Goal: Task Accomplishment & Management: Manage account settings

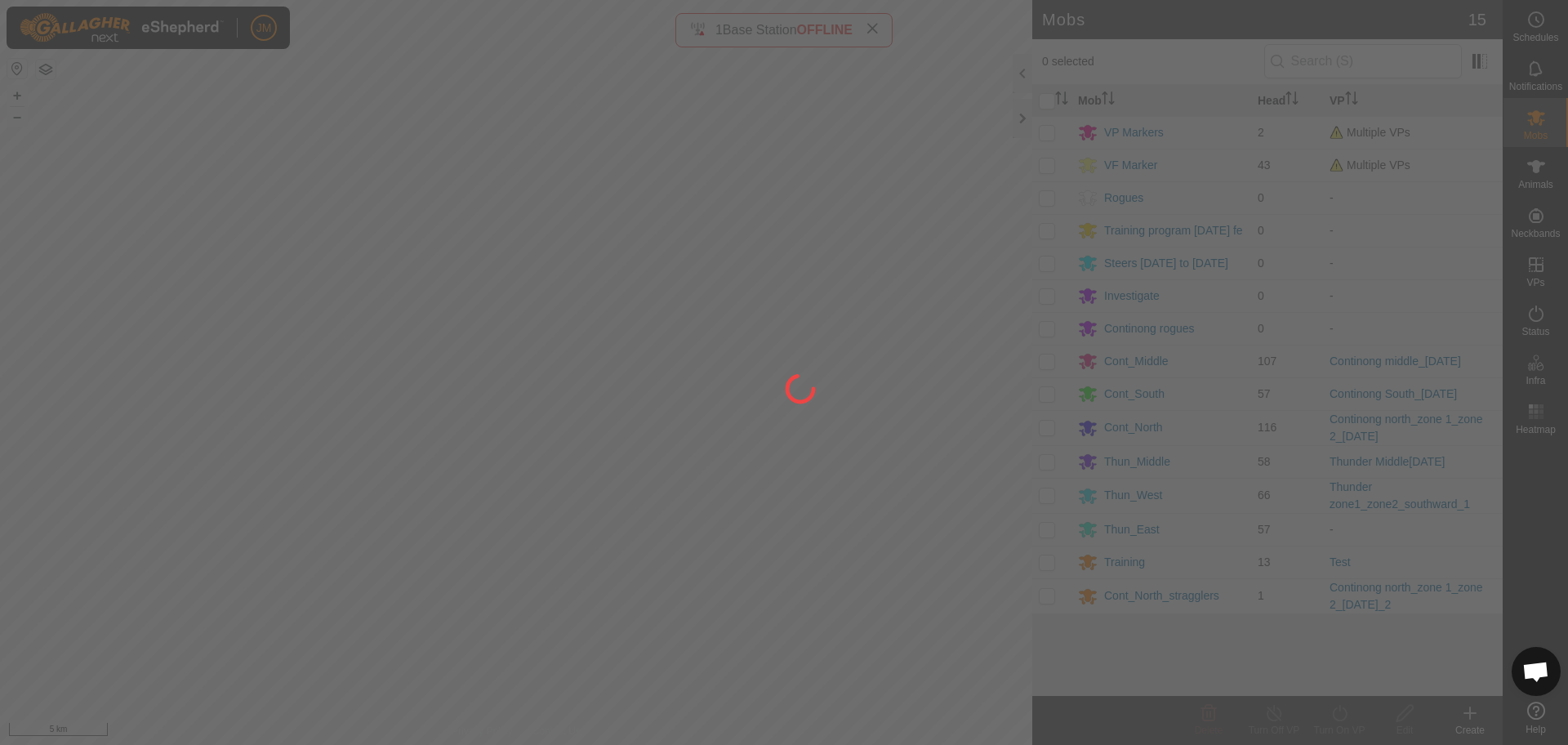
click at [876, 30] on div at bounding box center [784, 372] width 1568 height 745
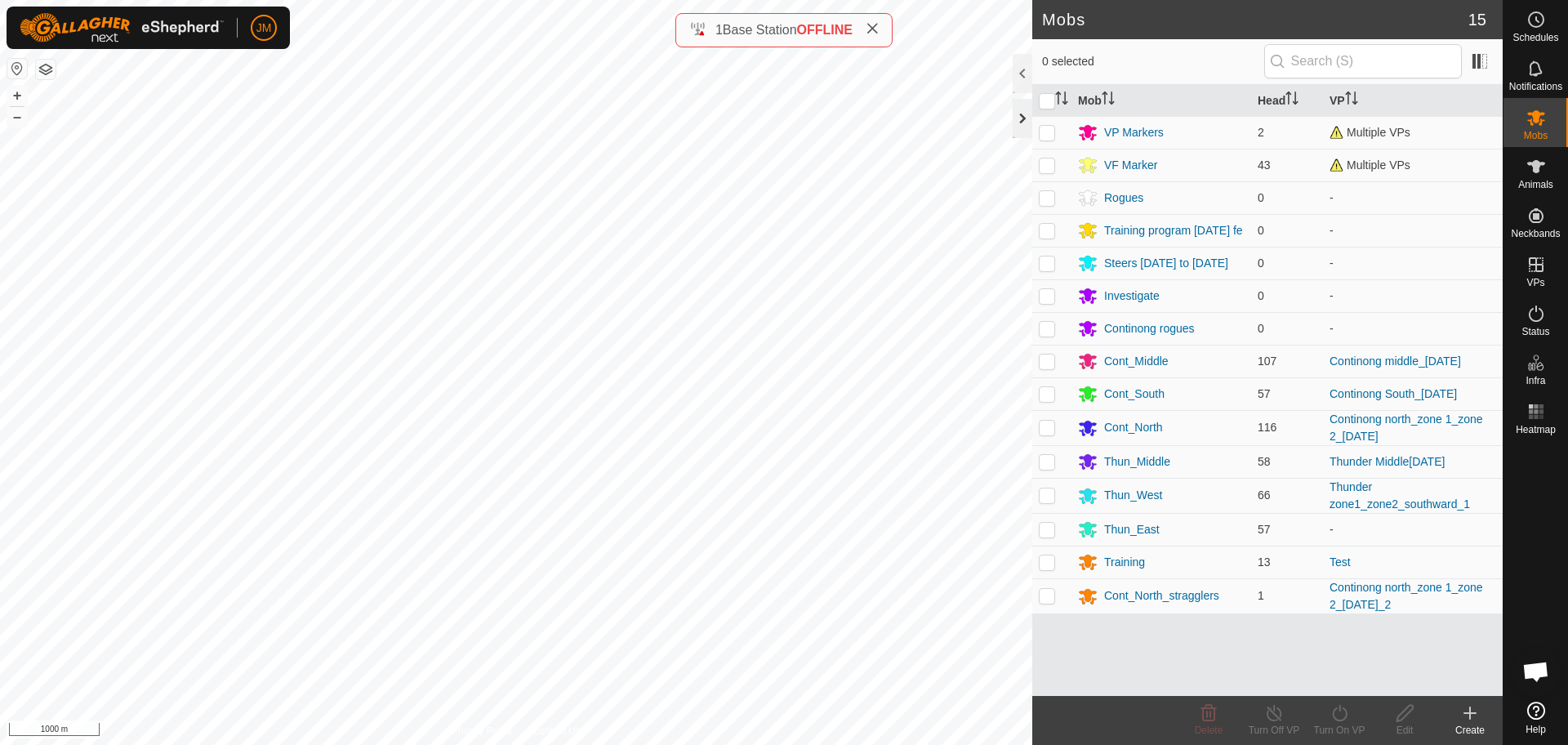
click at [1022, 125] on div at bounding box center [1022, 118] width 19 height 39
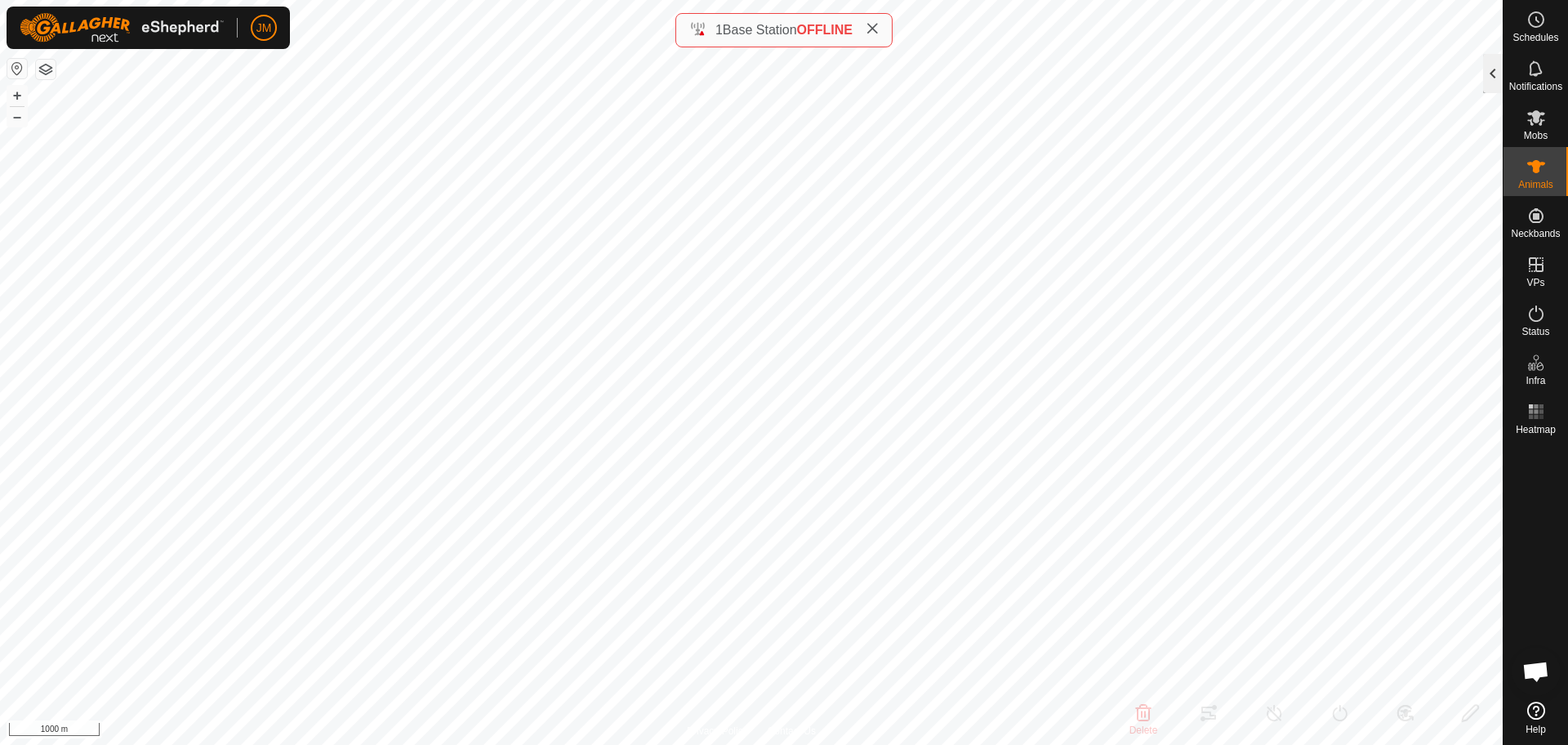
click at [1488, 78] on div at bounding box center [1492, 73] width 19 height 39
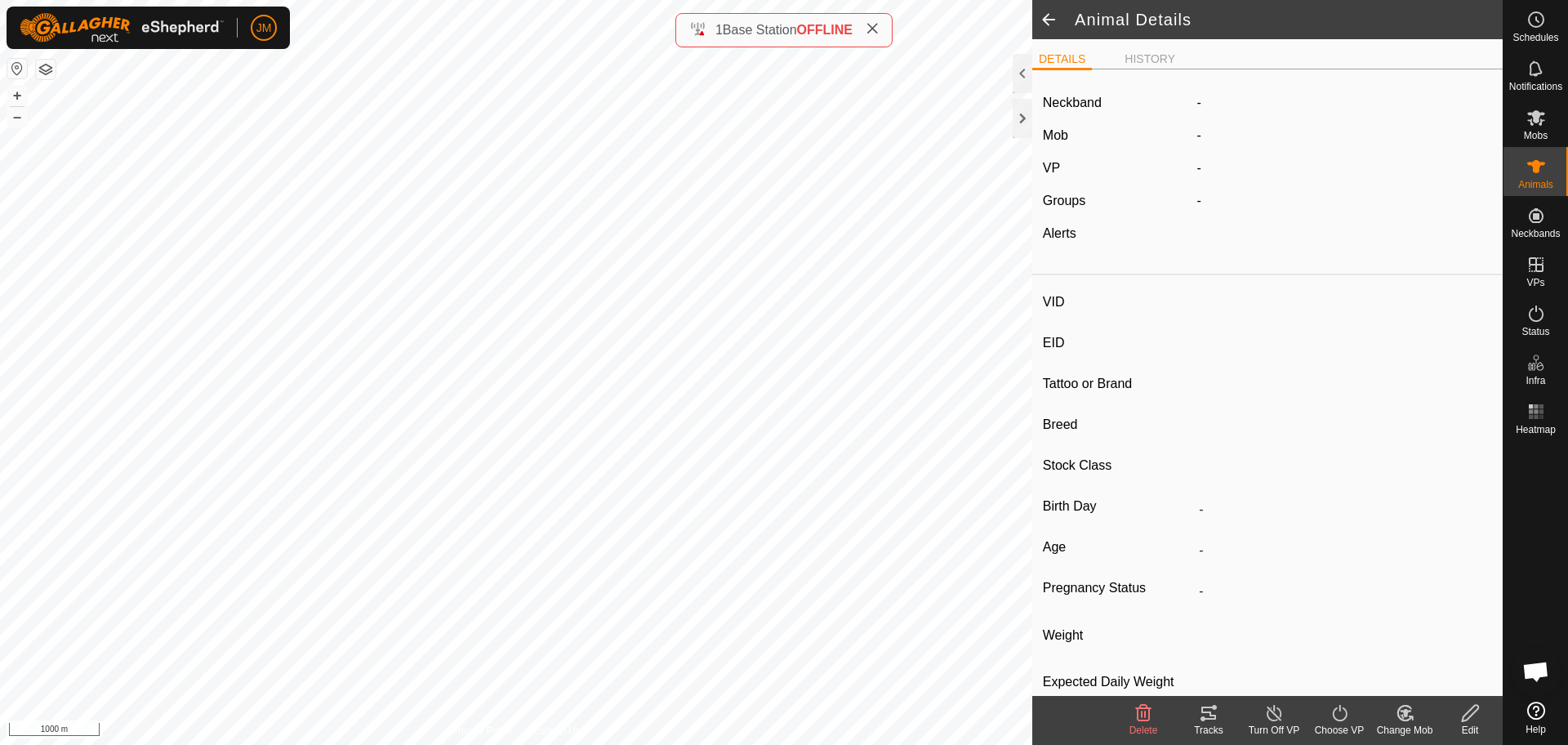
click at [876, 30] on icon at bounding box center [872, 29] width 13 height 13
type input "220237"
type input "-"
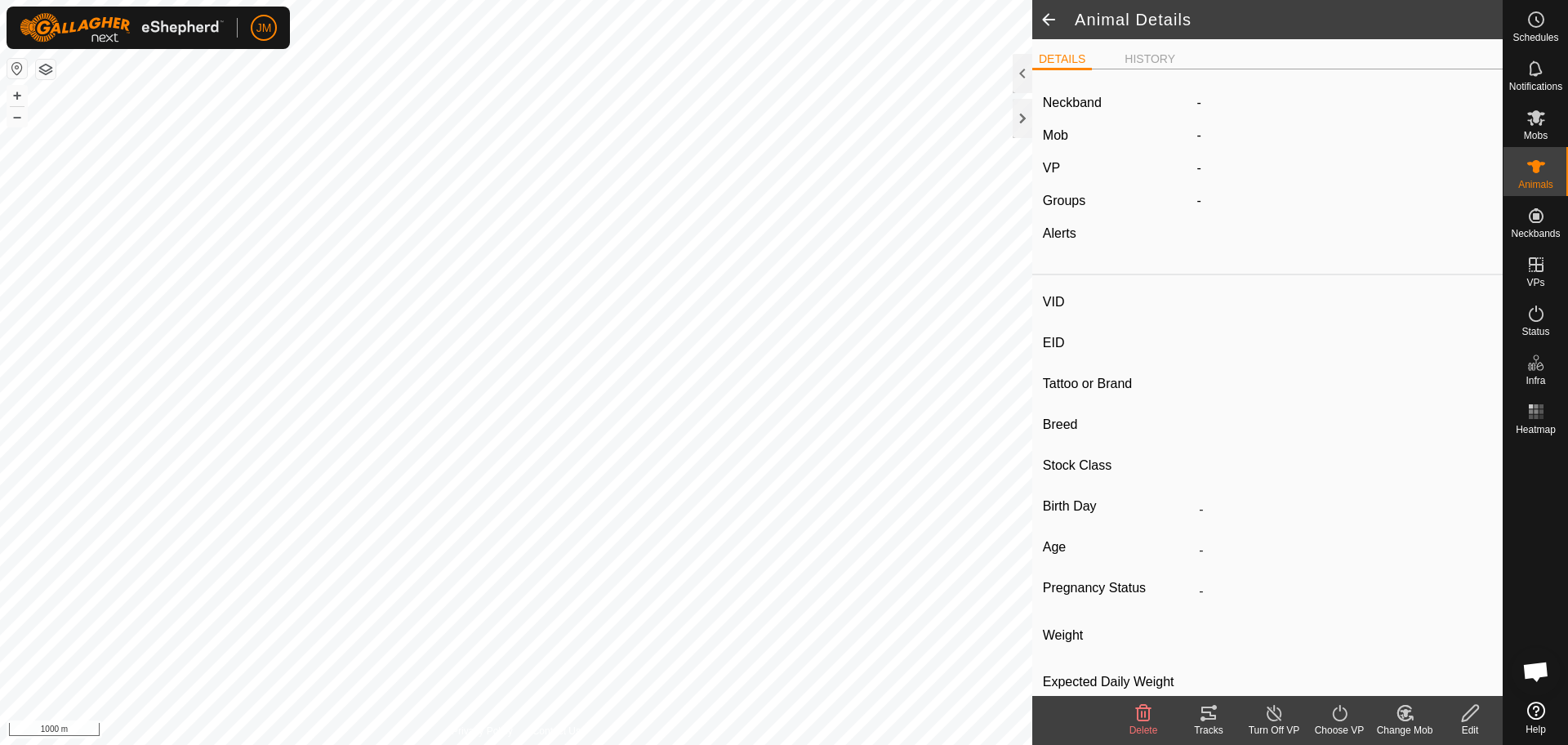
type input "-"
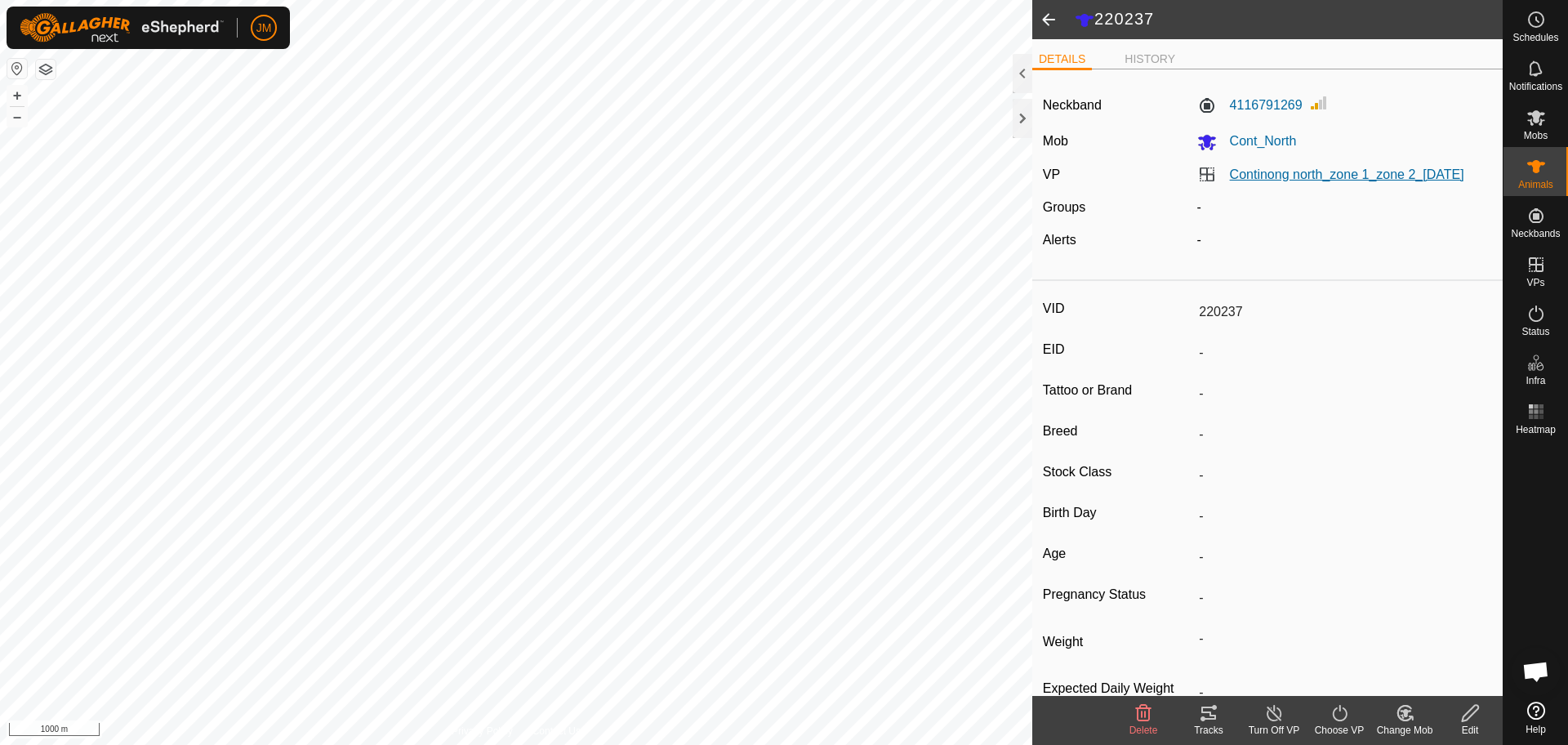
click at [1237, 180] on link "Continong north_zone 1_zone 2_[DATE]" at bounding box center [1346, 173] width 235 height 14
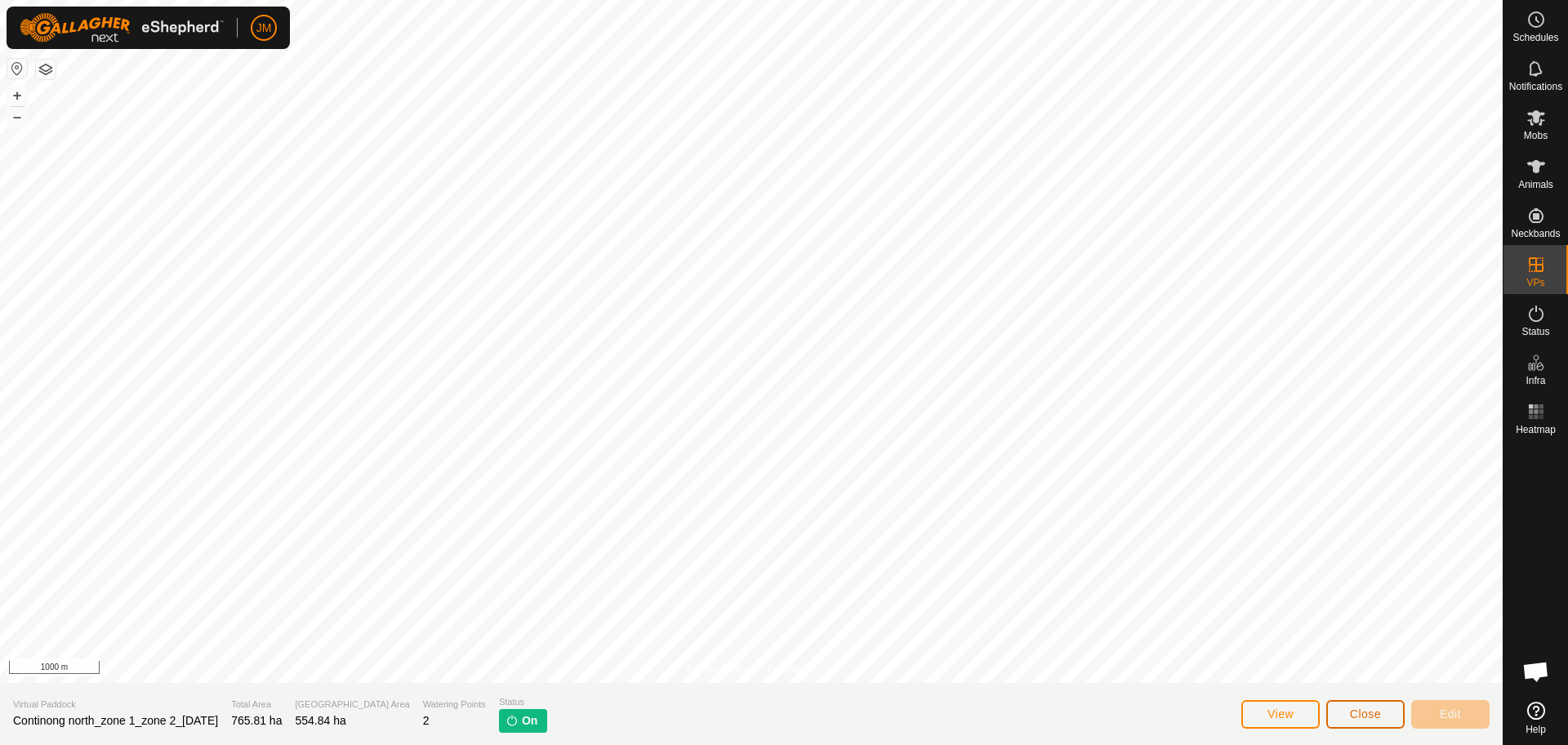
click at [1365, 714] on span "Close" at bounding box center [1365, 713] width 31 height 13
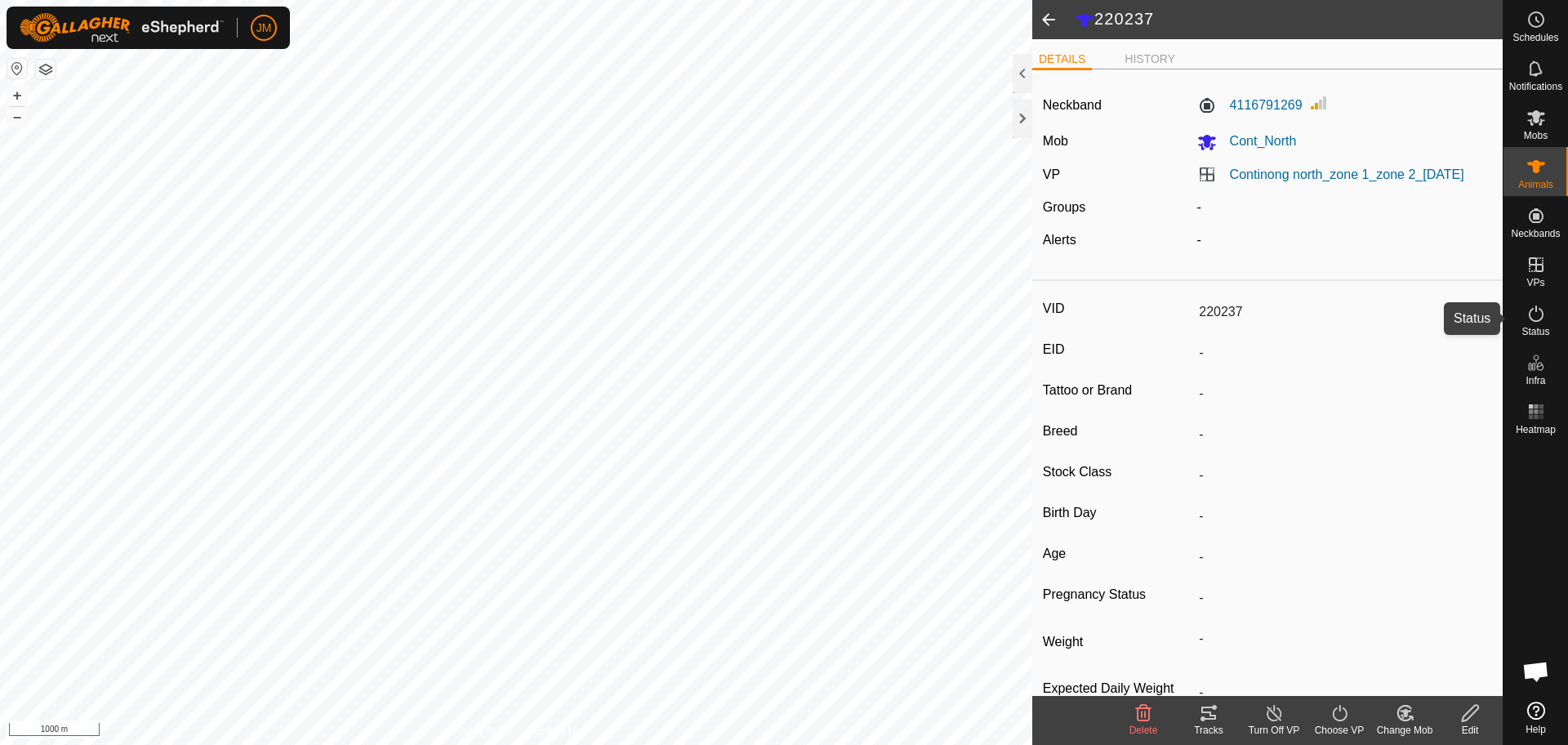
click at [1540, 328] on span "Status" at bounding box center [1535, 331] width 28 height 10
click at [1541, 321] on icon at bounding box center [1536, 313] width 19 height 19
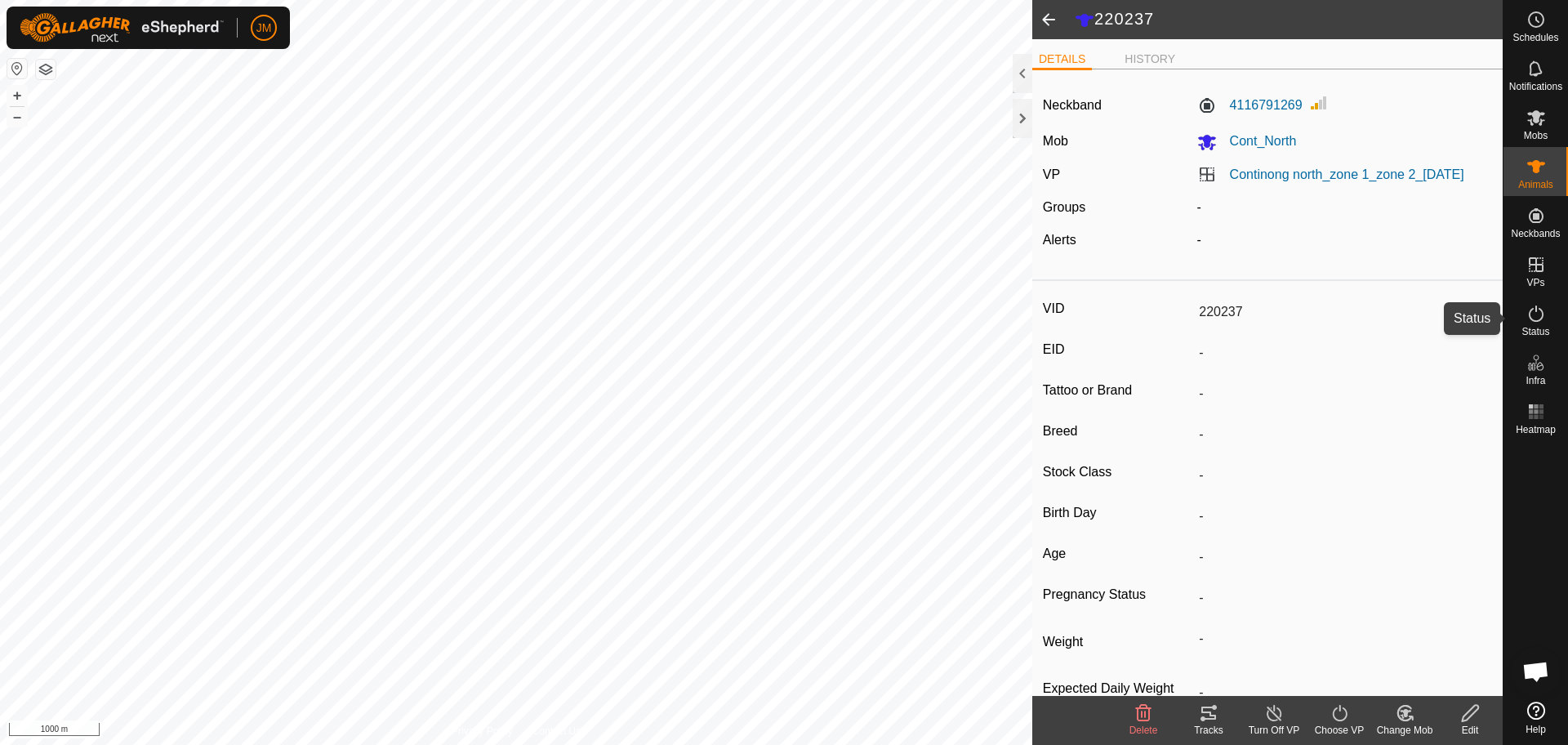
click at [1541, 321] on icon at bounding box center [1536, 313] width 19 height 19
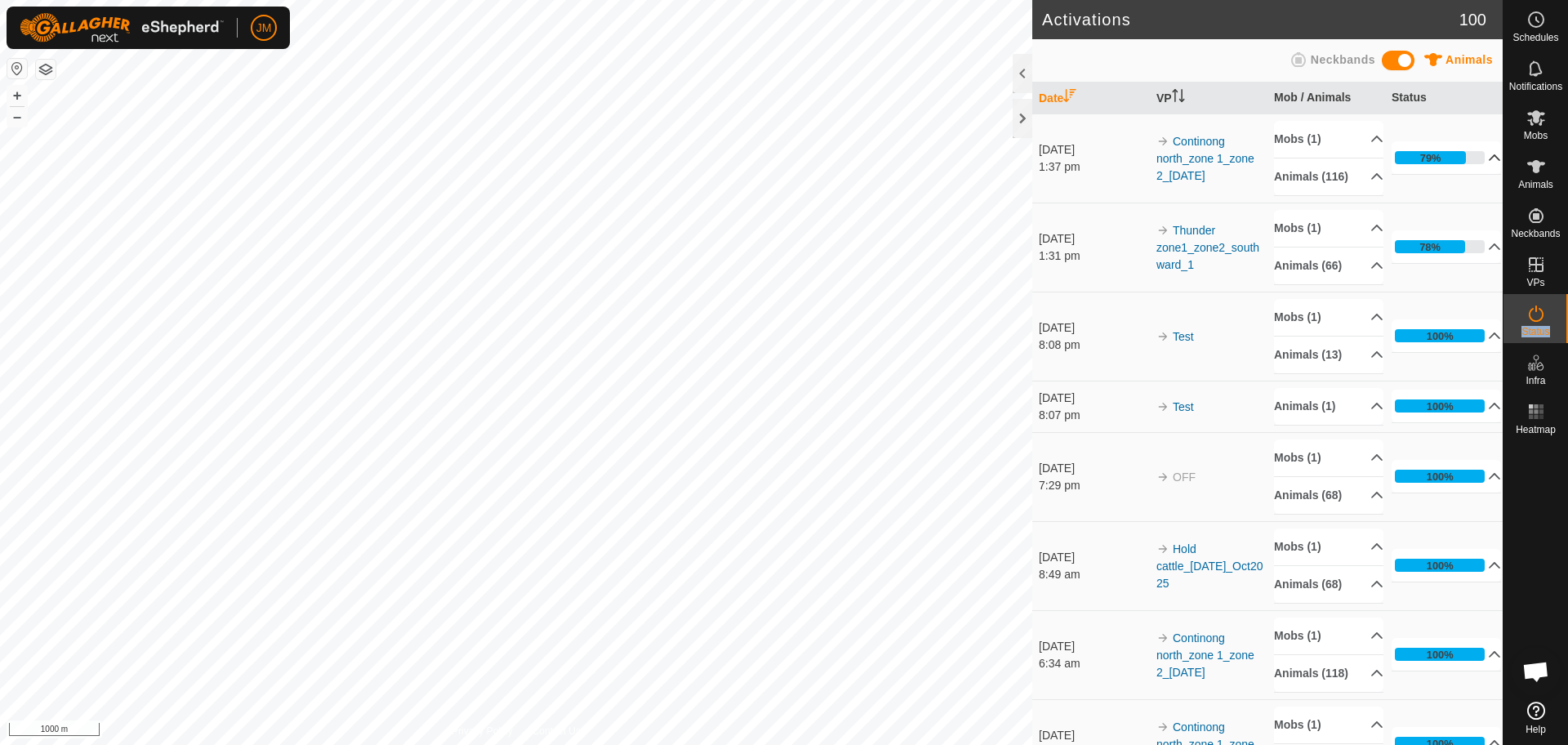
click at [1469, 173] on p-accordion-header "79%" at bounding box center [1446, 157] width 109 height 32
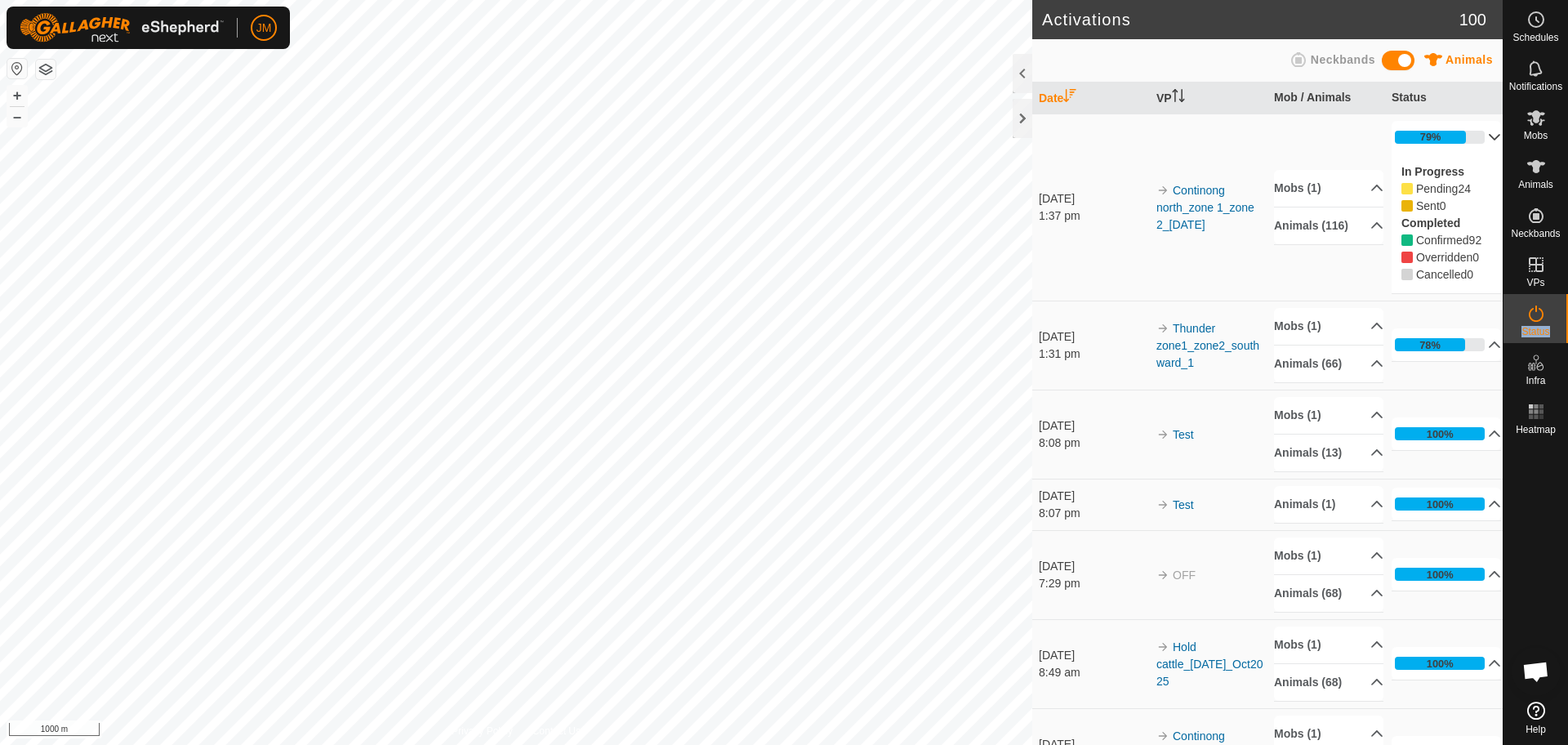
click at [1470, 144] on p-accordion-header "79%" at bounding box center [1446, 136] width 109 height 32
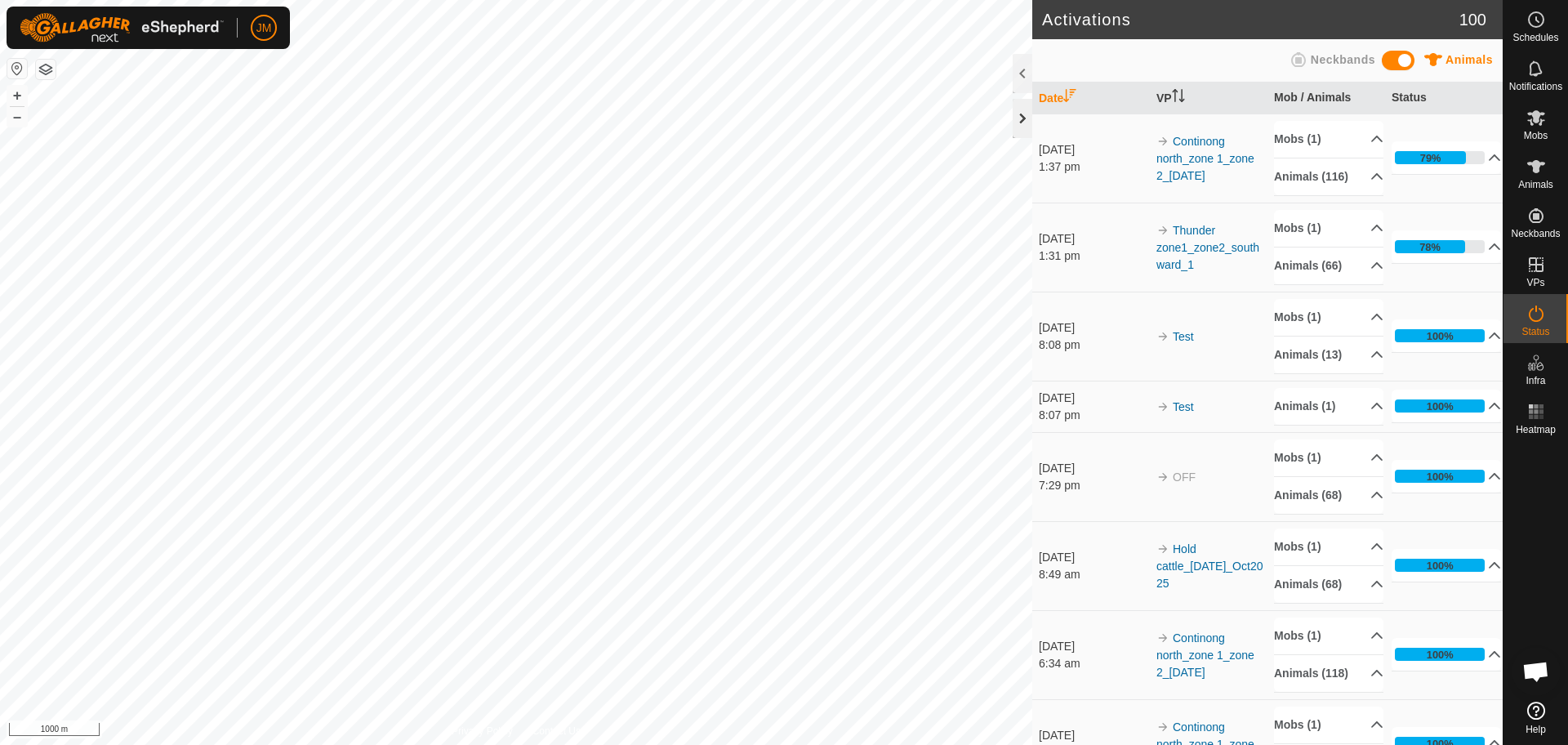
click at [1018, 124] on div at bounding box center [1022, 118] width 19 height 39
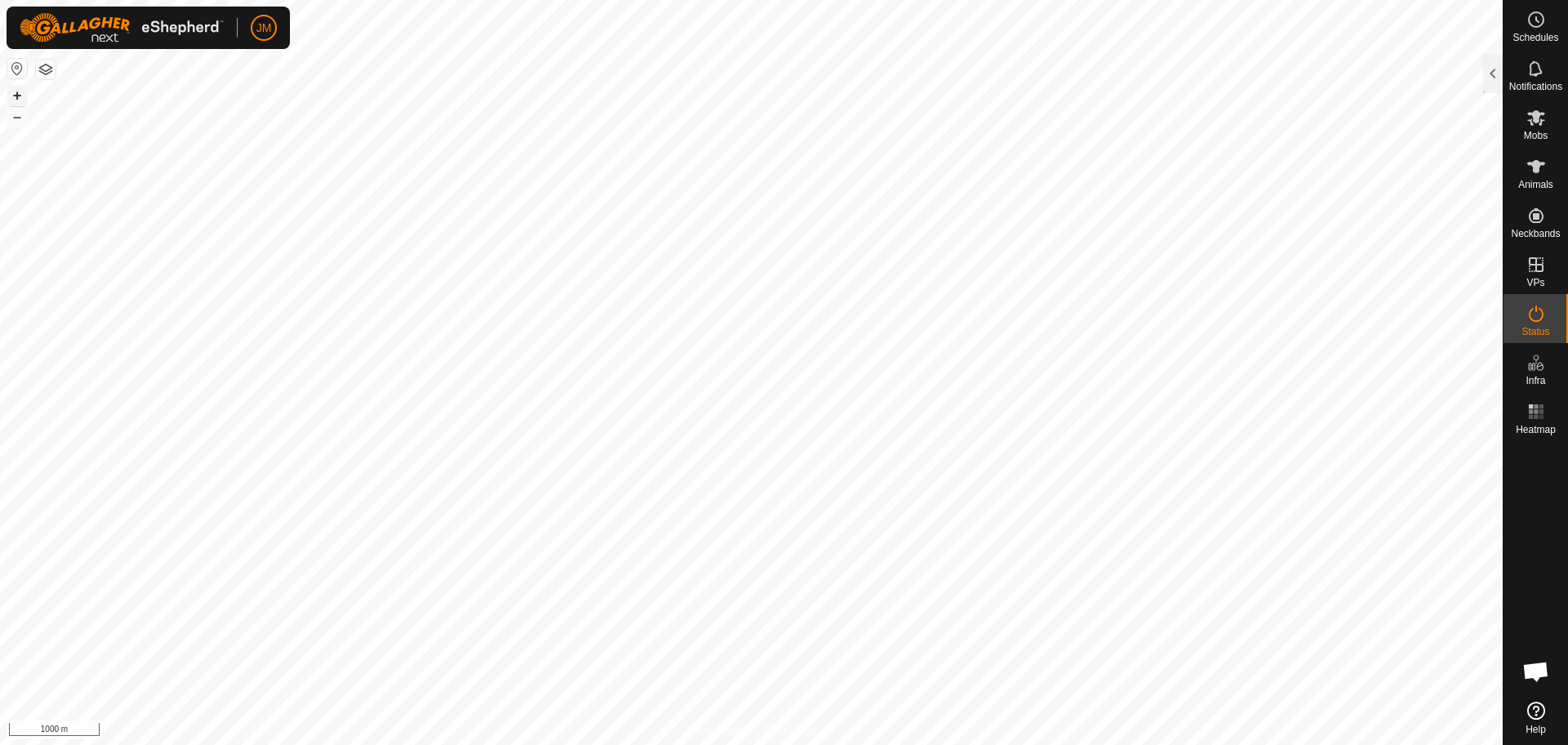
click at [18, 87] on button "+" at bounding box center [17, 95] width 19 height 19
click at [1493, 79] on div at bounding box center [1492, 73] width 19 height 39
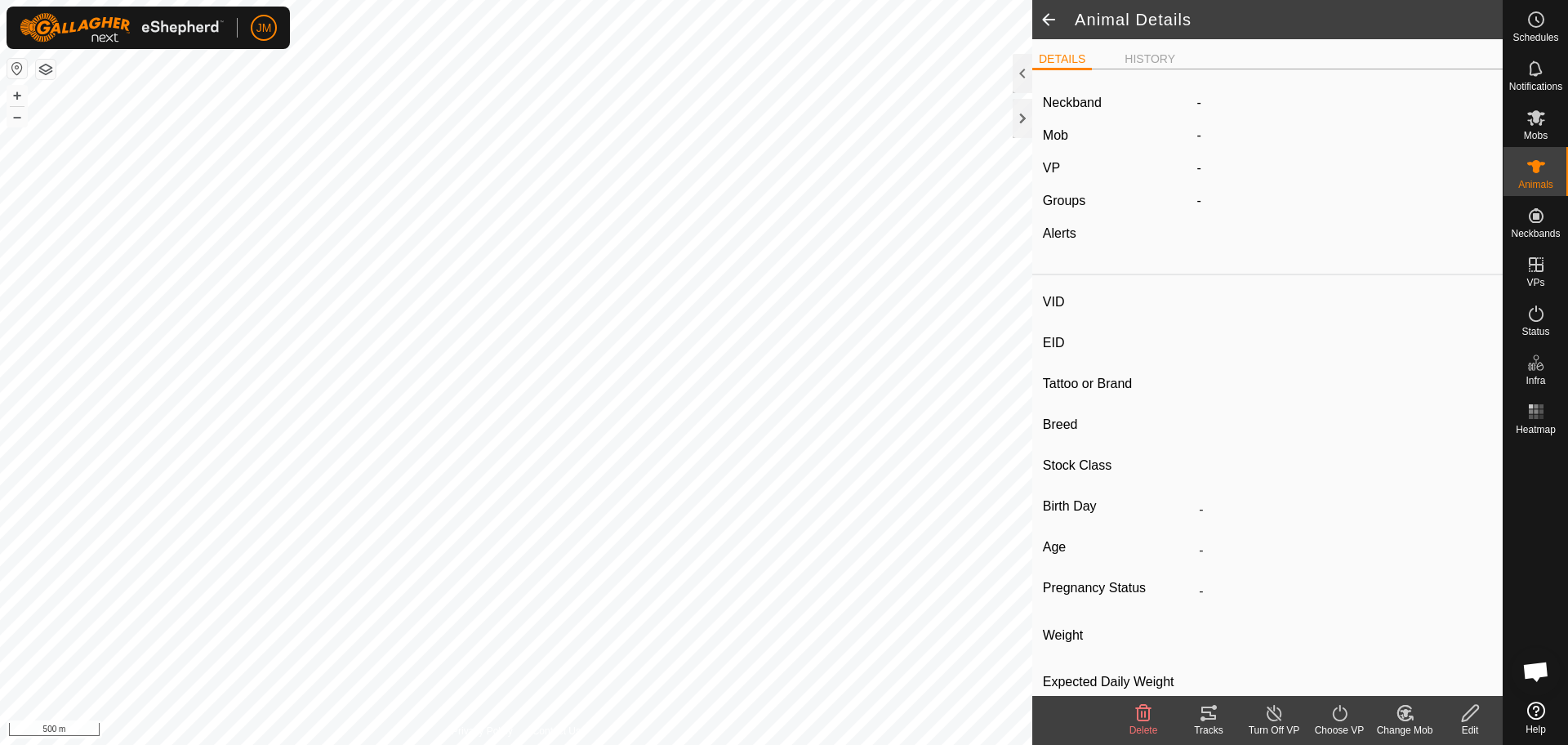
type input "220134"
type input "-"
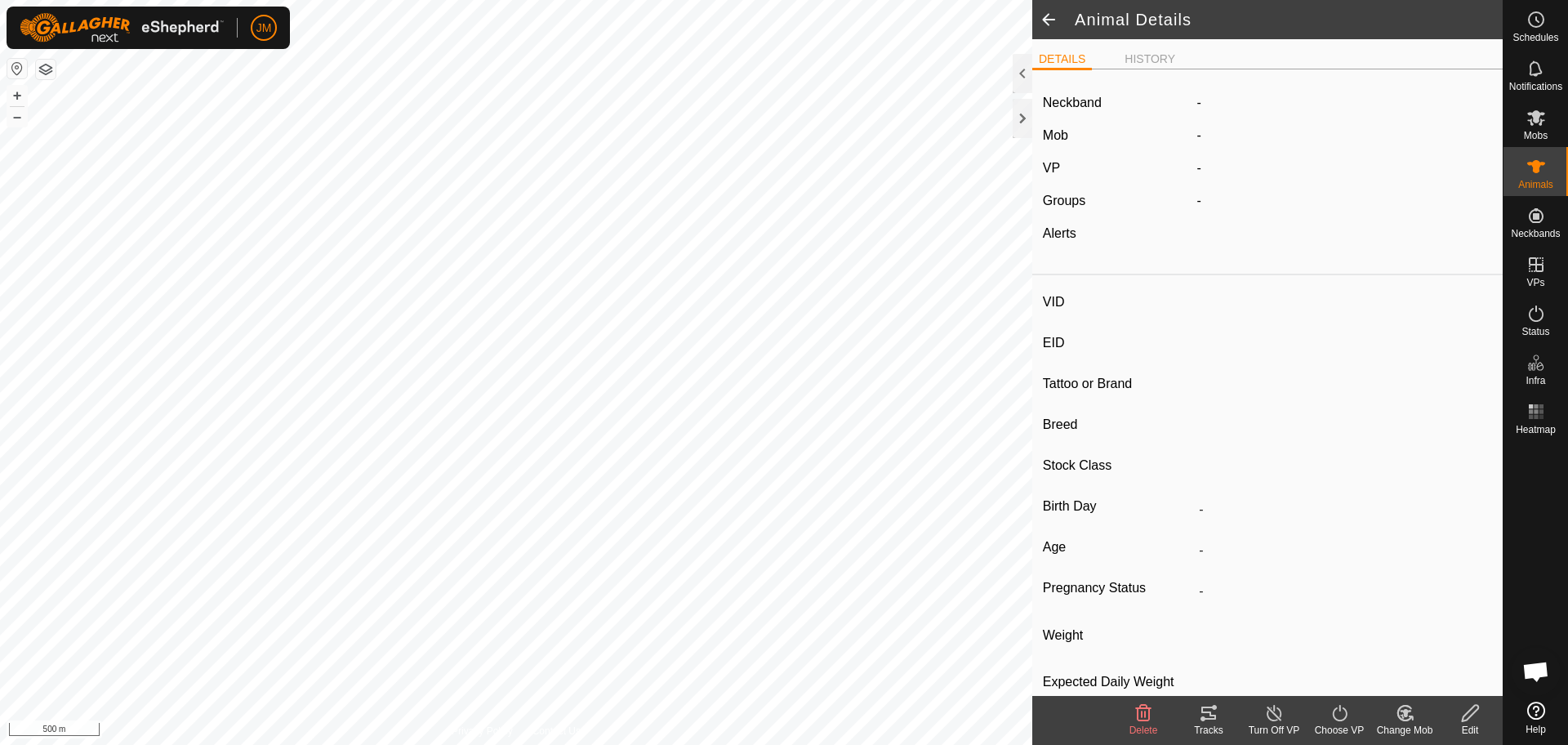
type input "-"
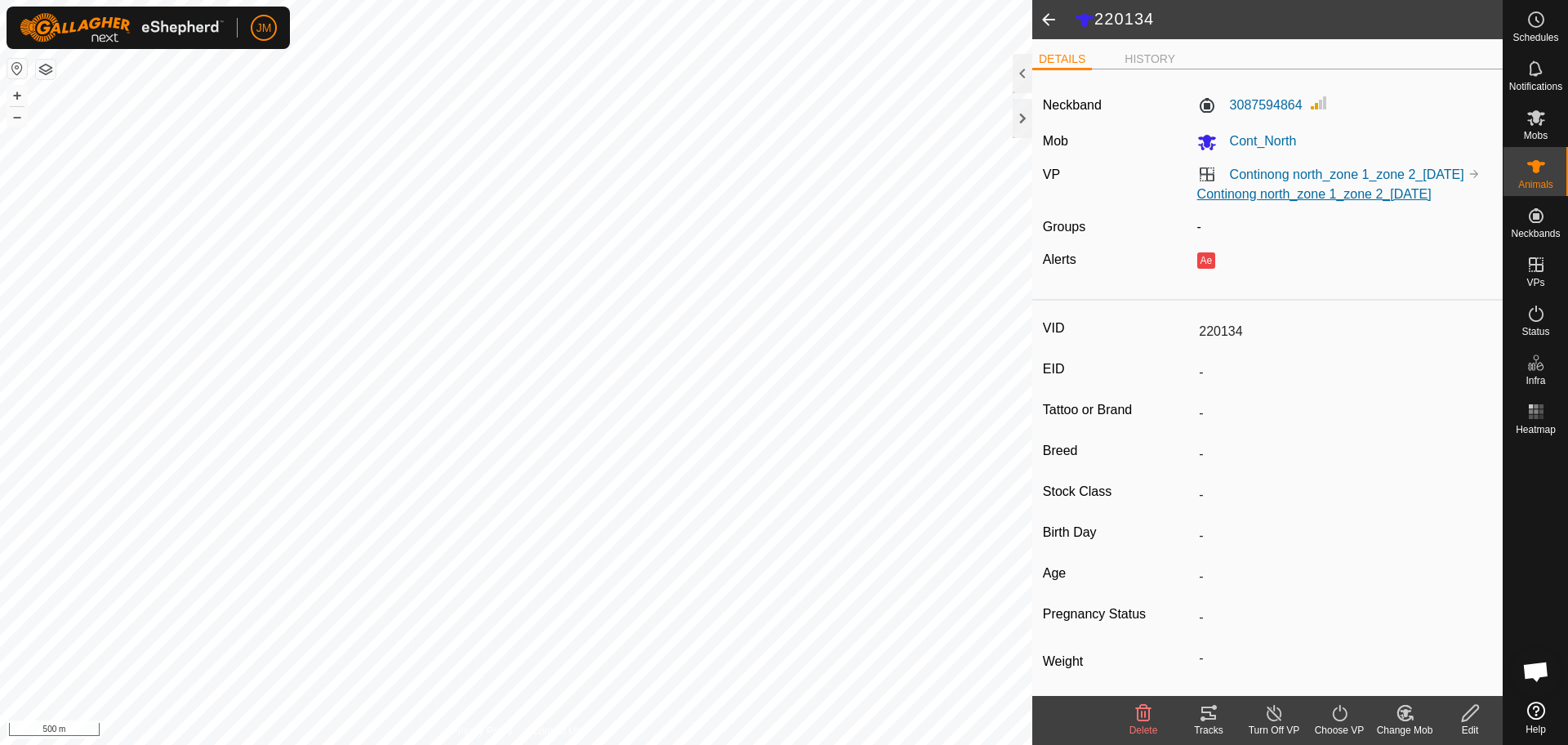
click at [1316, 190] on link "Continong north_zone 1_zone 2_[DATE]" at bounding box center [1314, 194] width 235 height 14
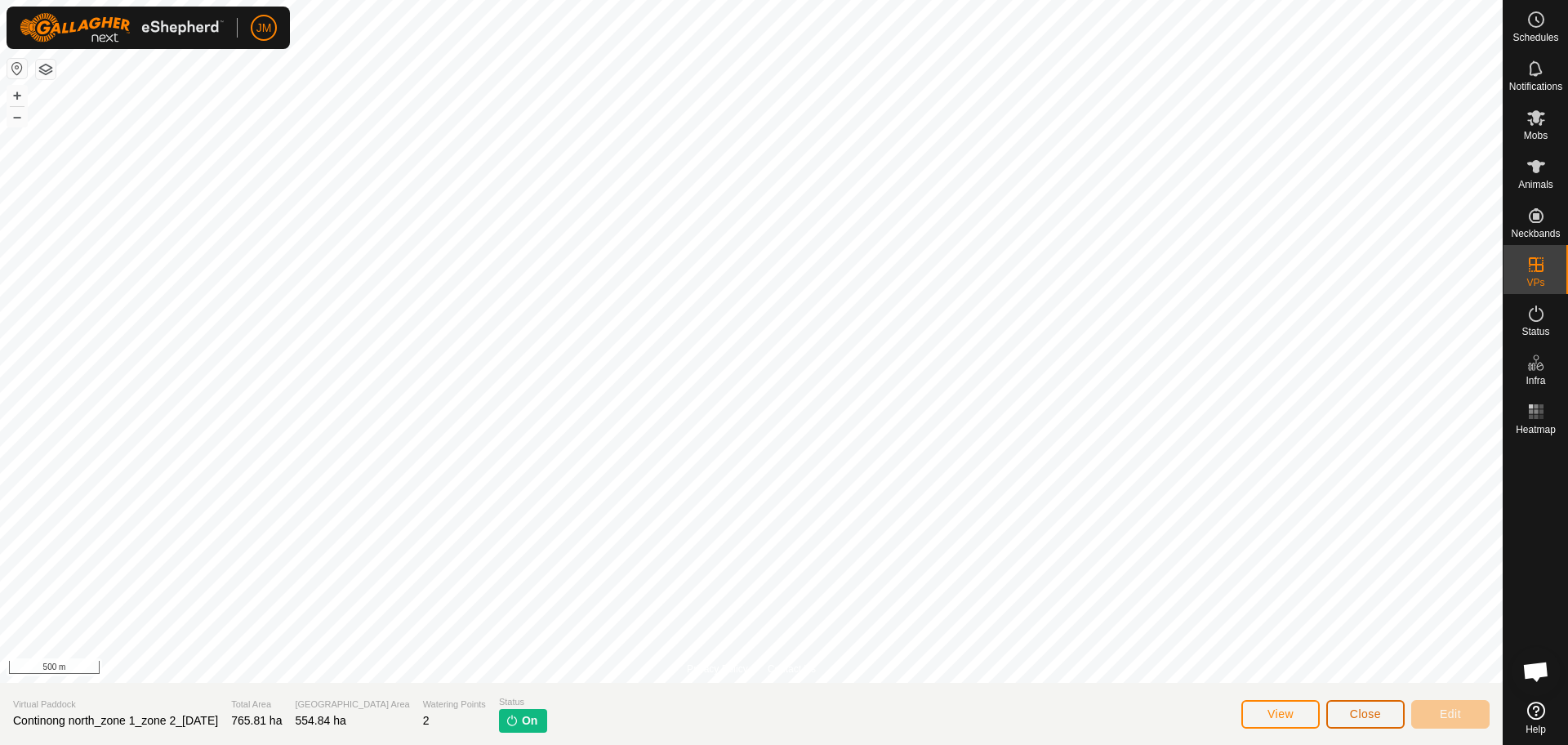
click at [1361, 716] on span "Close" at bounding box center [1365, 713] width 31 height 13
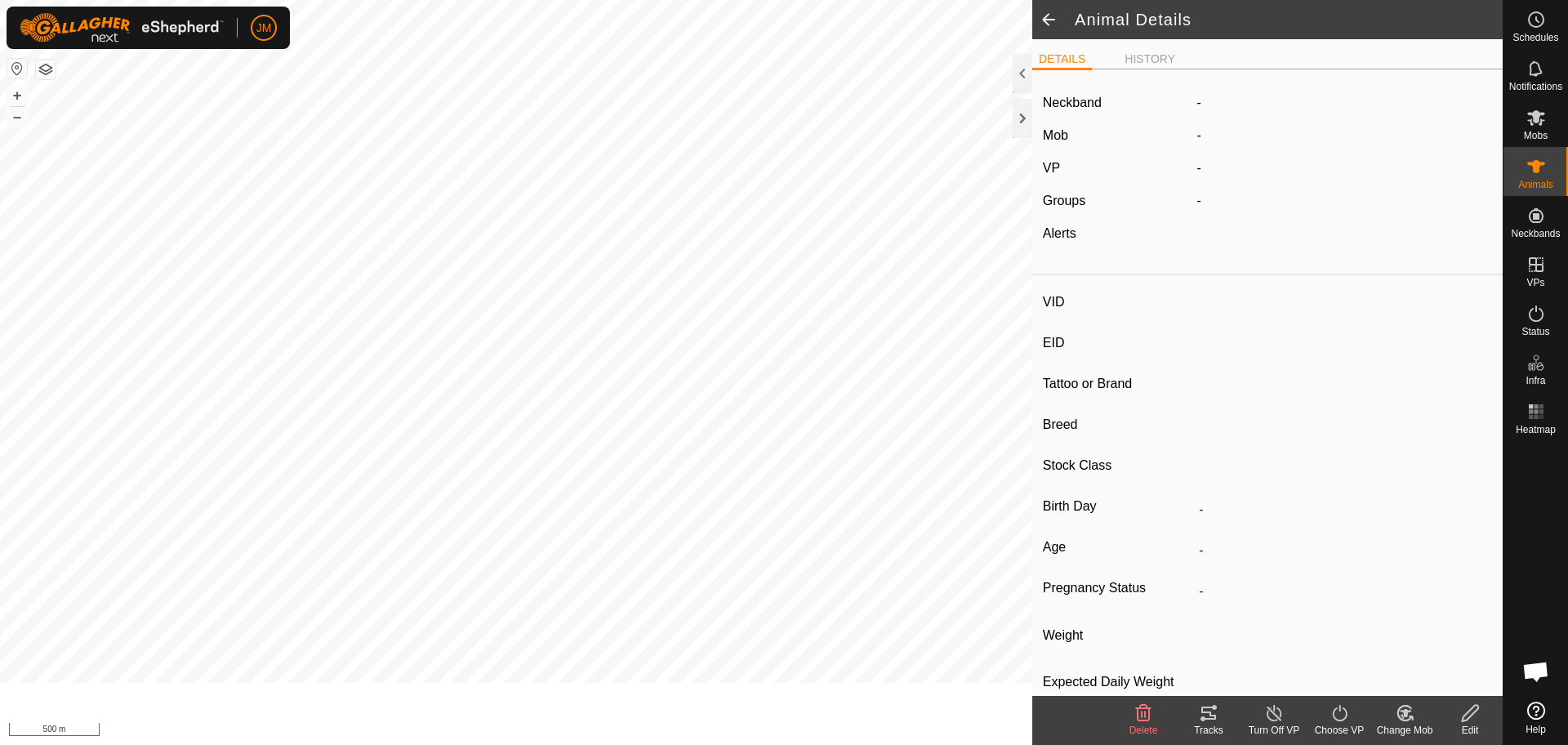
type input "220134"
type input "-"
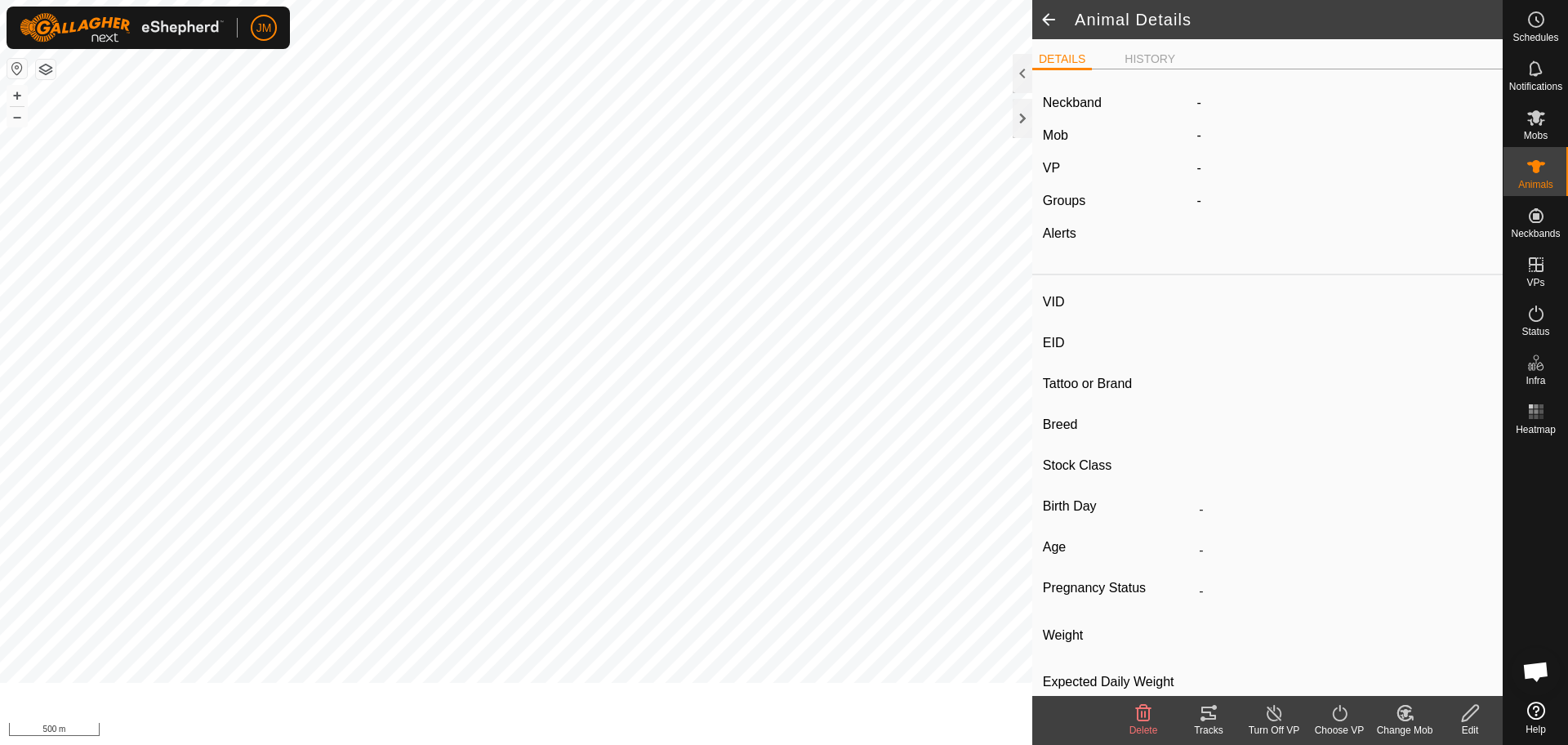
type input "-"
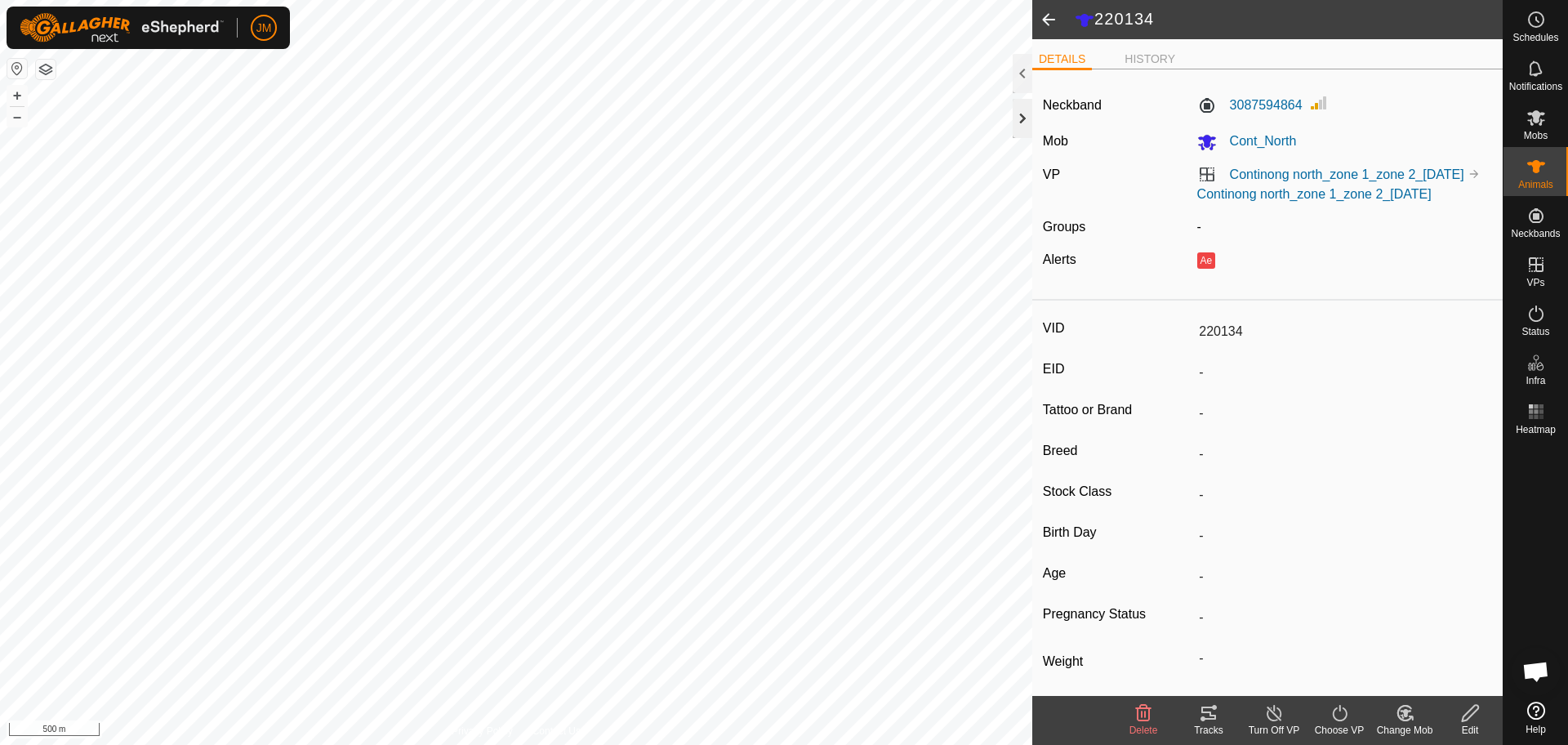
click at [1021, 121] on div at bounding box center [1022, 118] width 19 height 39
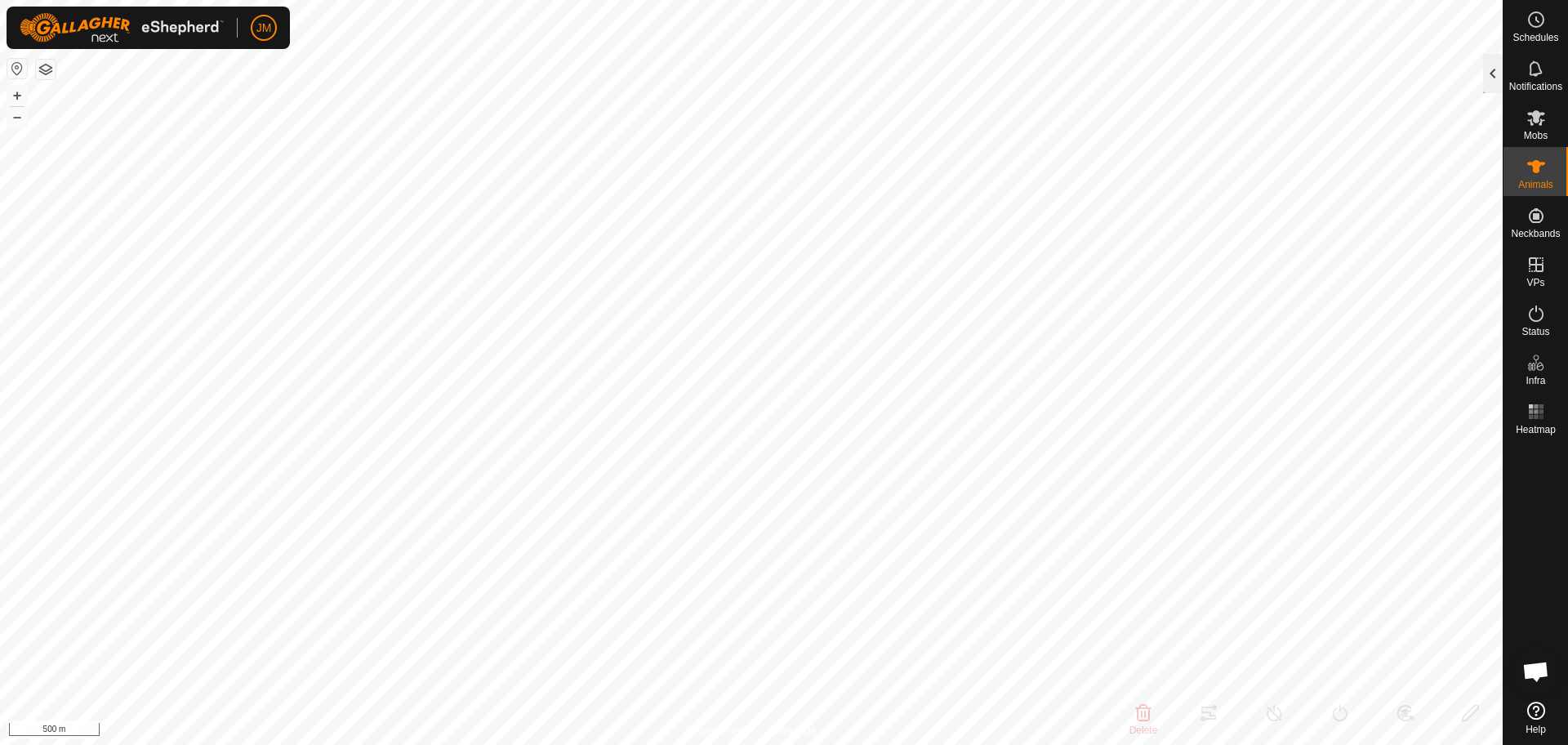
click at [1489, 79] on div at bounding box center [1492, 73] width 19 height 39
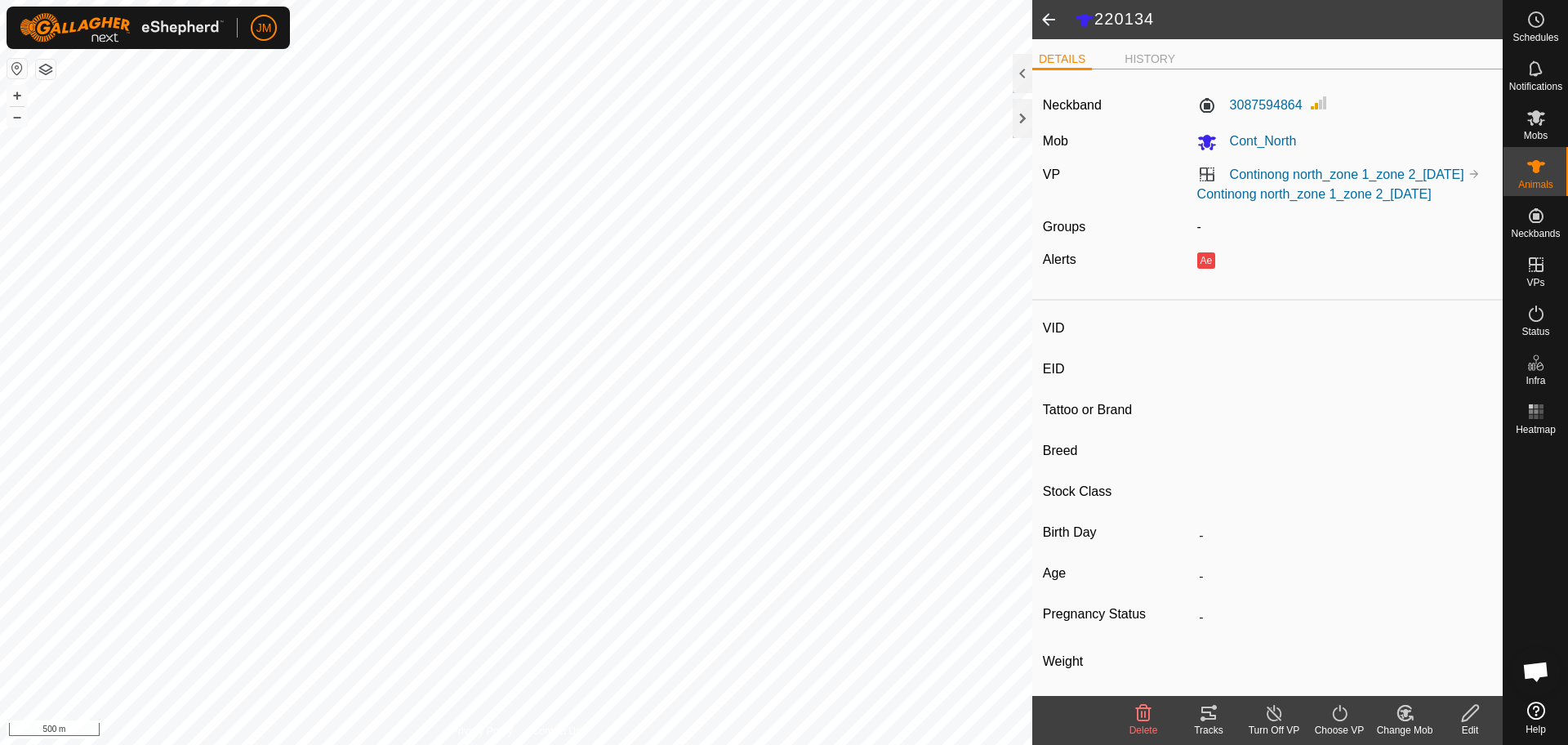
type input "240564"
type input "-"
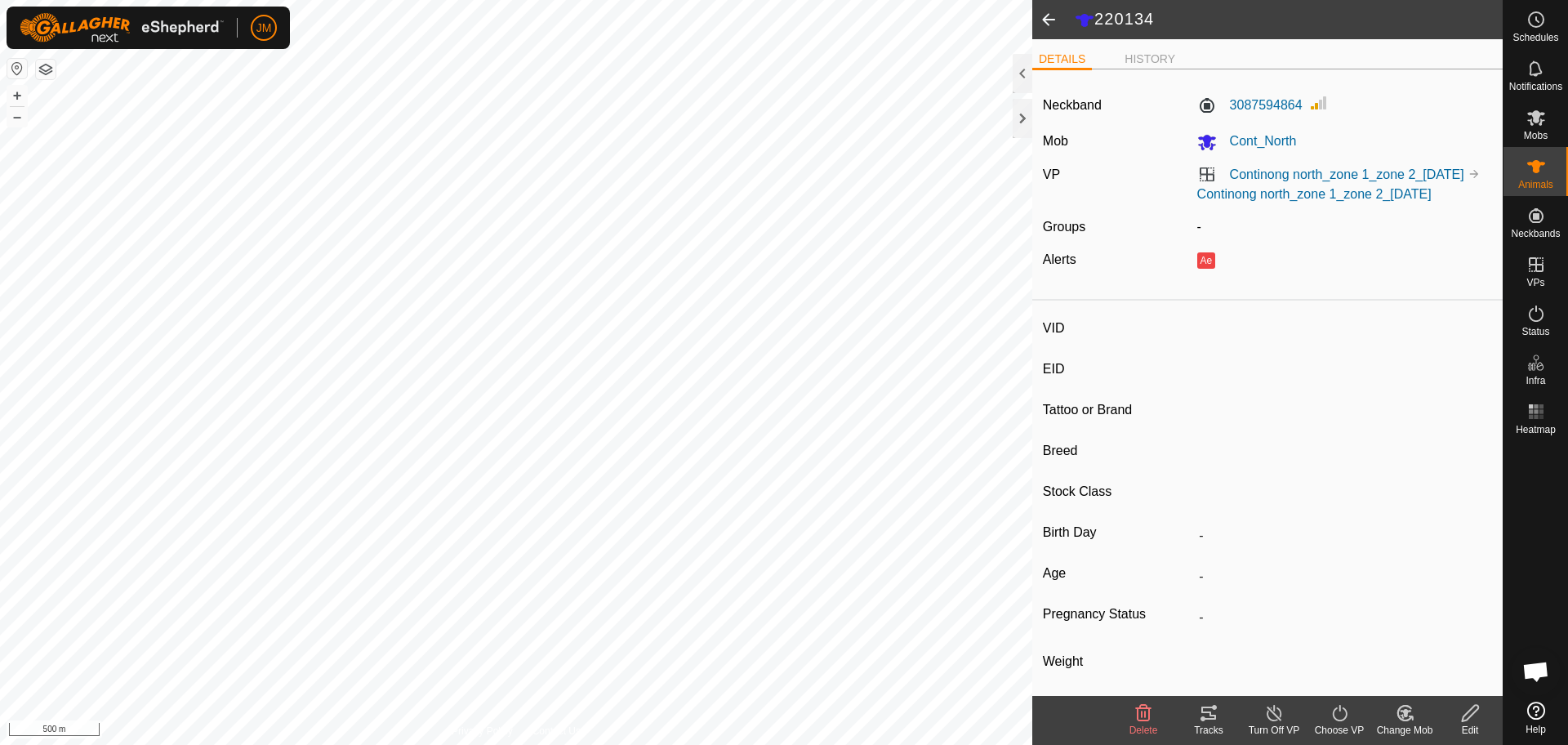
type input "-"
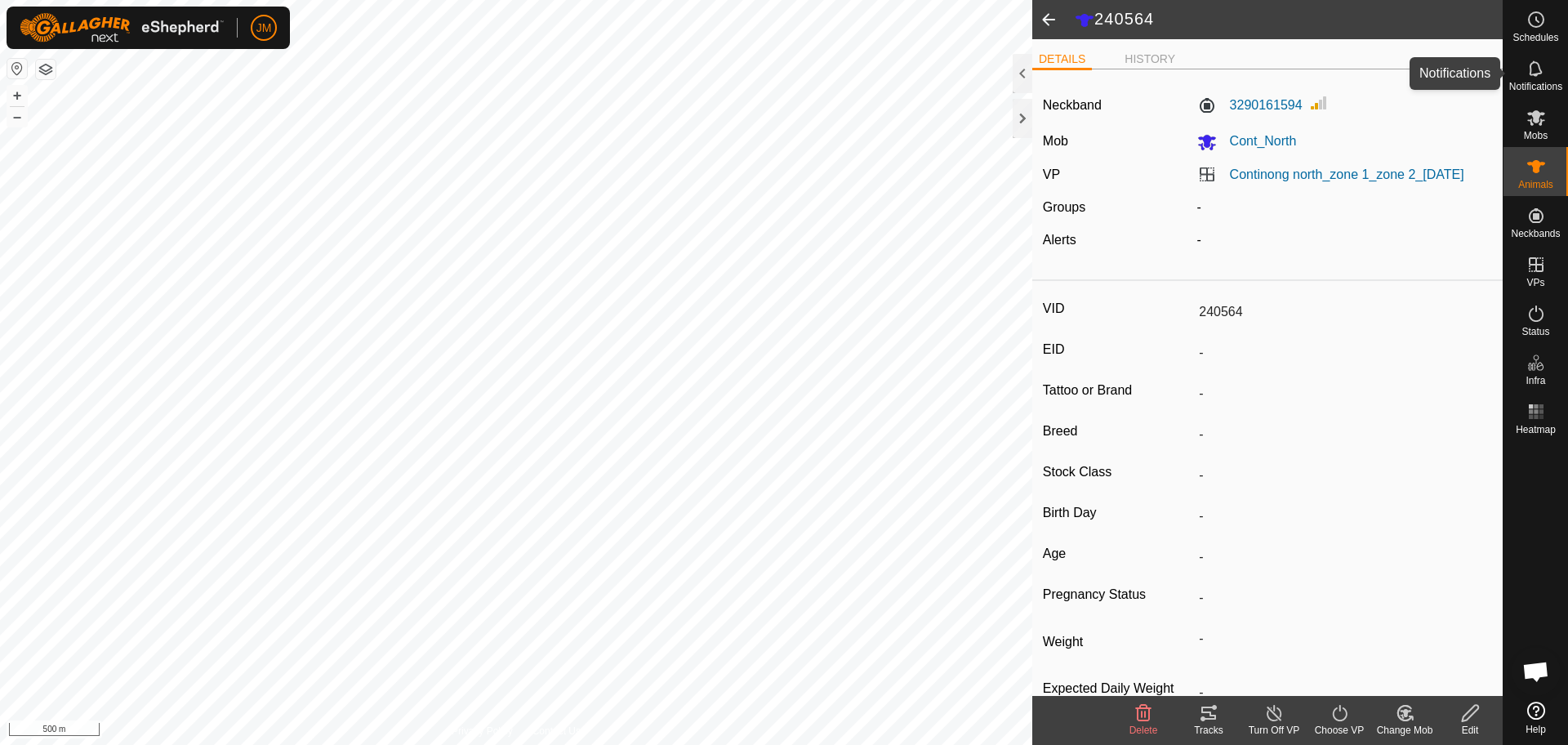
click at [1535, 82] on span "Notifications" at bounding box center [1535, 86] width 53 height 10
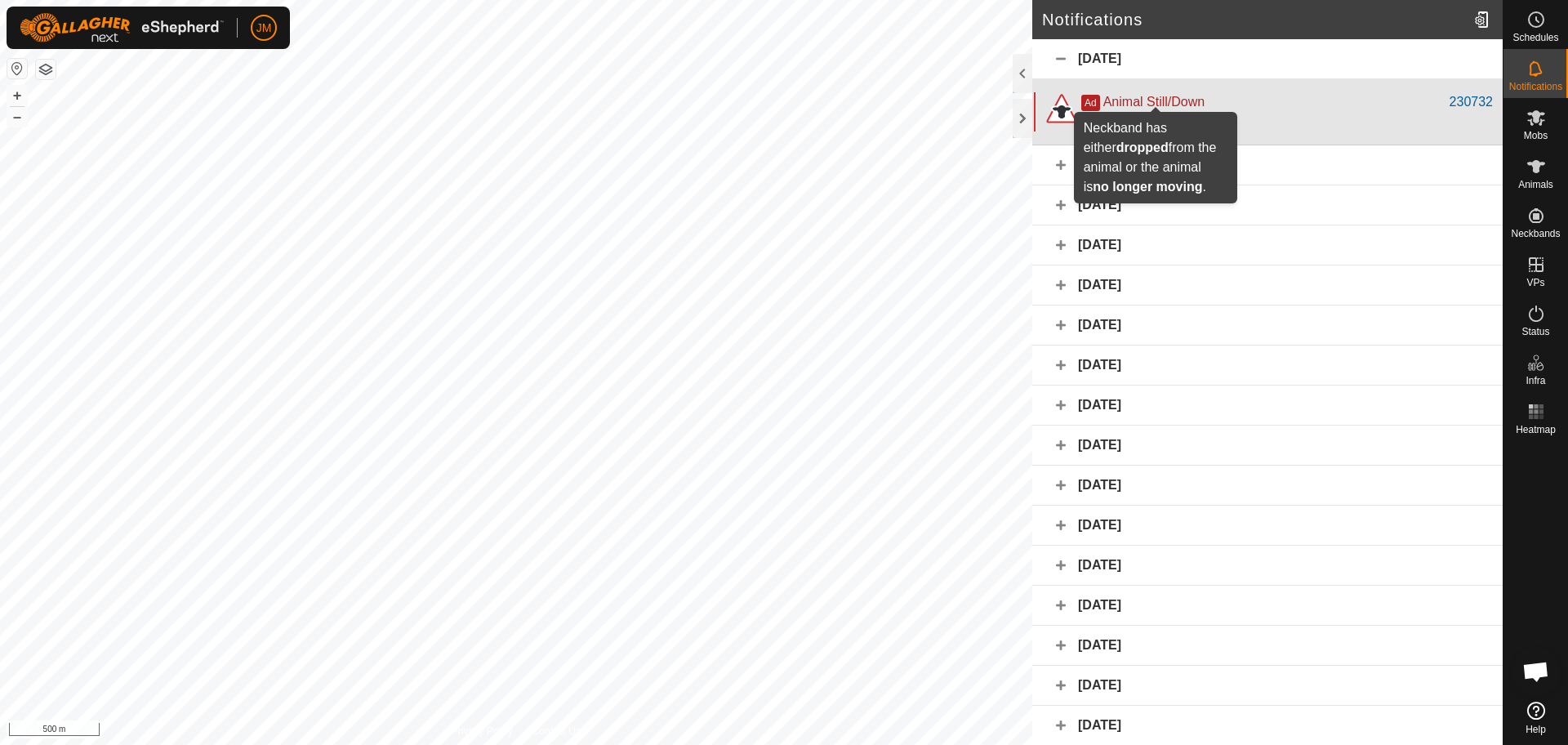
click at [1161, 106] on span "Animal Still/Down" at bounding box center [1153, 101] width 101 height 14
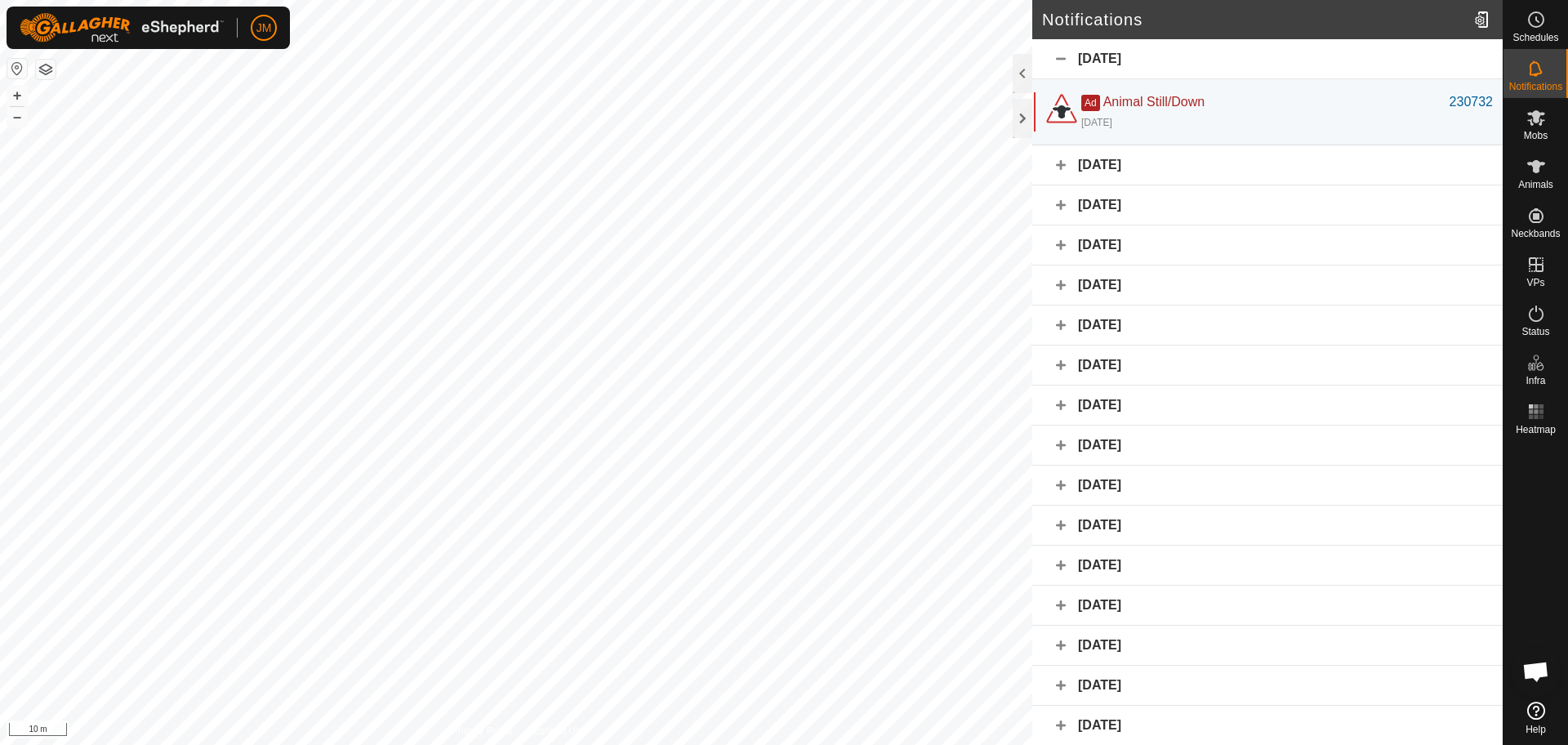
click at [1099, 163] on div "[DATE]" at bounding box center [1266, 165] width 470 height 40
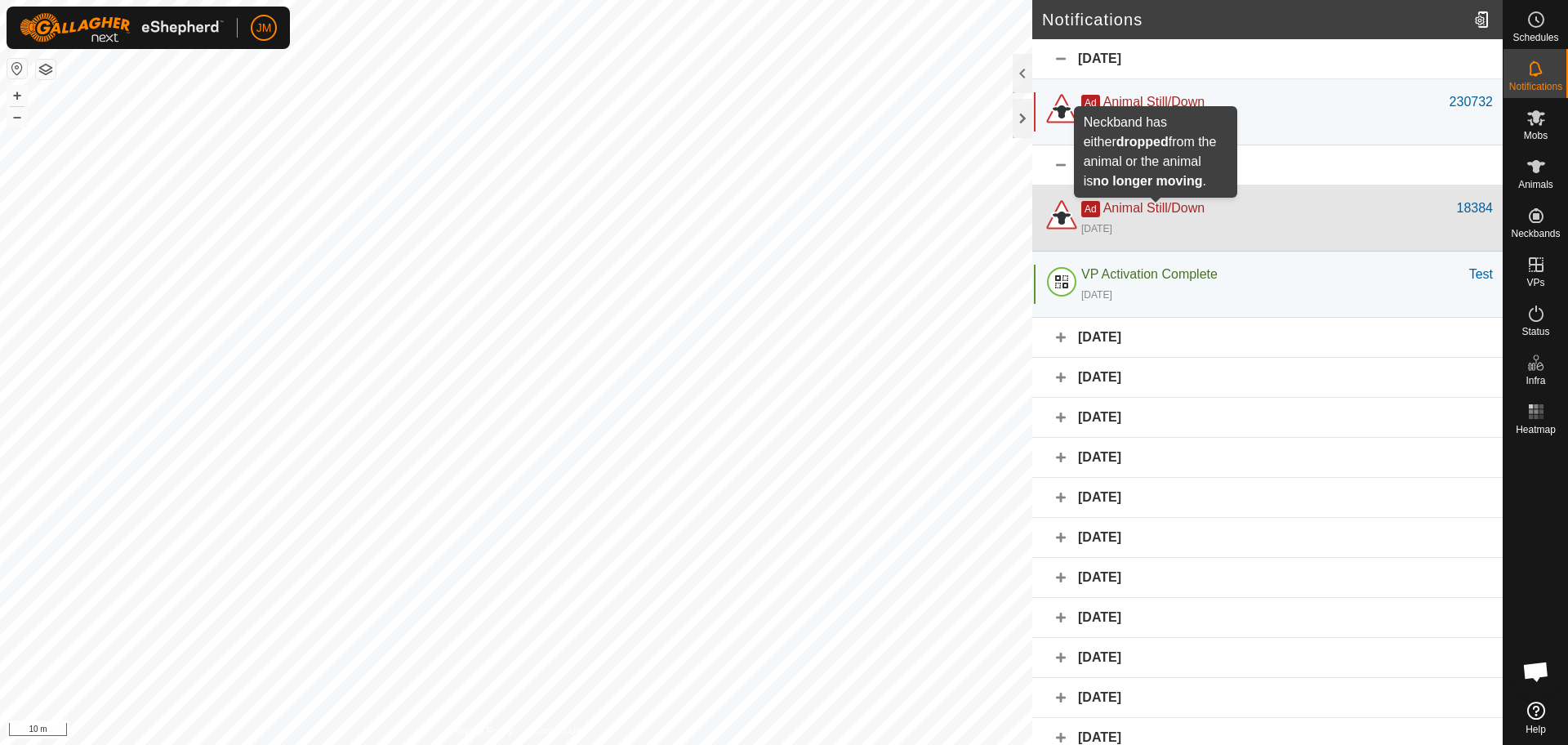
click at [1132, 212] on span "Animal Still/Down" at bounding box center [1153, 207] width 101 height 14
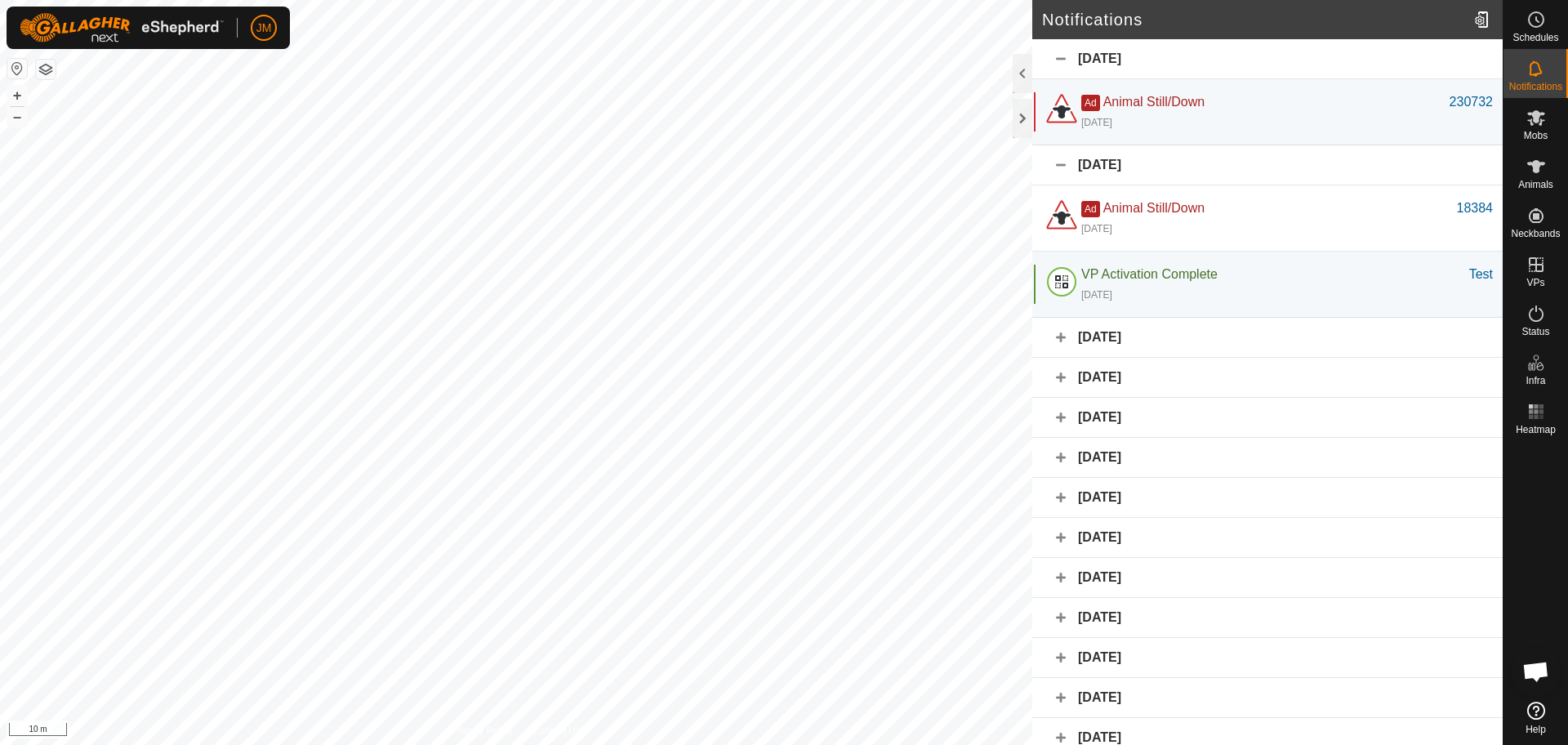
click at [1119, 337] on div "[DATE]" at bounding box center [1266, 337] width 470 height 40
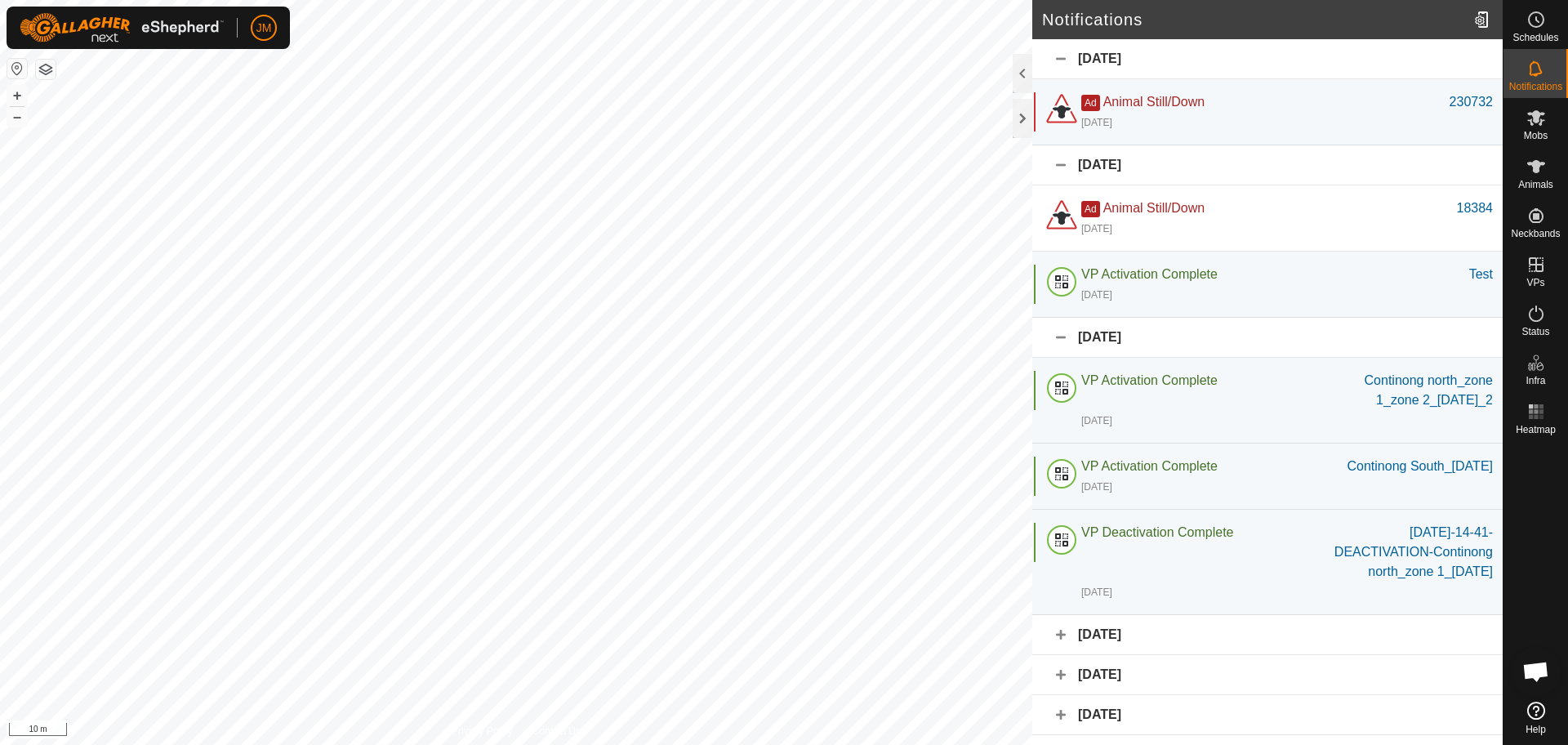
click at [1160, 655] on div "[DATE]" at bounding box center [1266, 635] width 470 height 40
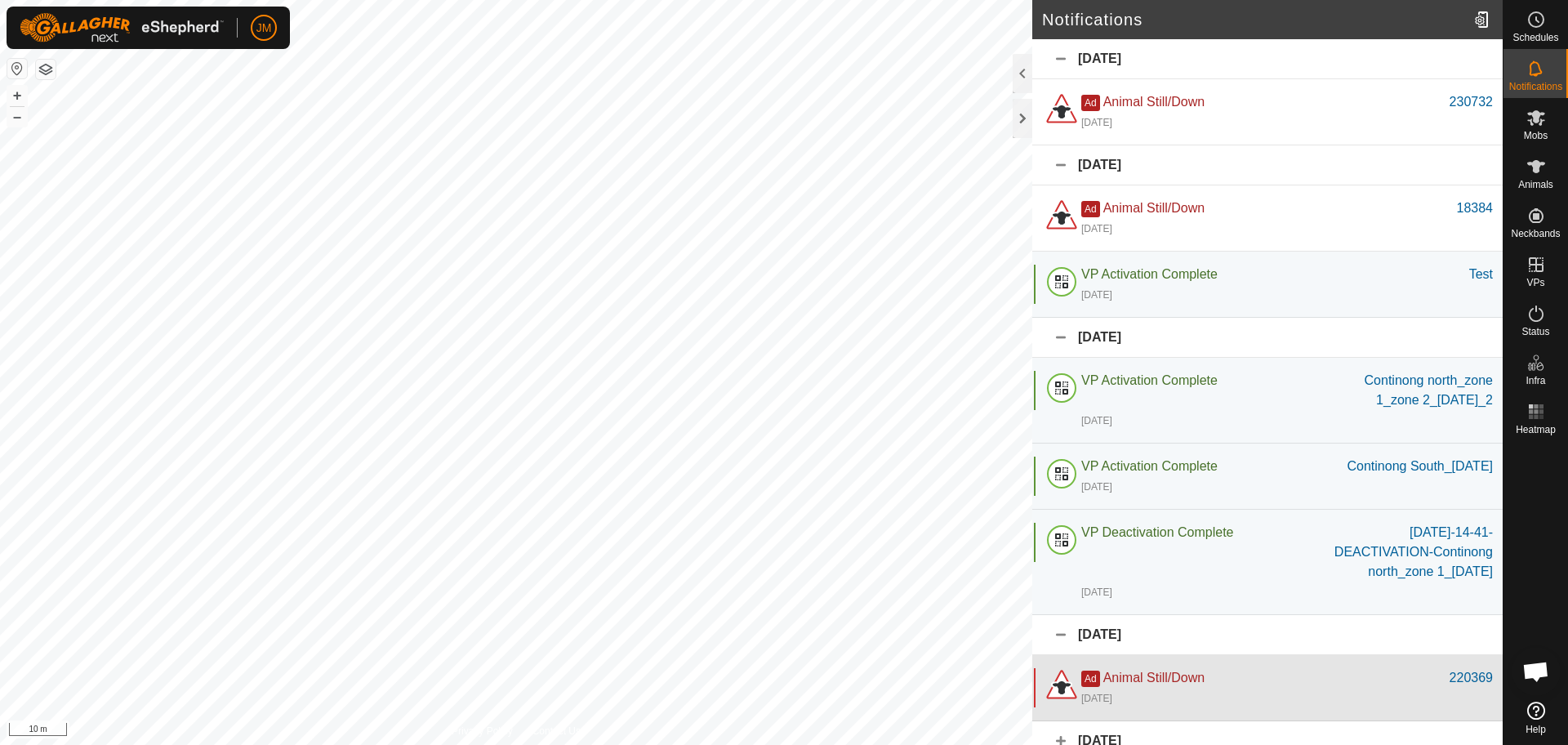
click at [1152, 707] on div "[DATE]" at bounding box center [1287, 697] width 412 height 19
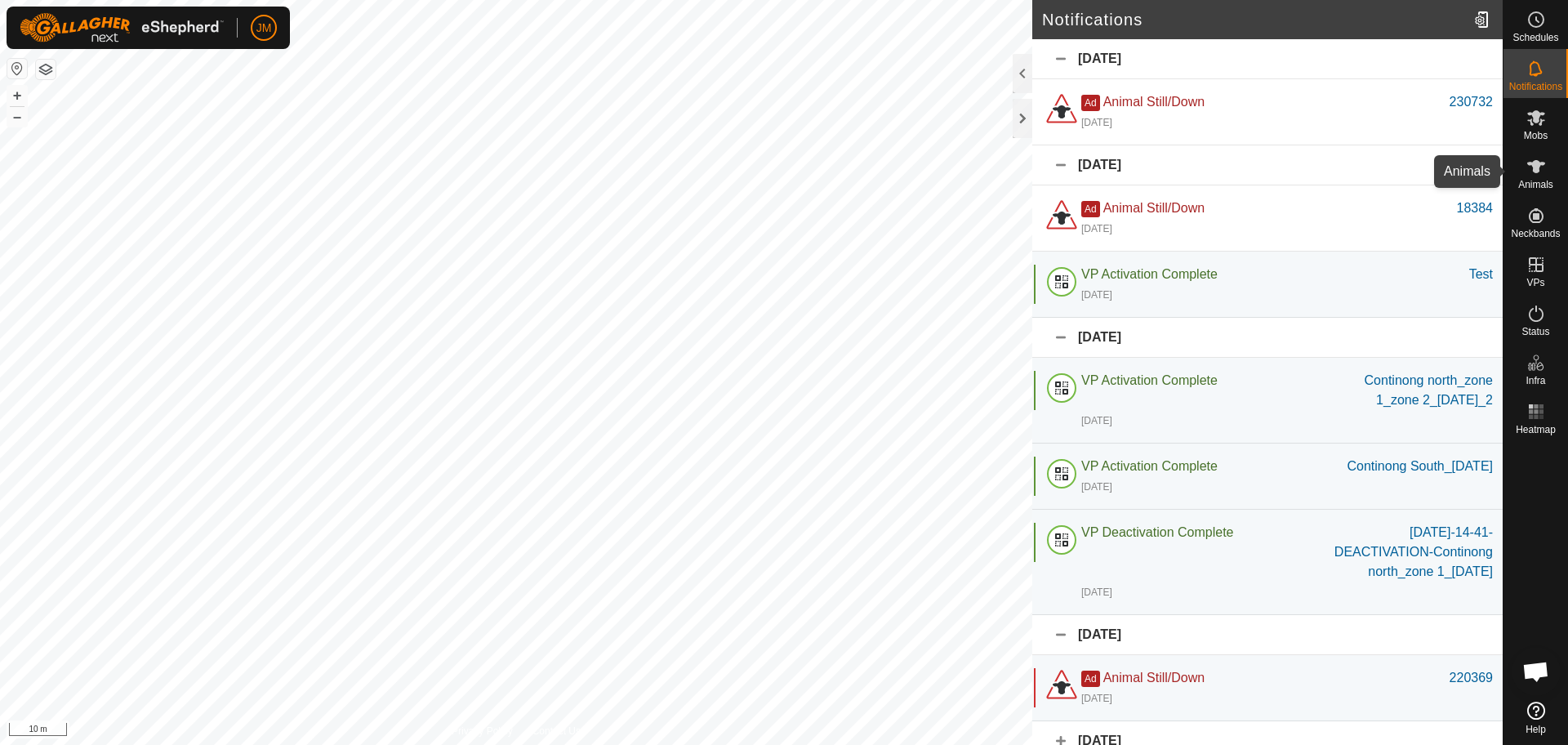
click at [1543, 167] on icon at bounding box center [1536, 166] width 19 height 19
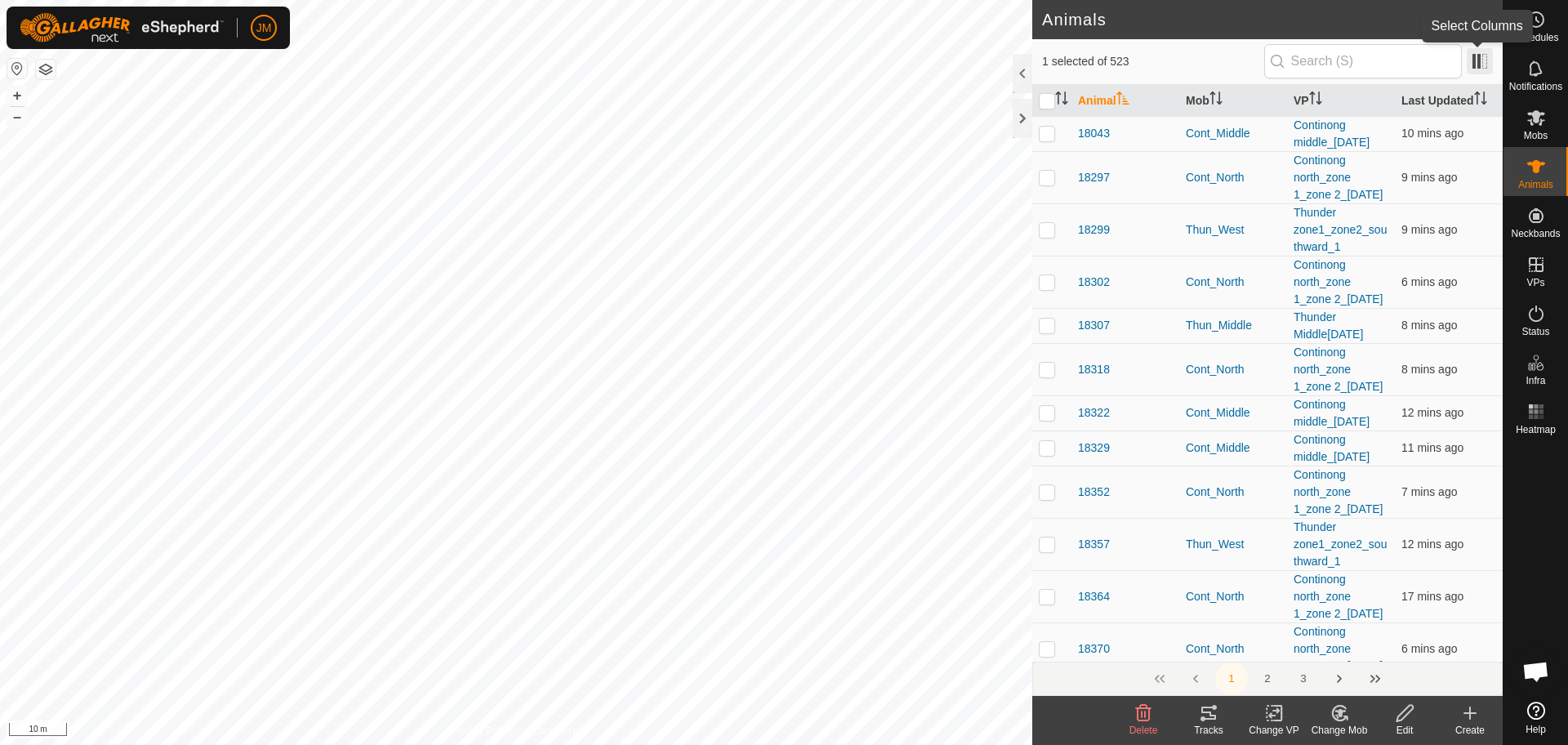
click at [1472, 68] on span at bounding box center [1479, 61] width 26 height 26
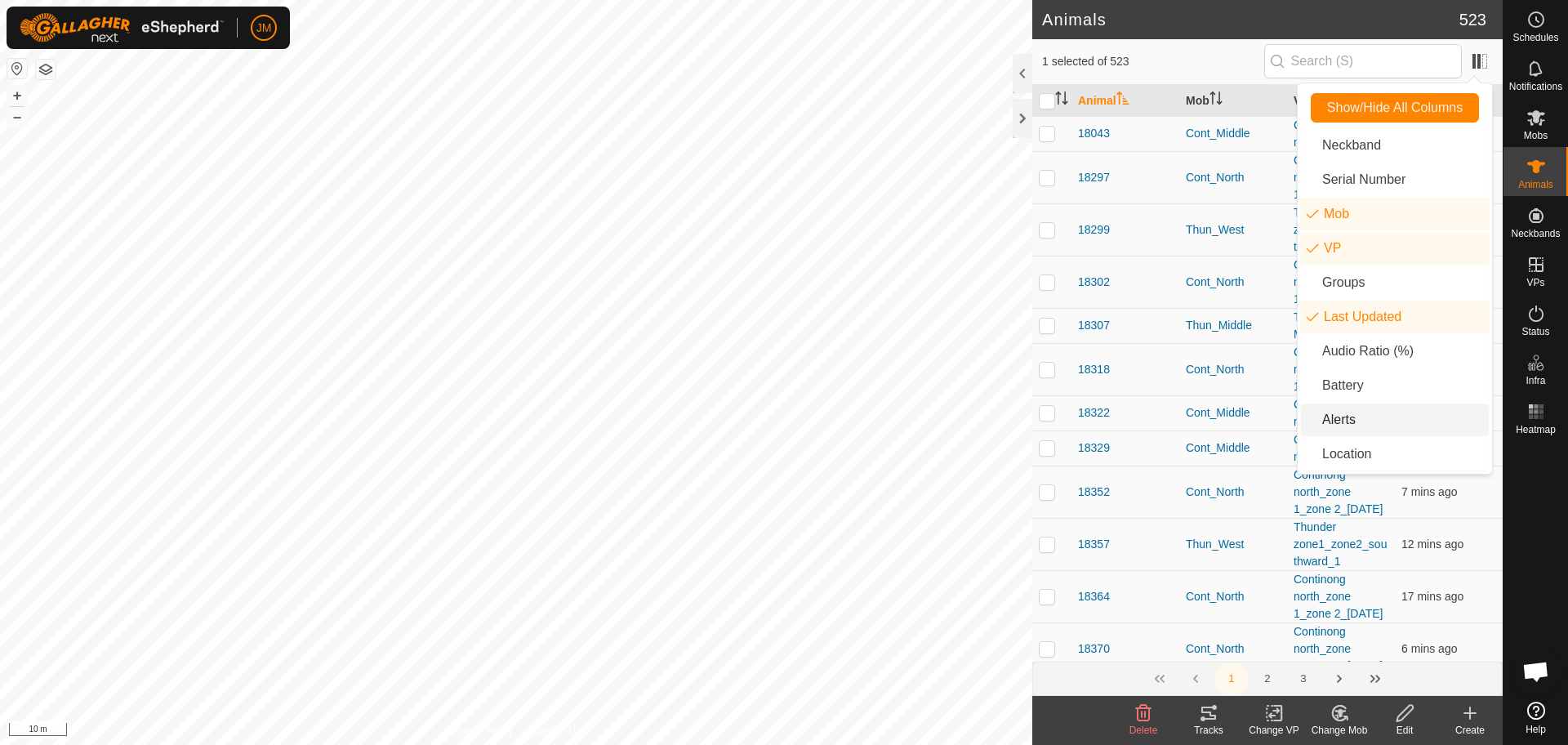
click at [1359, 417] on li "Alerts" at bounding box center [1394, 419] width 187 height 32
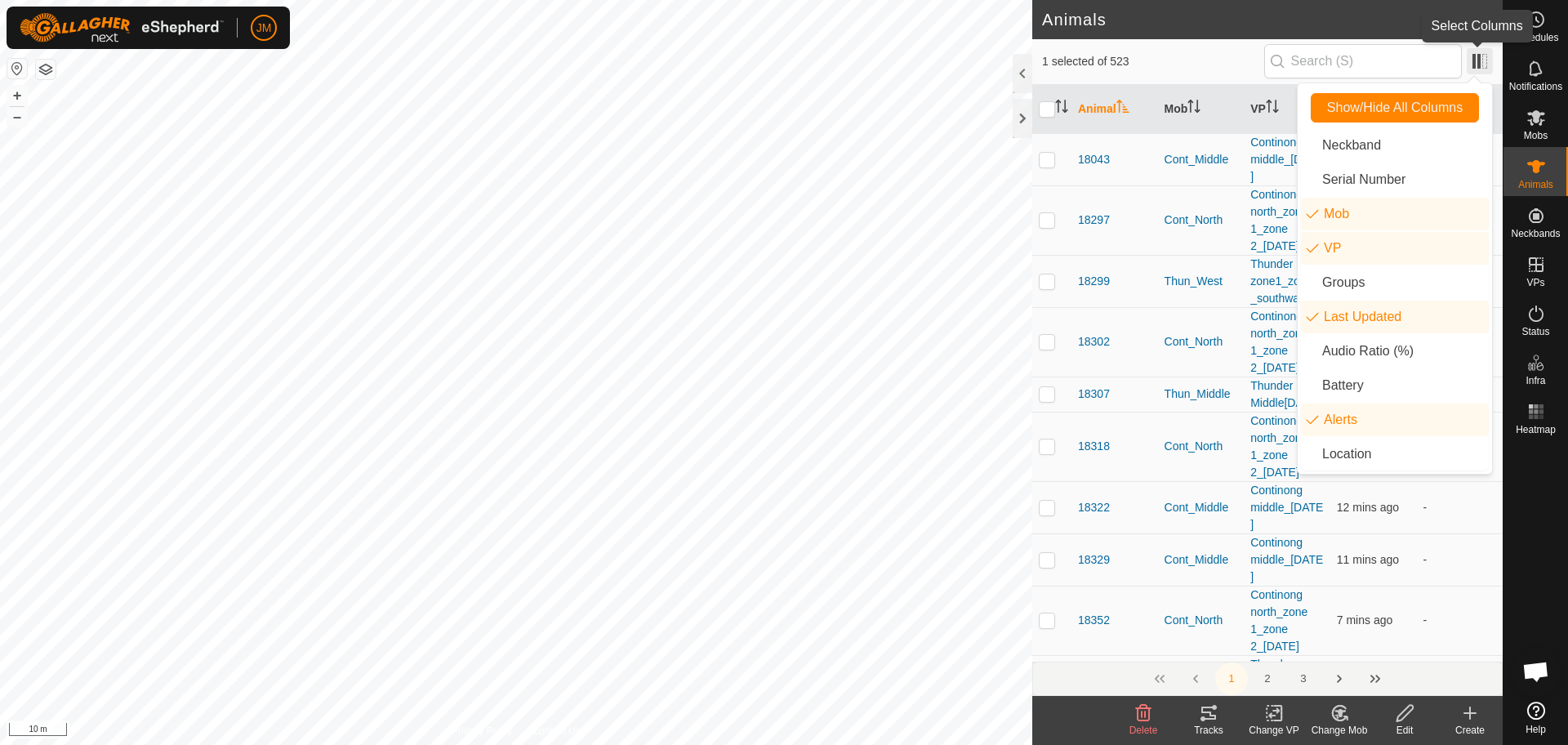
click at [1472, 66] on span at bounding box center [1479, 61] width 26 height 26
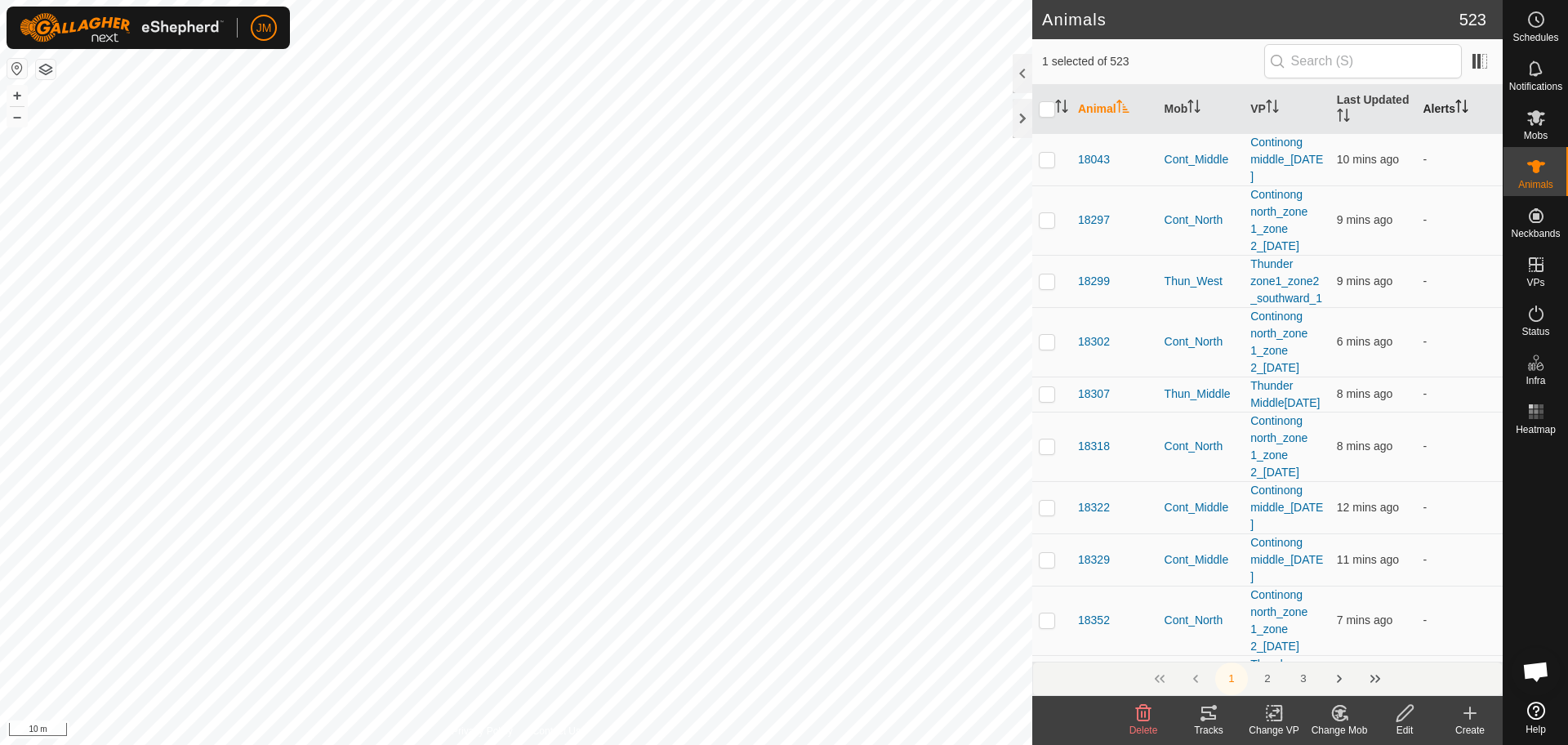
click at [1455, 110] on icon "Activate to sort" at bounding box center [1461, 106] width 13 height 13
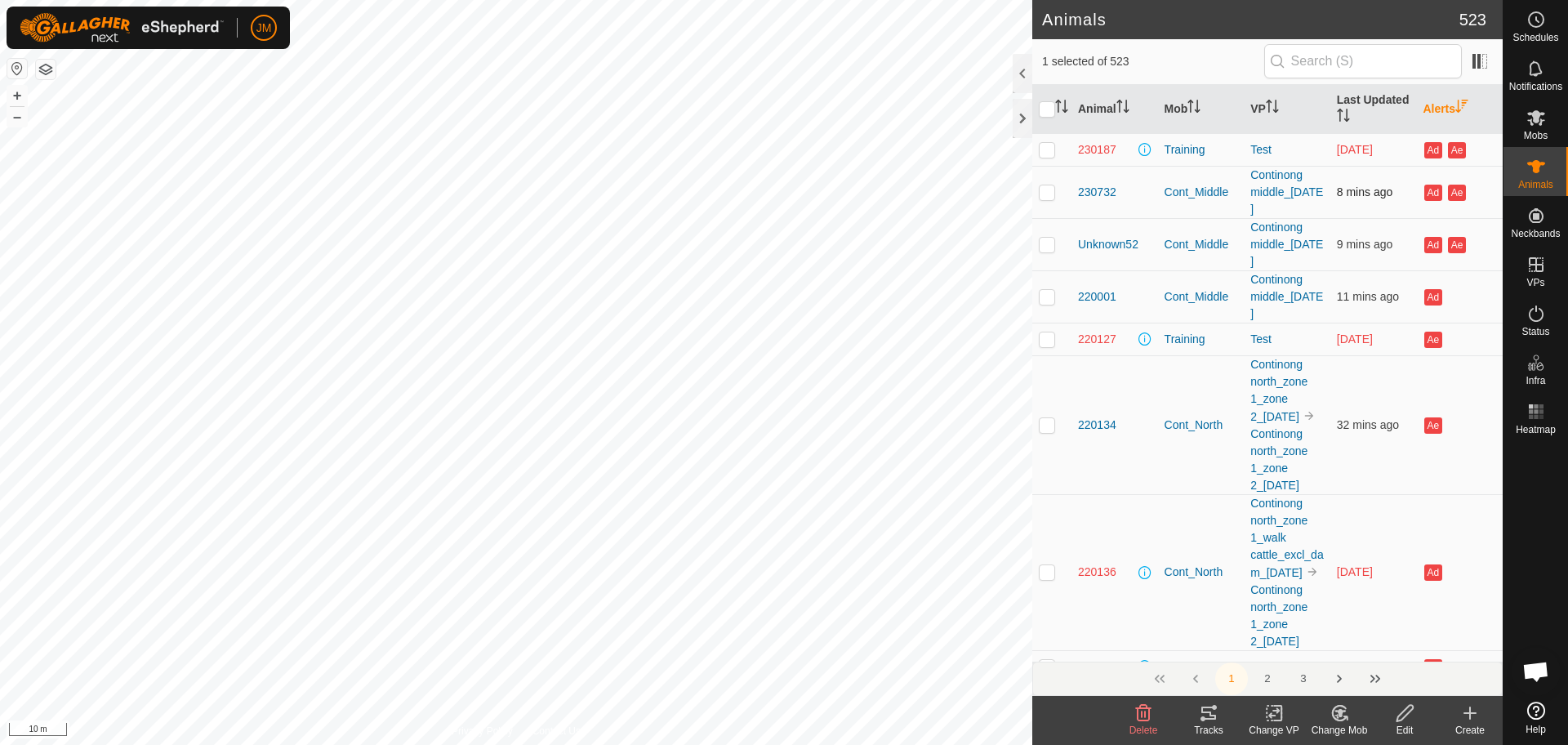
click at [1047, 193] on p-checkbox at bounding box center [1047, 192] width 17 height 13
checkbox input "true"
click at [1053, 243] on p-checkbox at bounding box center [1047, 244] width 17 height 13
checkbox input "true"
click at [1049, 306] on td at bounding box center [1051, 296] width 39 height 52
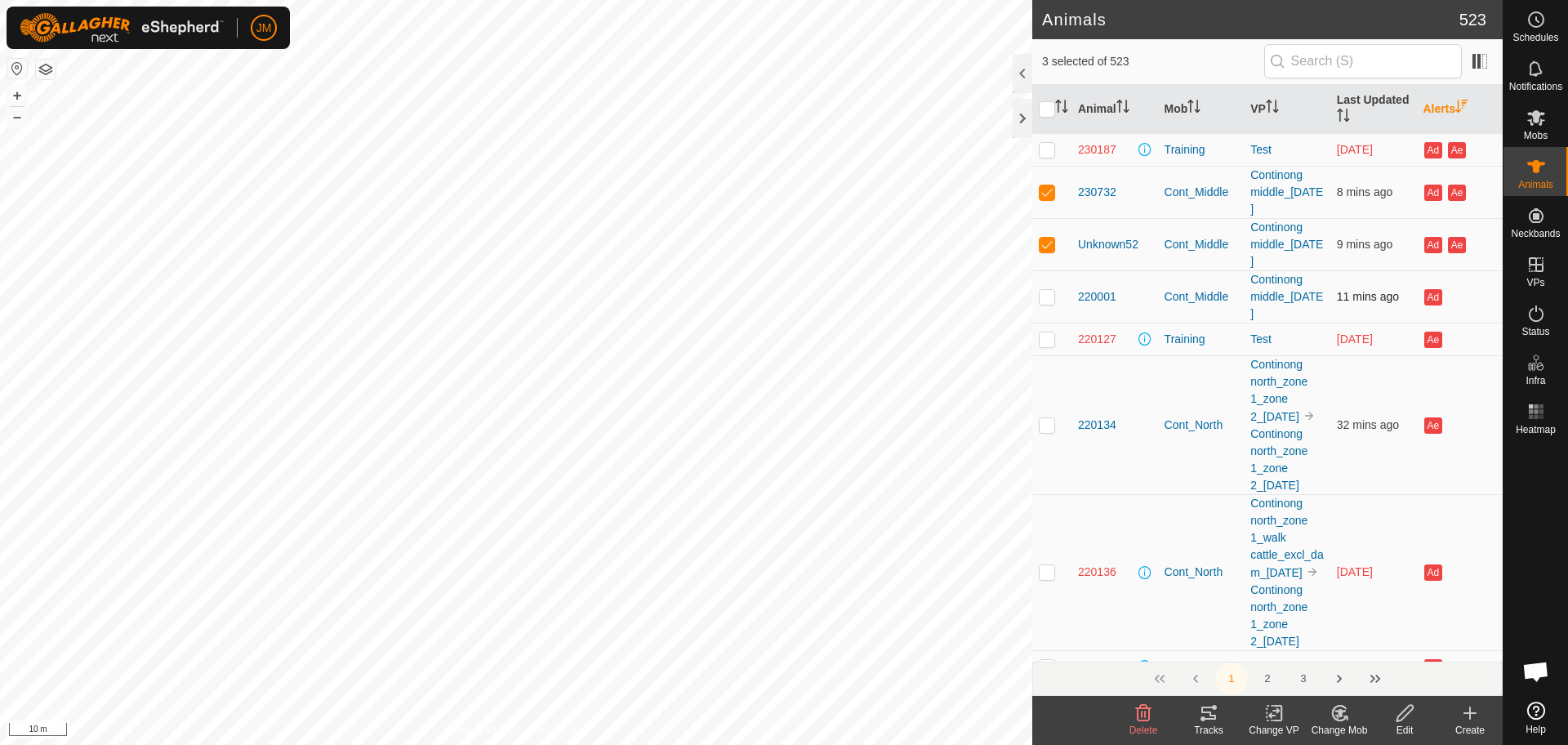
checkbox input "true"
click at [1043, 431] on p-checkbox at bounding box center [1047, 425] width 17 height 13
checkbox input "true"
click at [1044, 606] on td at bounding box center [1051, 572] width 39 height 156
checkbox input "true"
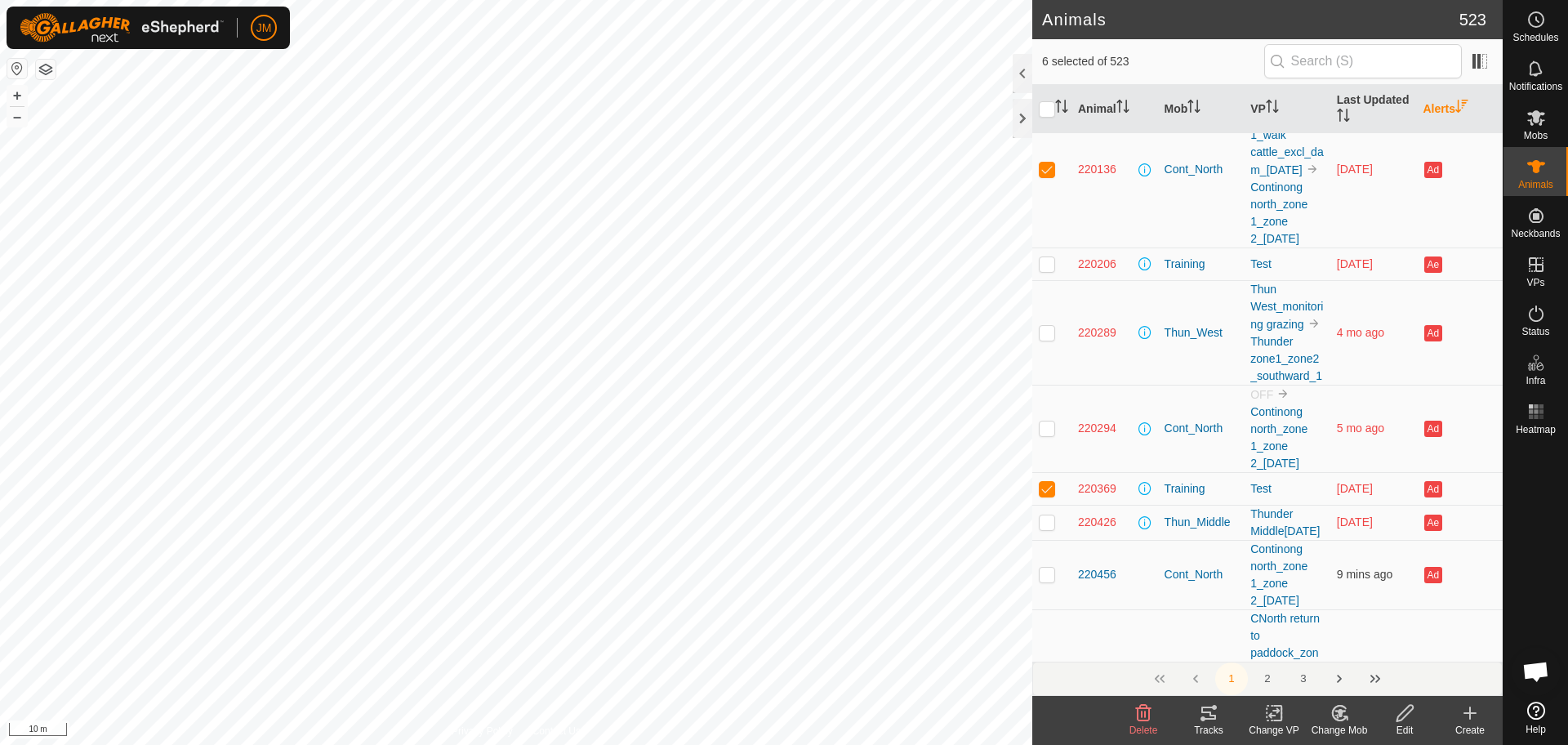
scroll to position [408, 0]
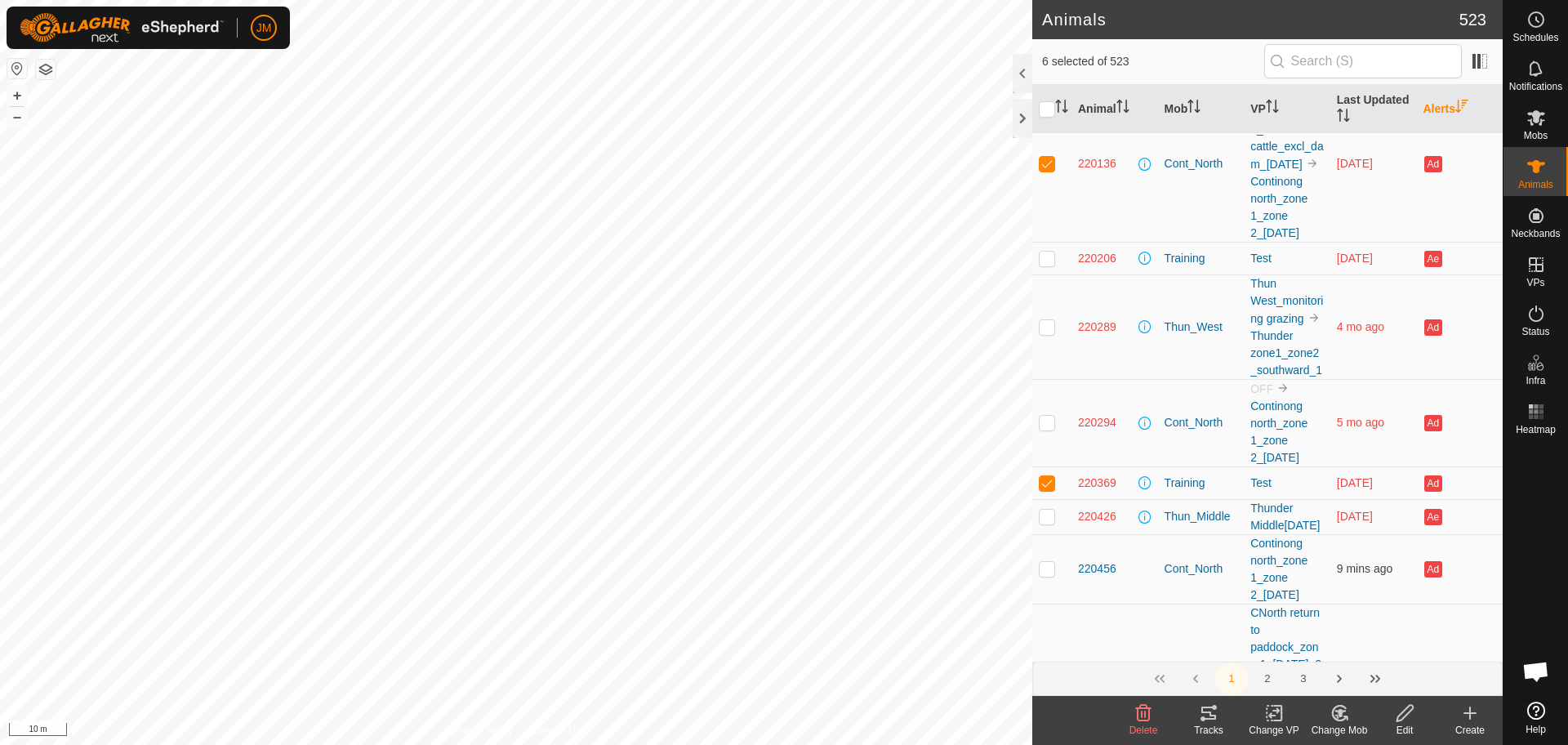
click at [1045, 333] on p-checkbox at bounding box center [1047, 327] width 17 height 13
checkbox input "true"
click at [1049, 574] on p-checkbox at bounding box center [1047, 568] width 17 height 13
checkbox input "true"
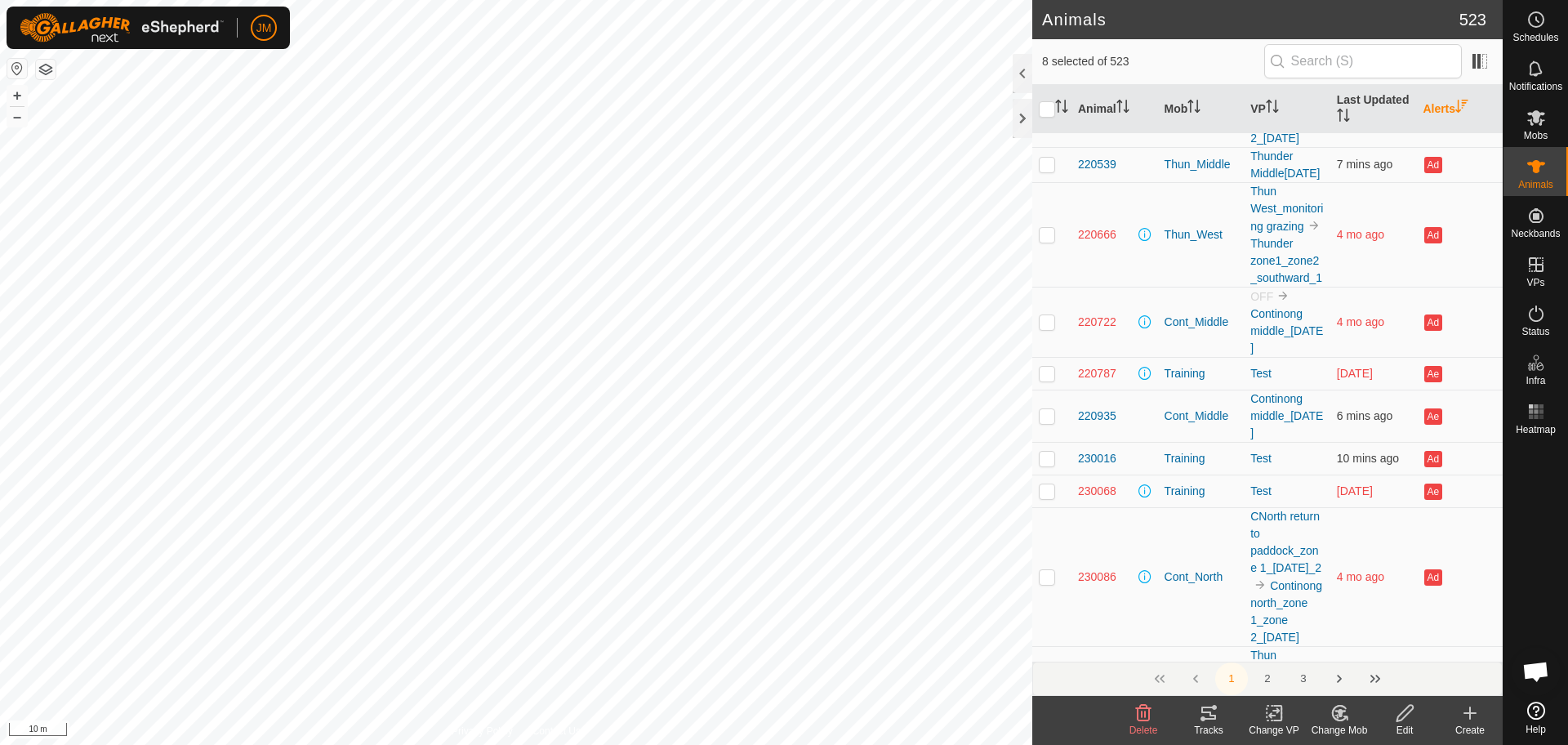
scroll to position [1143, 0]
click at [1044, 170] on p-checkbox at bounding box center [1047, 163] width 17 height 13
checkbox input "true"
click at [18, 121] on button "–" at bounding box center [17, 116] width 19 height 19
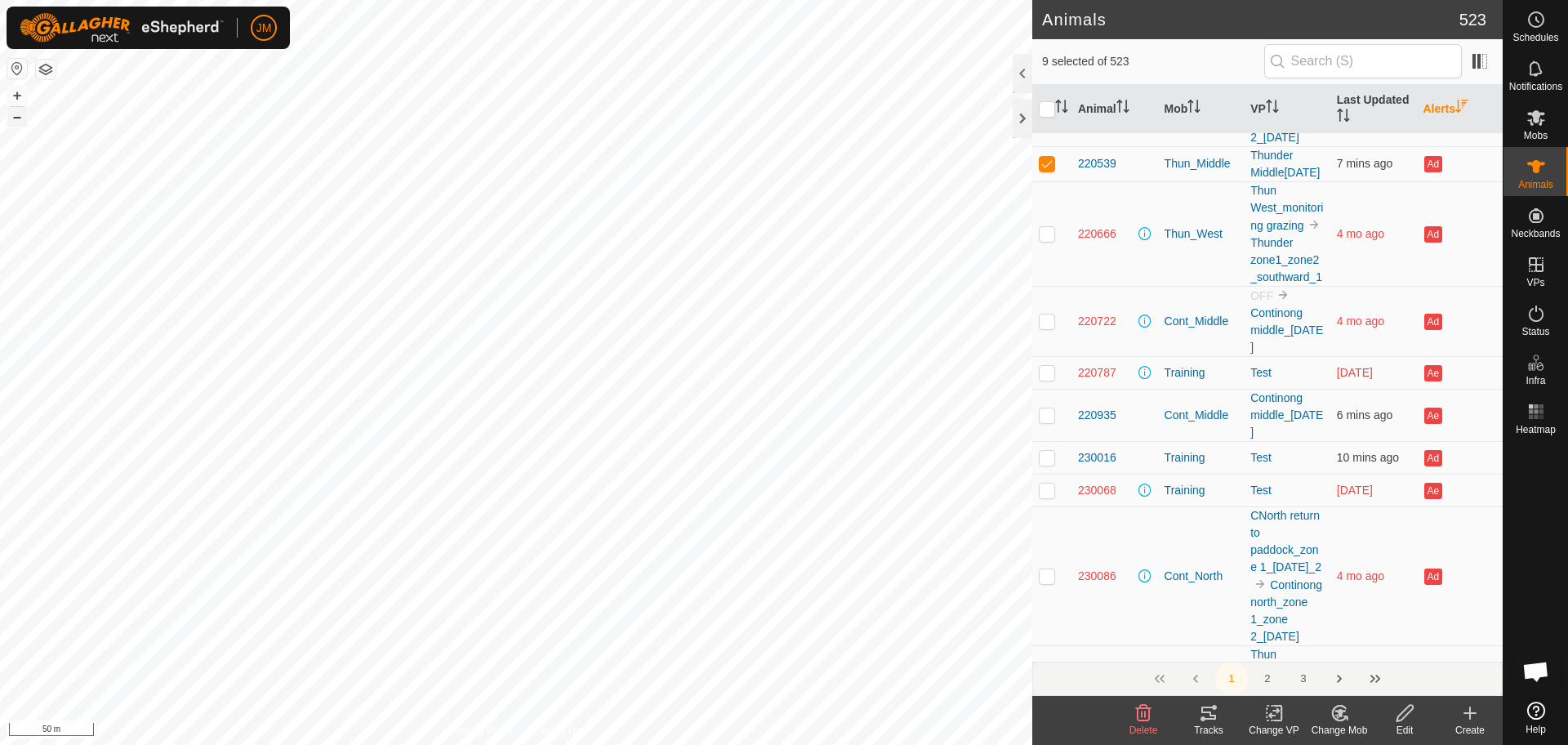
click at [18, 121] on button "–" at bounding box center [17, 116] width 19 height 19
click at [15, 119] on button "–" at bounding box center [17, 116] width 19 height 19
click at [1536, 126] on icon at bounding box center [1536, 117] width 19 height 19
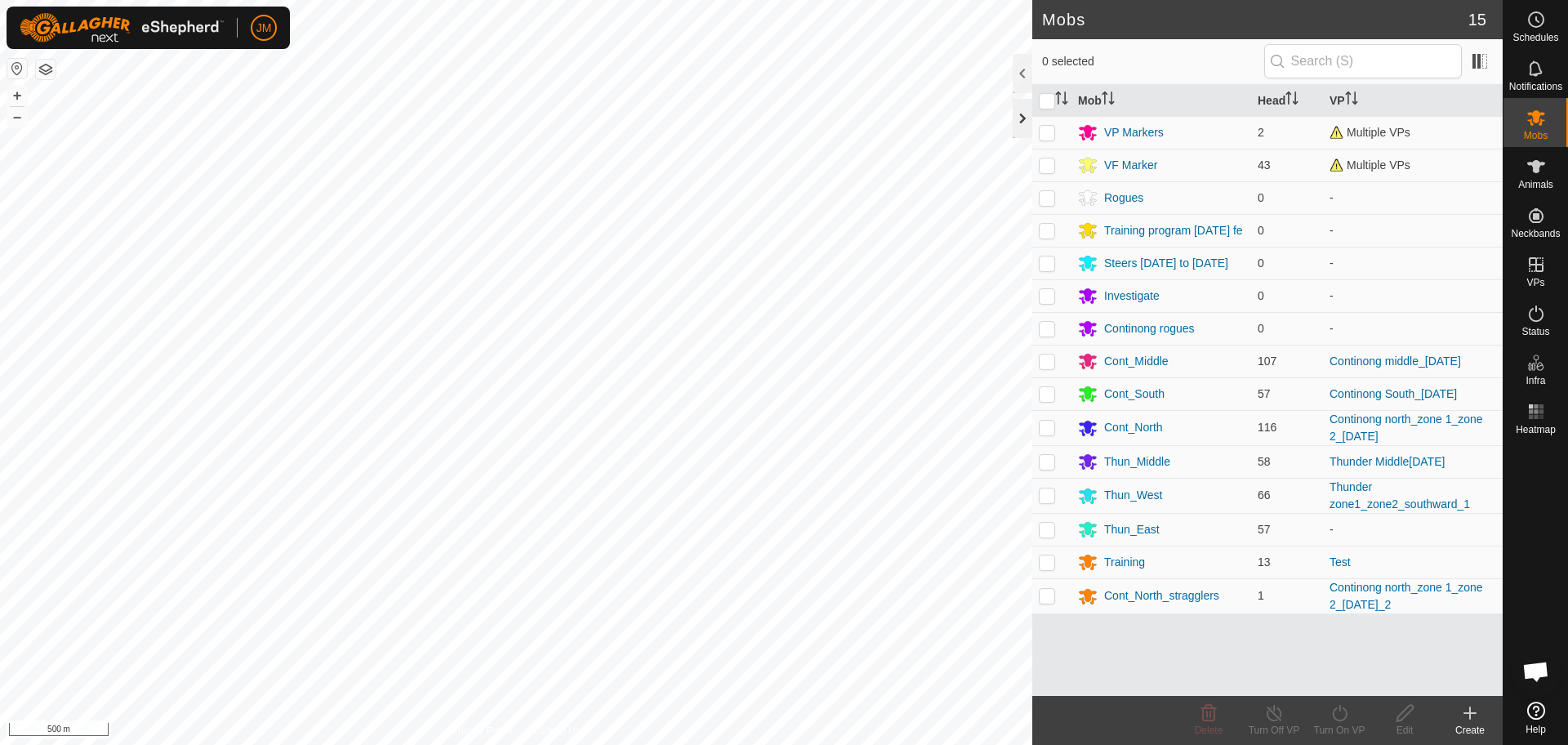
click at [1023, 133] on div at bounding box center [1022, 118] width 19 height 39
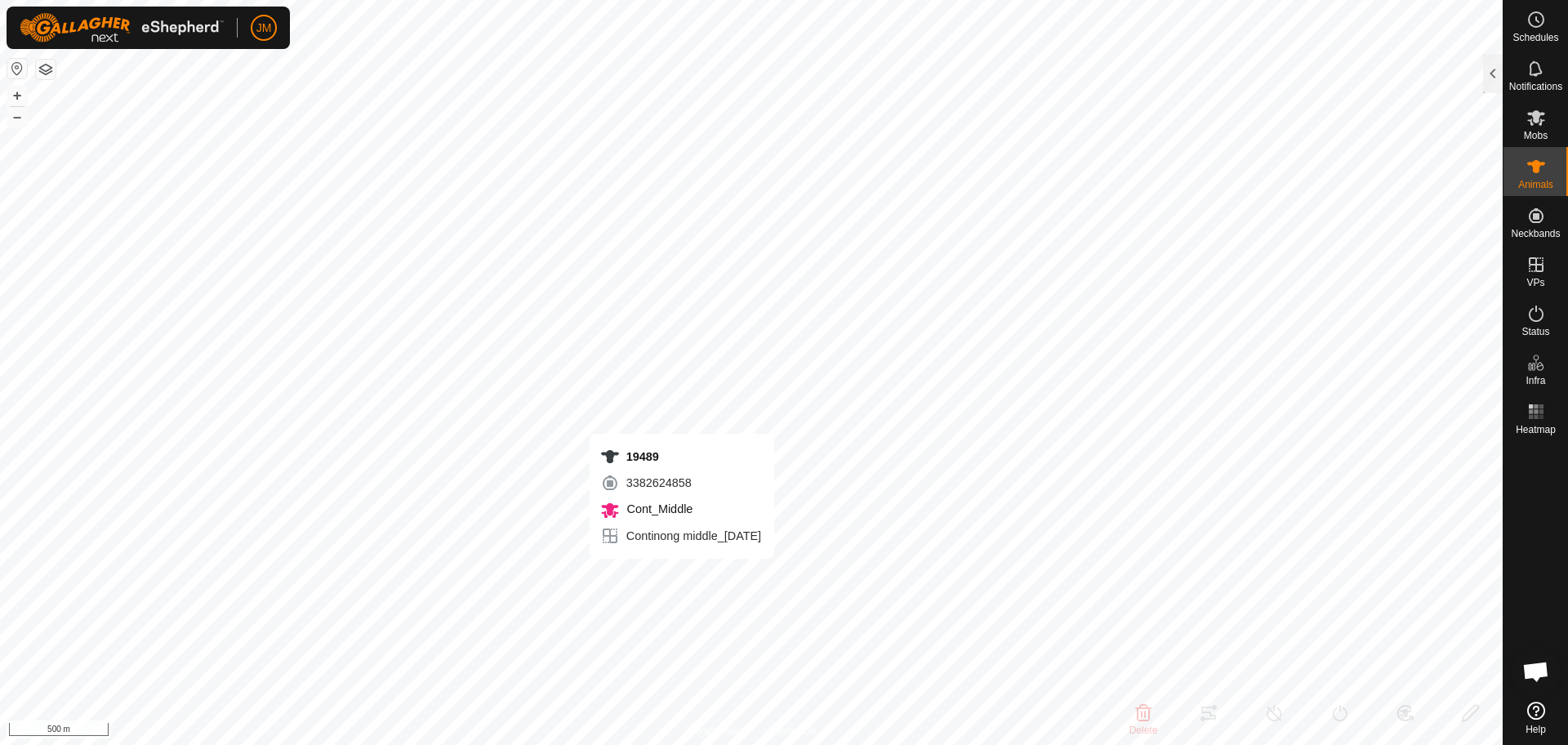
type input "18438"
type input "-"
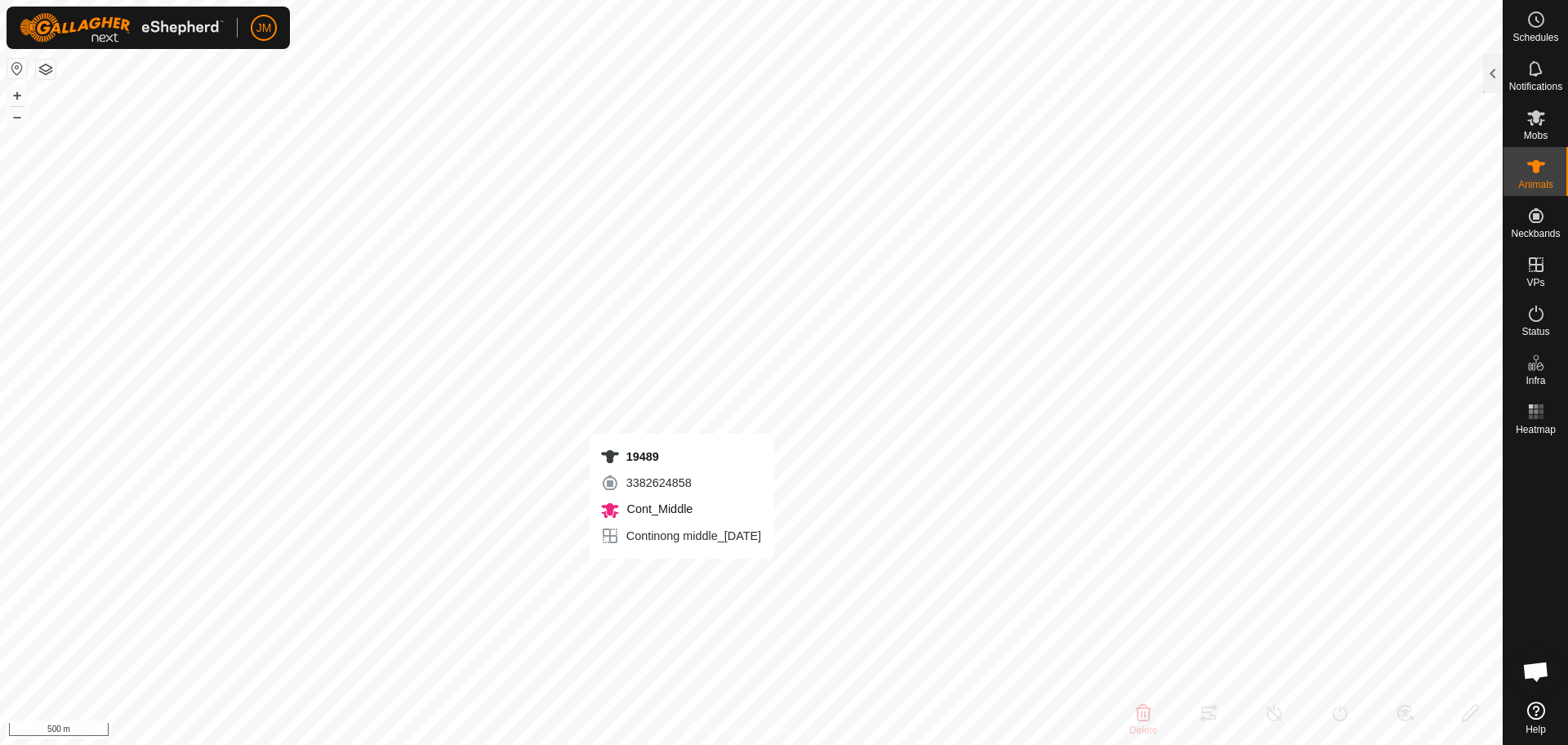
type input "-"
type input "19489"
type input "-"
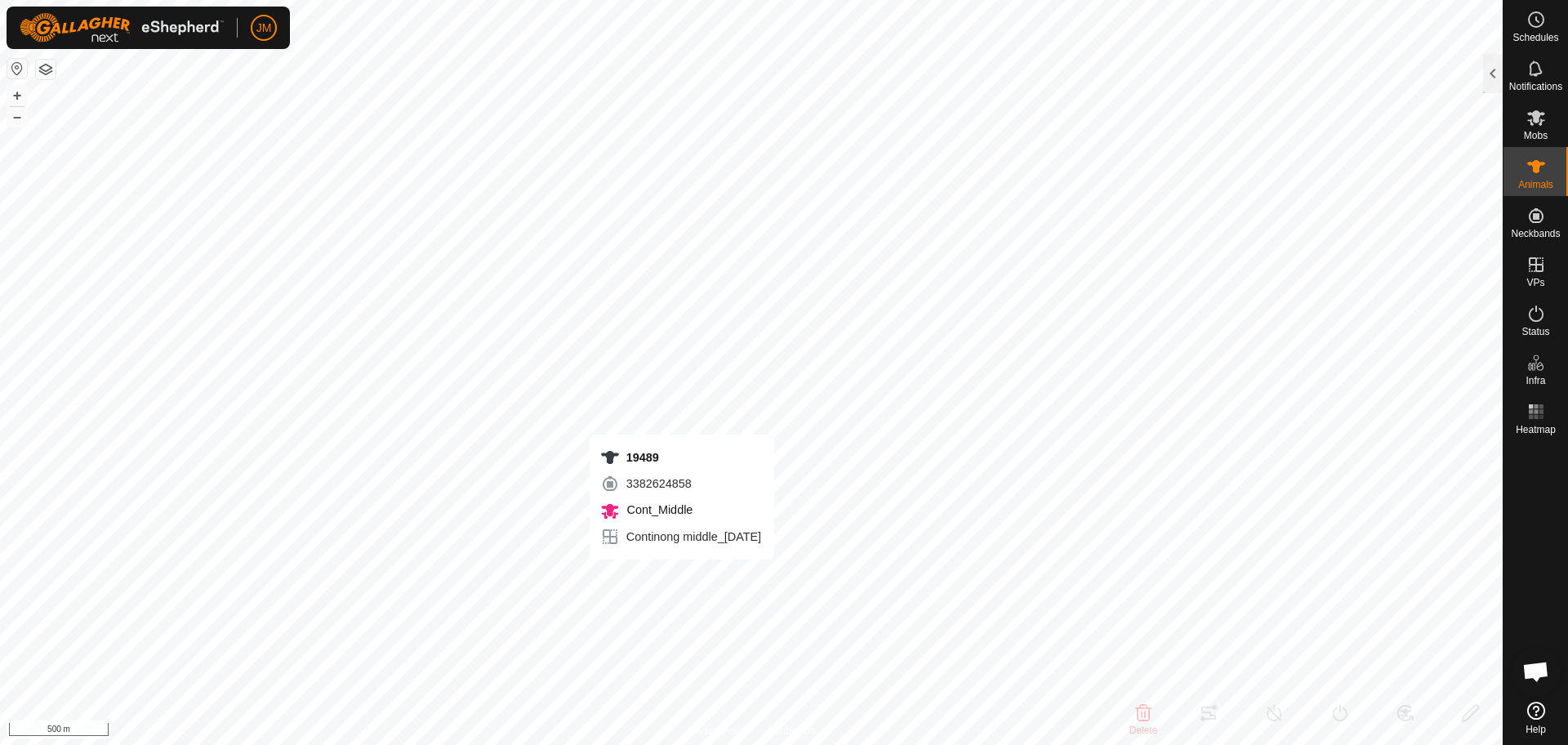
type input "-"
type input "20668"
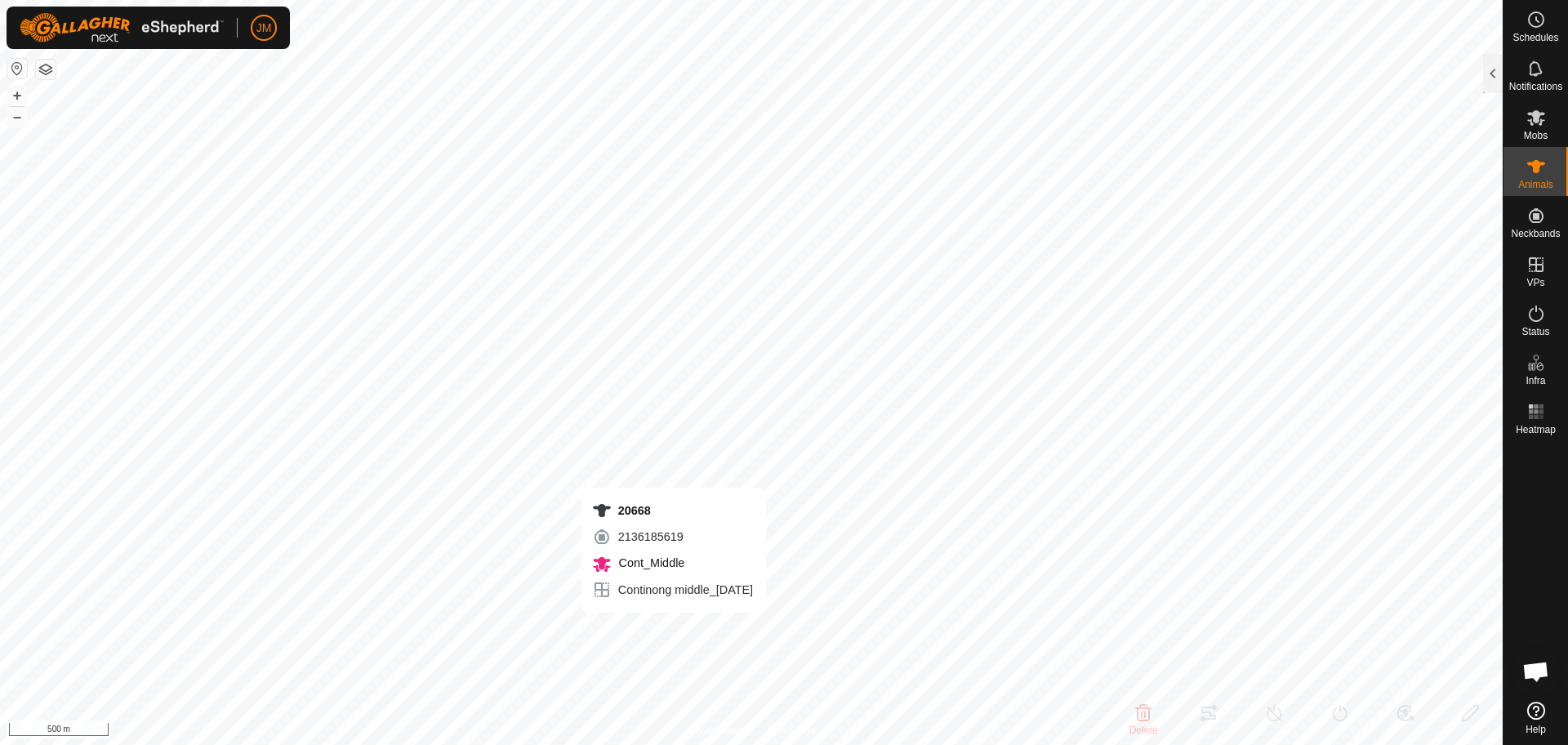
type input "-"
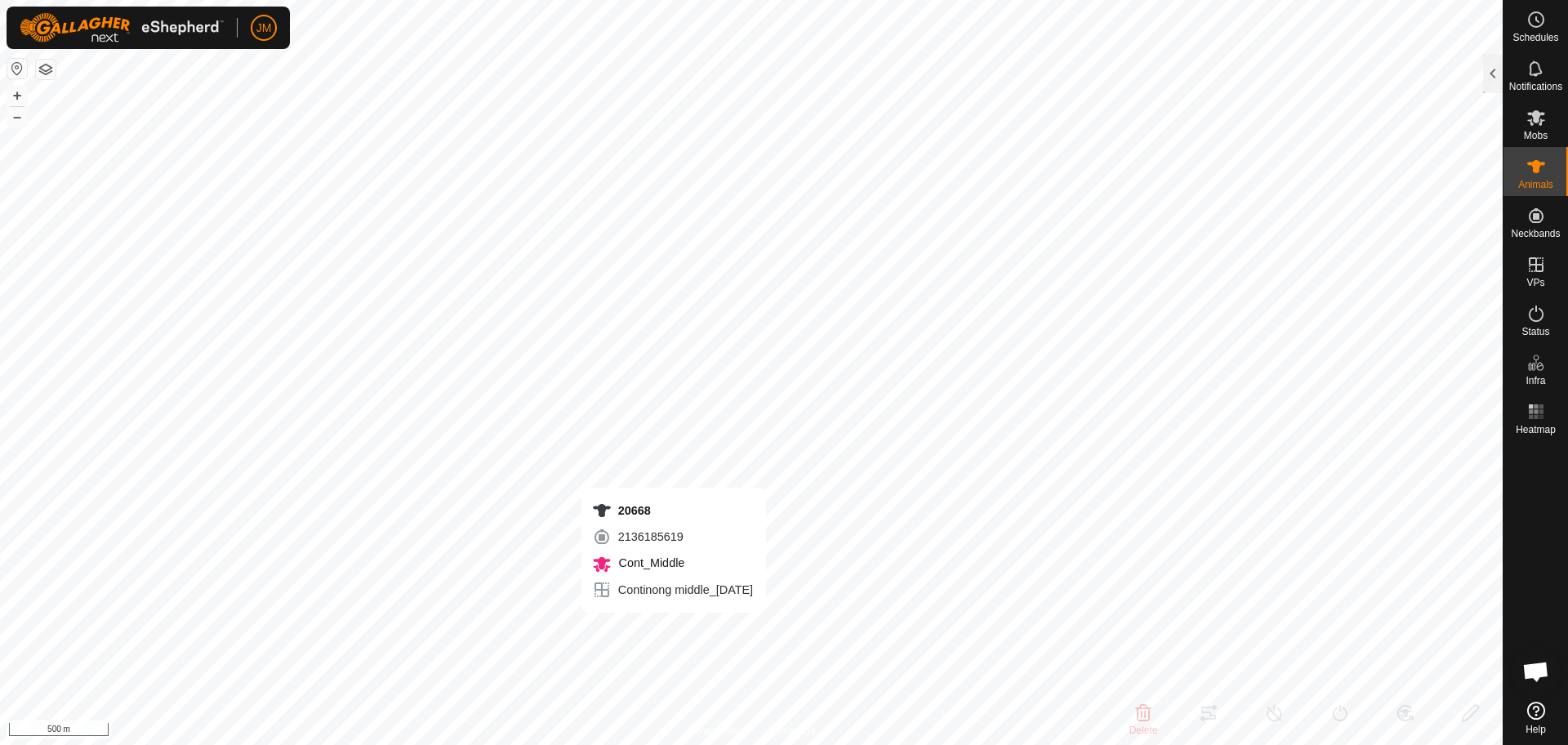
type input "-"
click at [22, 122] on button "–" at bounding box center [17, 116] width 19 height 19
click at [1497, 81] on div at bounding box center [1492, 73] width 19 height 39
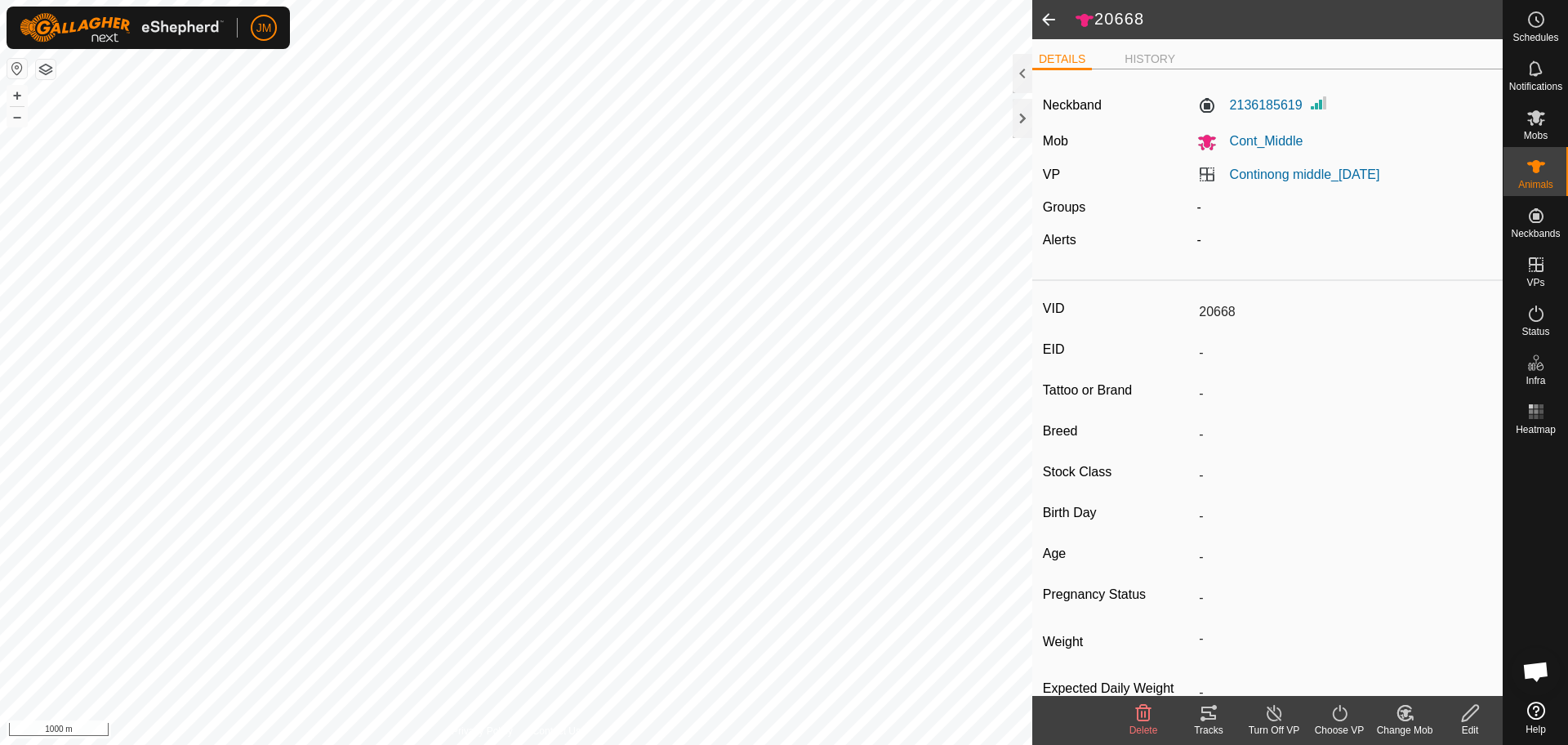
click at [1051, 20] on span at bounding box center [1047, 19] width 32 height 39
type input "19489"
type input "-"
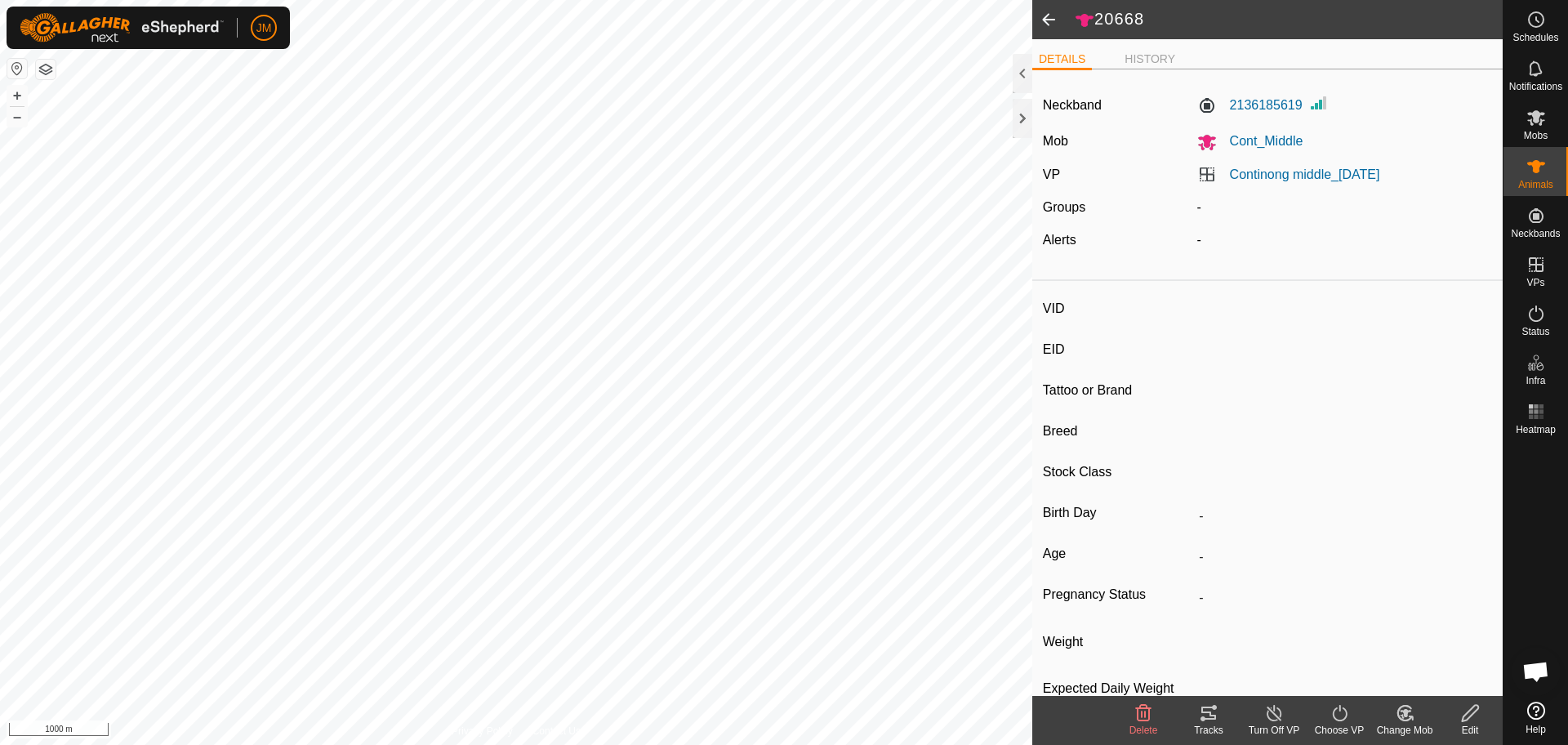
type input "-"
click at [1051, 20] on span at bounding box center [1047, 19] width 32 height 39
type input "18438"
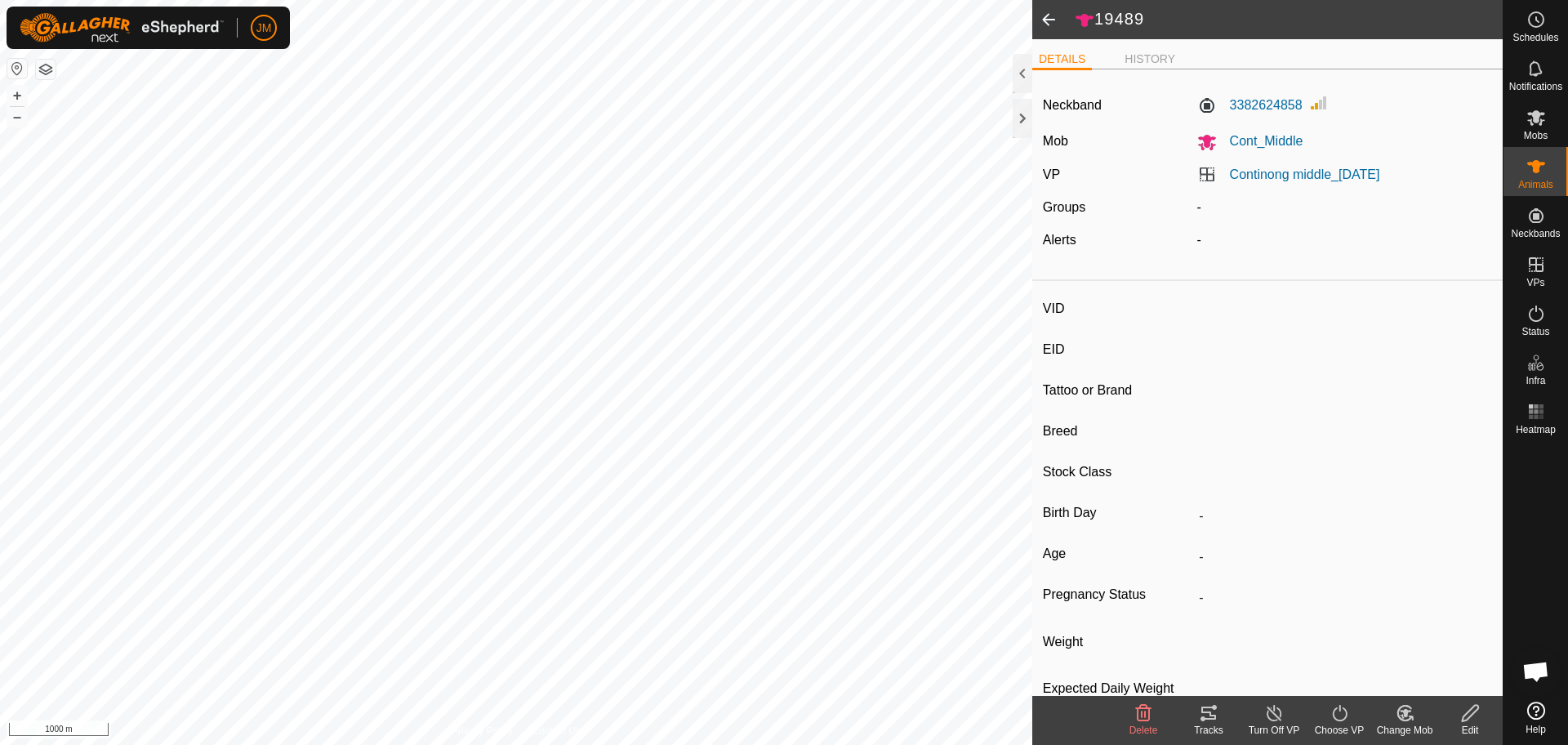
type input "-"
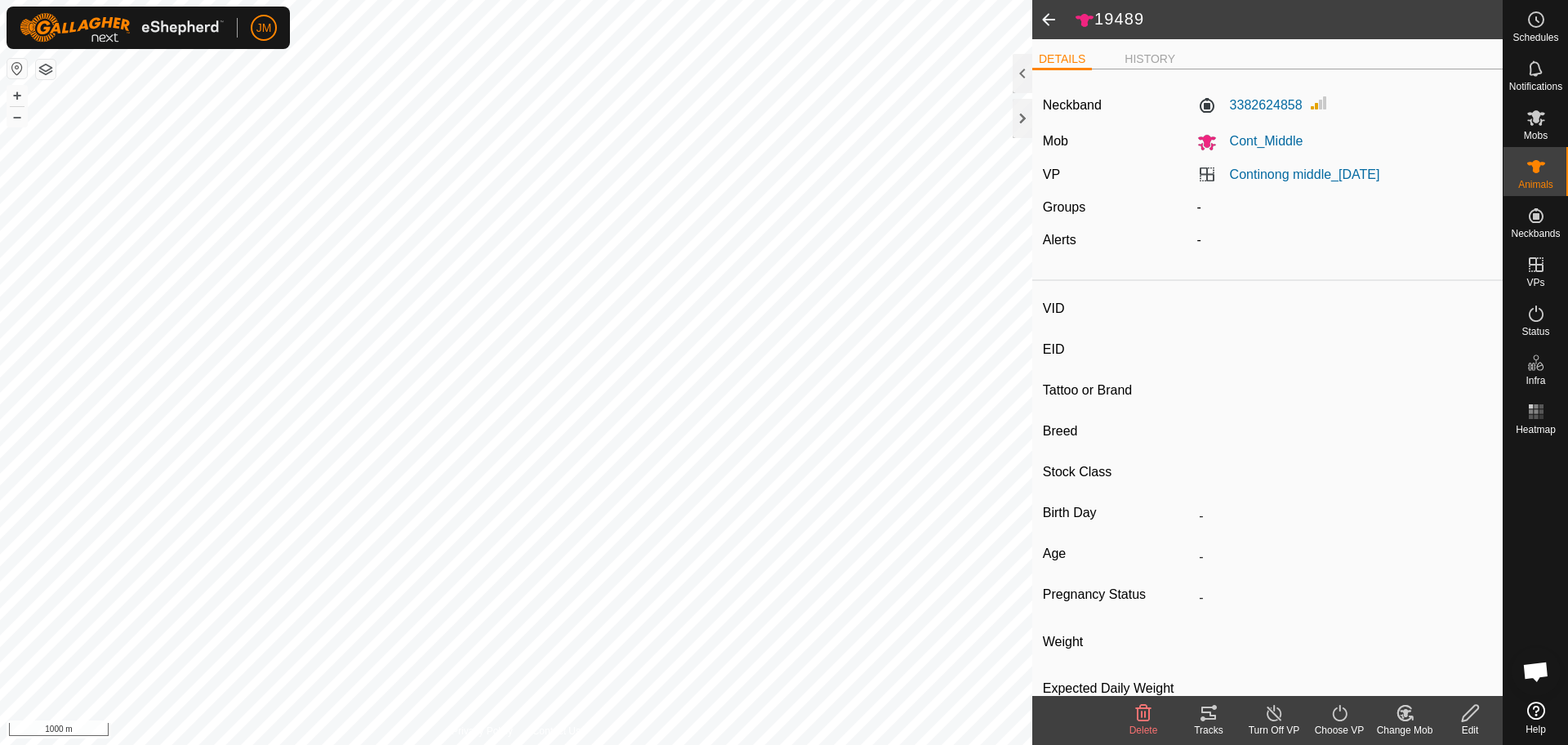
type input "-"
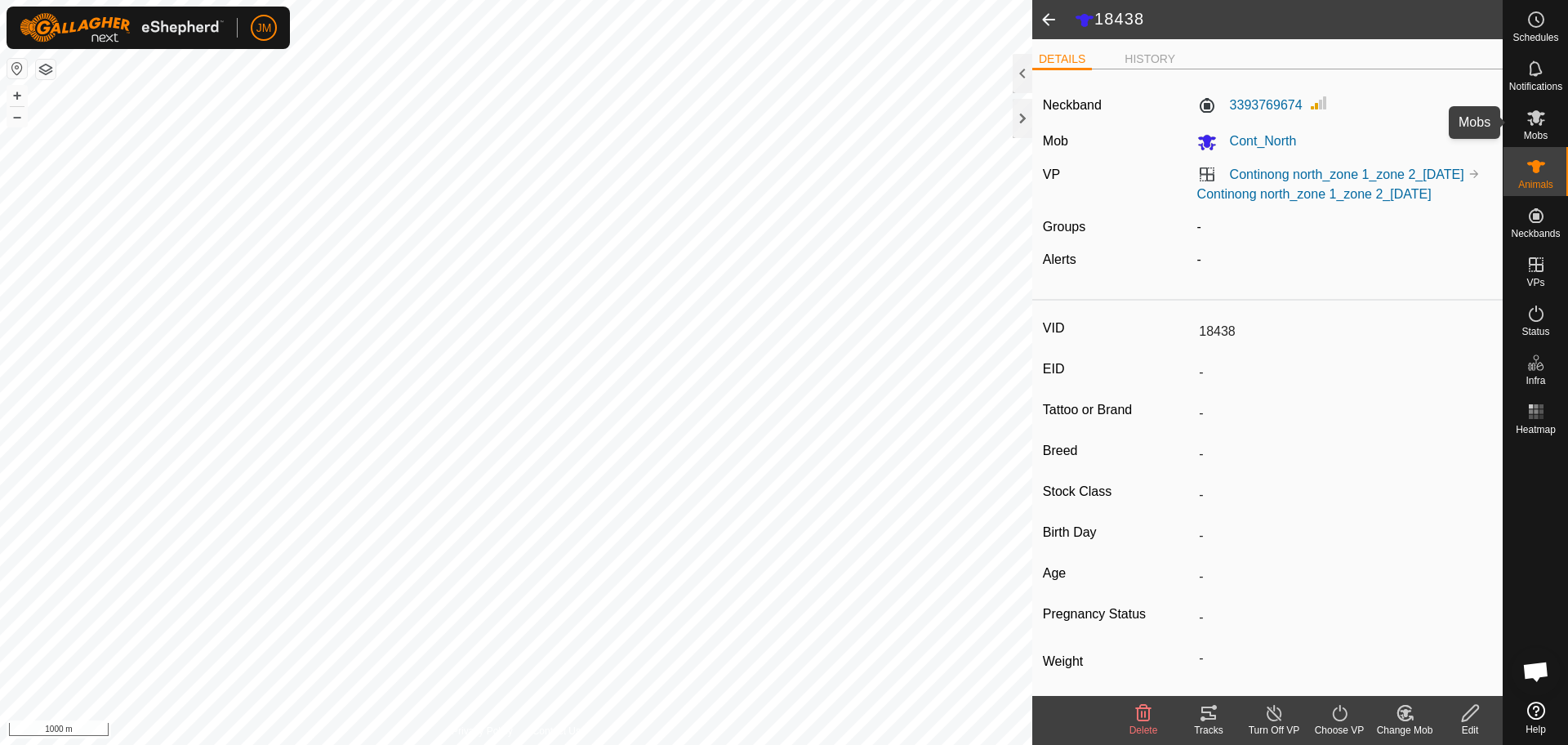
click at [1540, 121] on icon at bounding box center [1536, 118] width 18 height 16
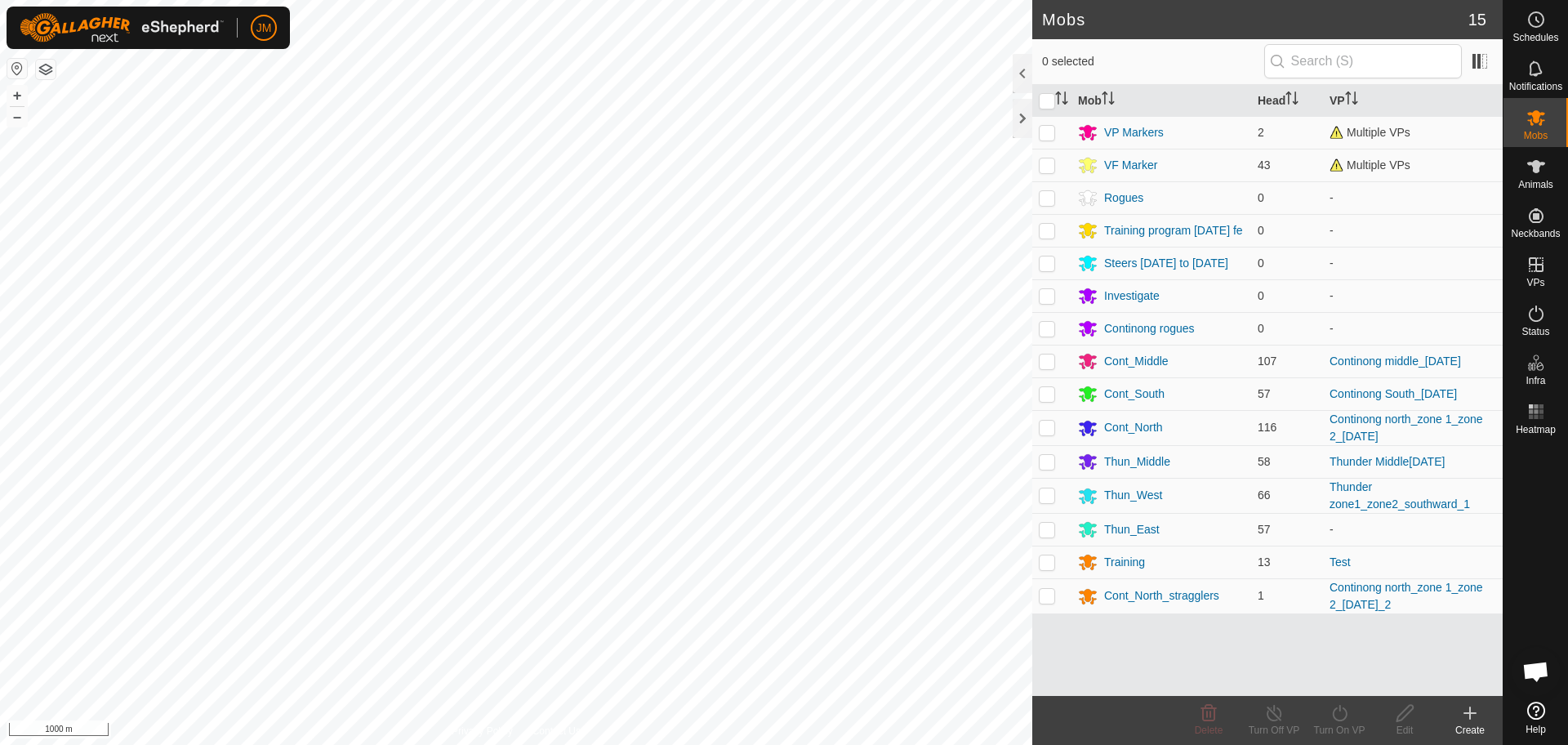
click at [1035, 115] on th at bounding box center [1051, 101] width 39 height 32
click at [1024, 119] on div at bounding box center [1022, 118] width 19 height 39
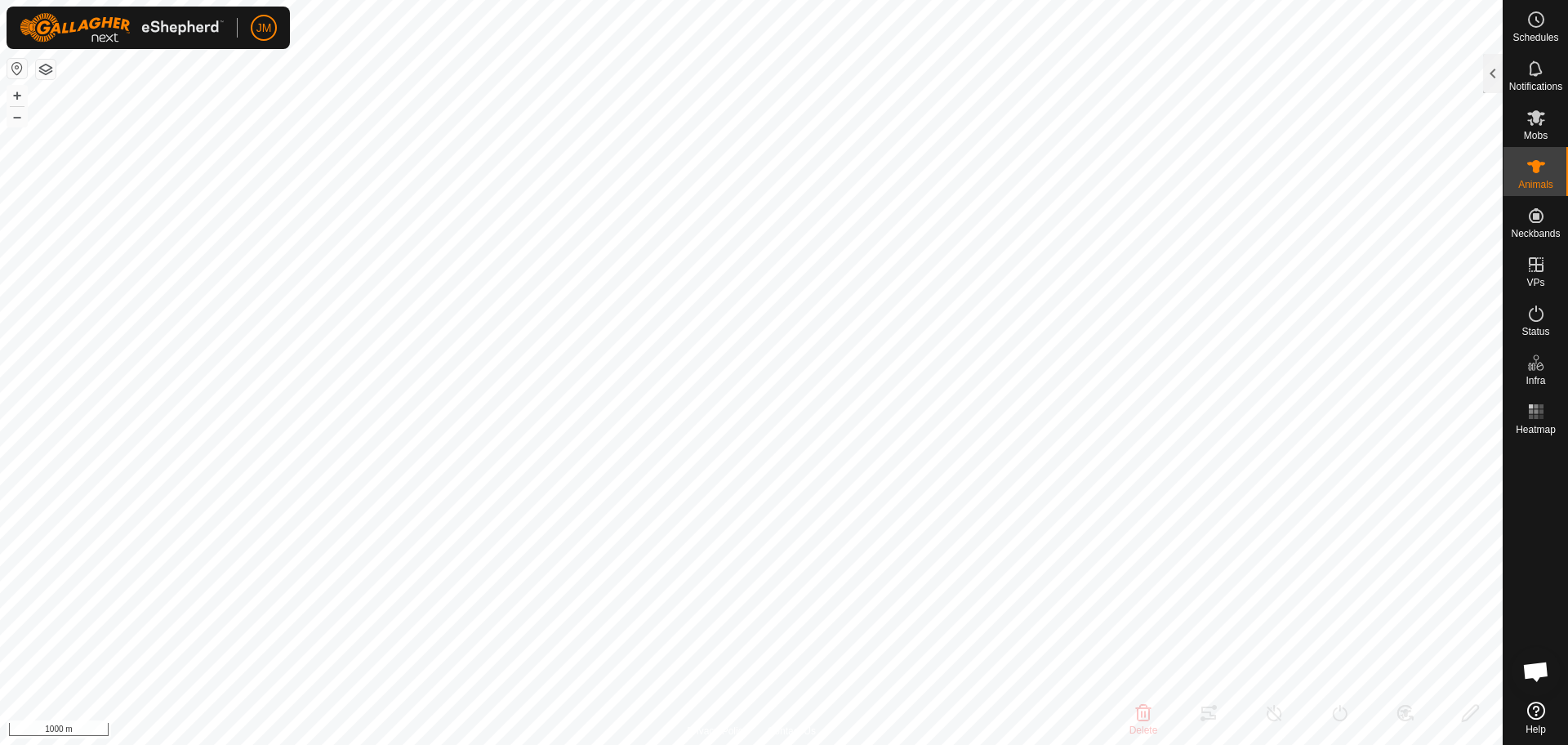
type input "240419"
type input "-"
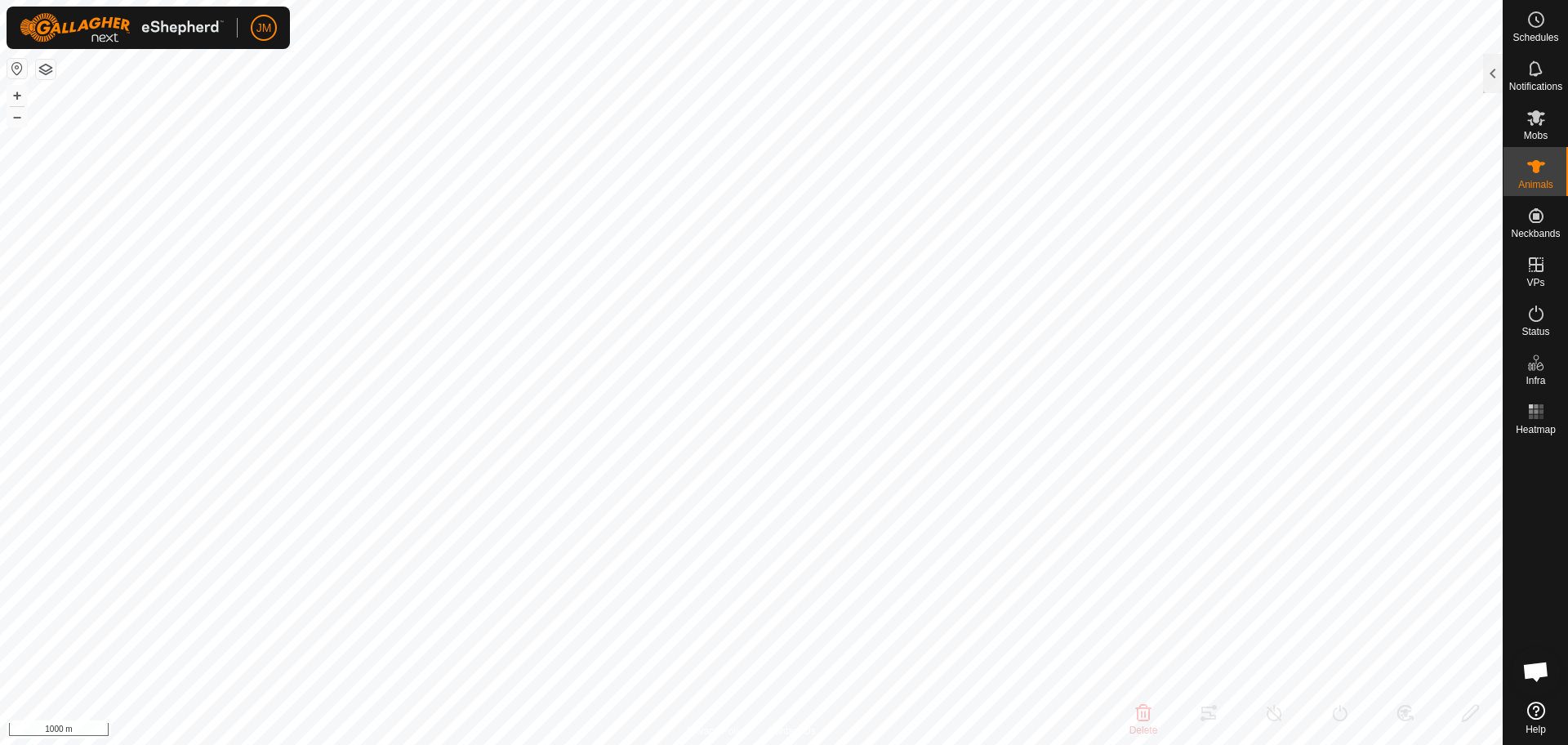
type input "-"
click at [1493, 80] on div at bounding box center [1492, 73] width 19 height 39
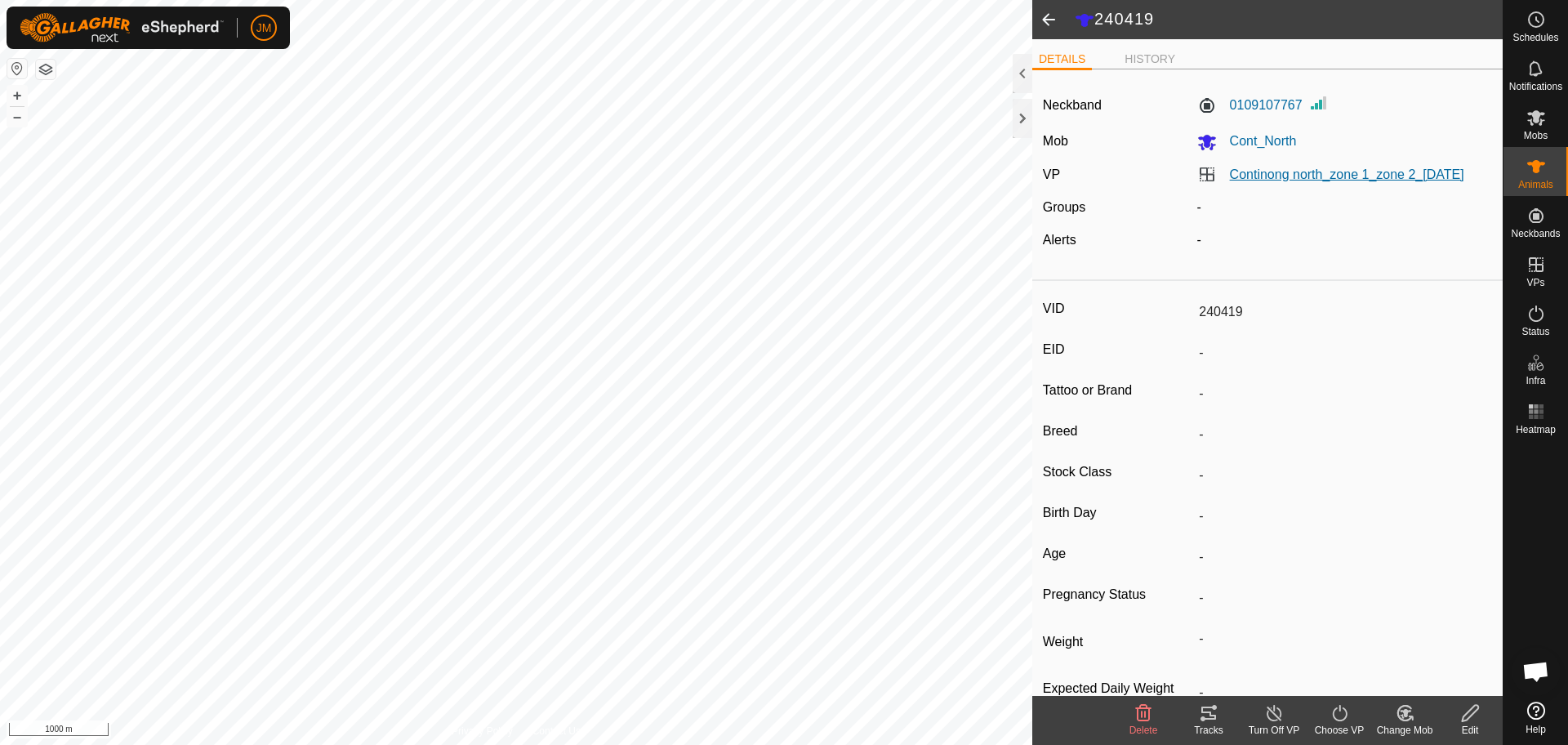
click at [1316, 173] on link "Continong north_zone 1_zone 2_[DATE]" at bounding box center [1346, 173] width 235 height 14
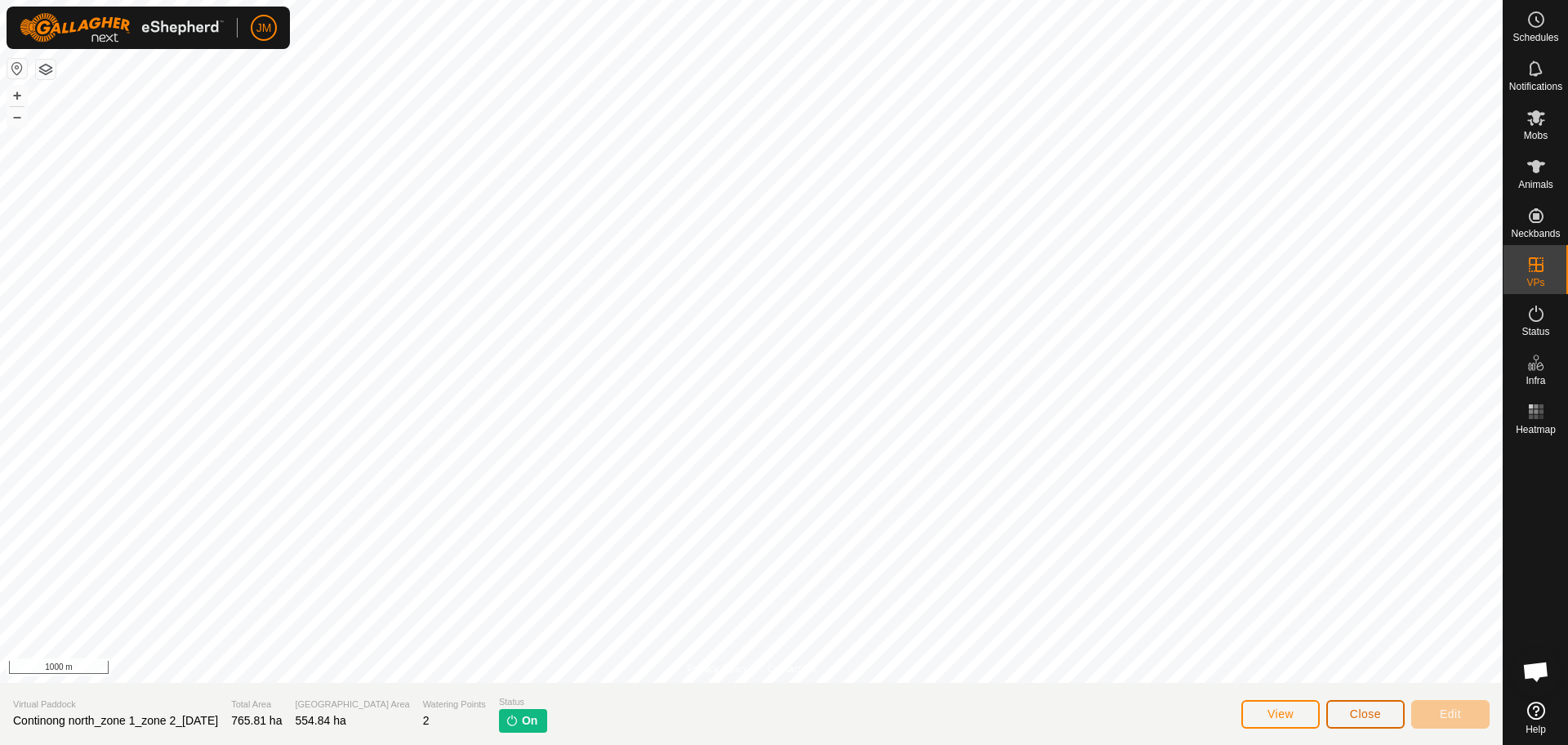
click at [1356, 713] on span "Close" at bounding box center [1365, 713] width 31 height 13
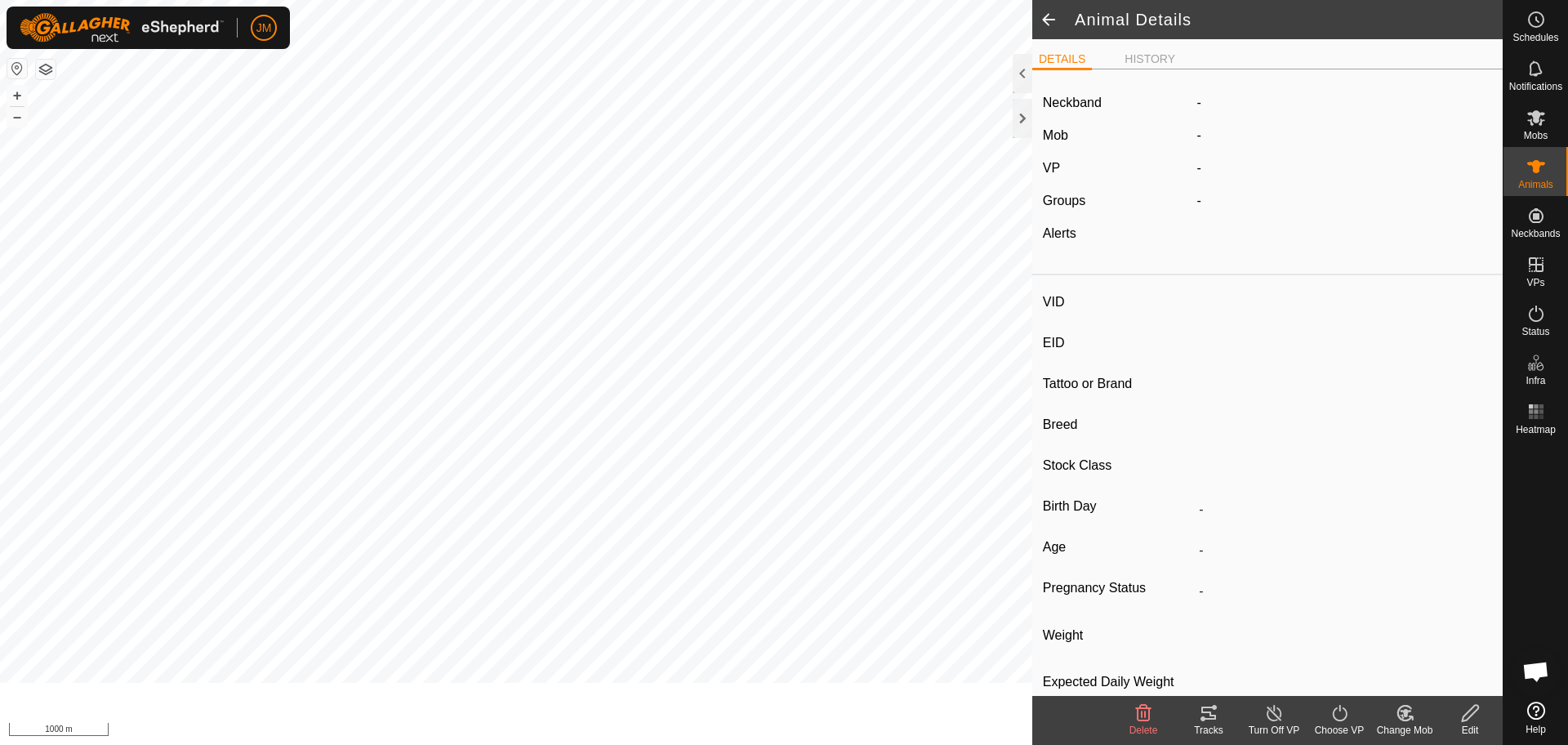
type input "240419"
type input "-"
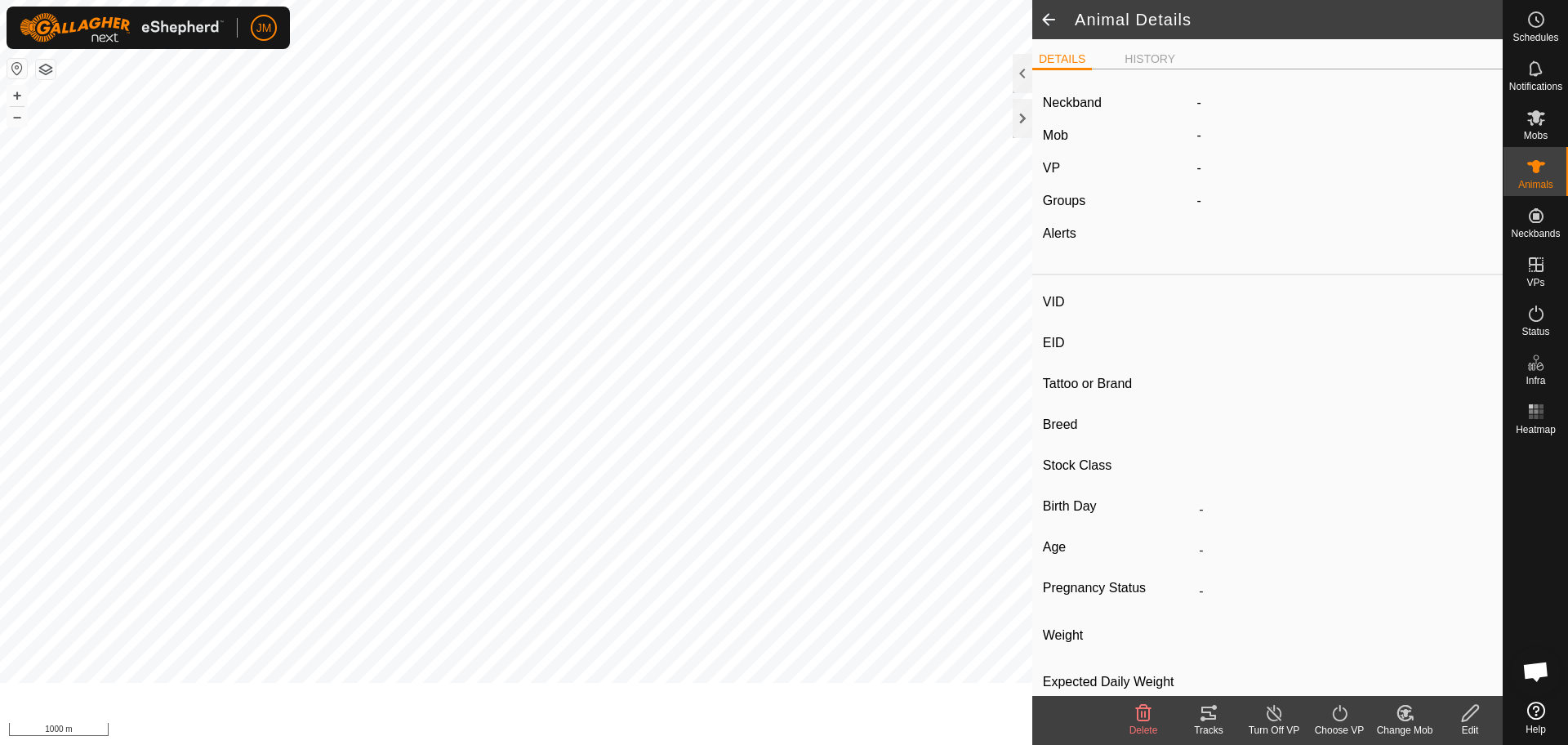
type input "-"
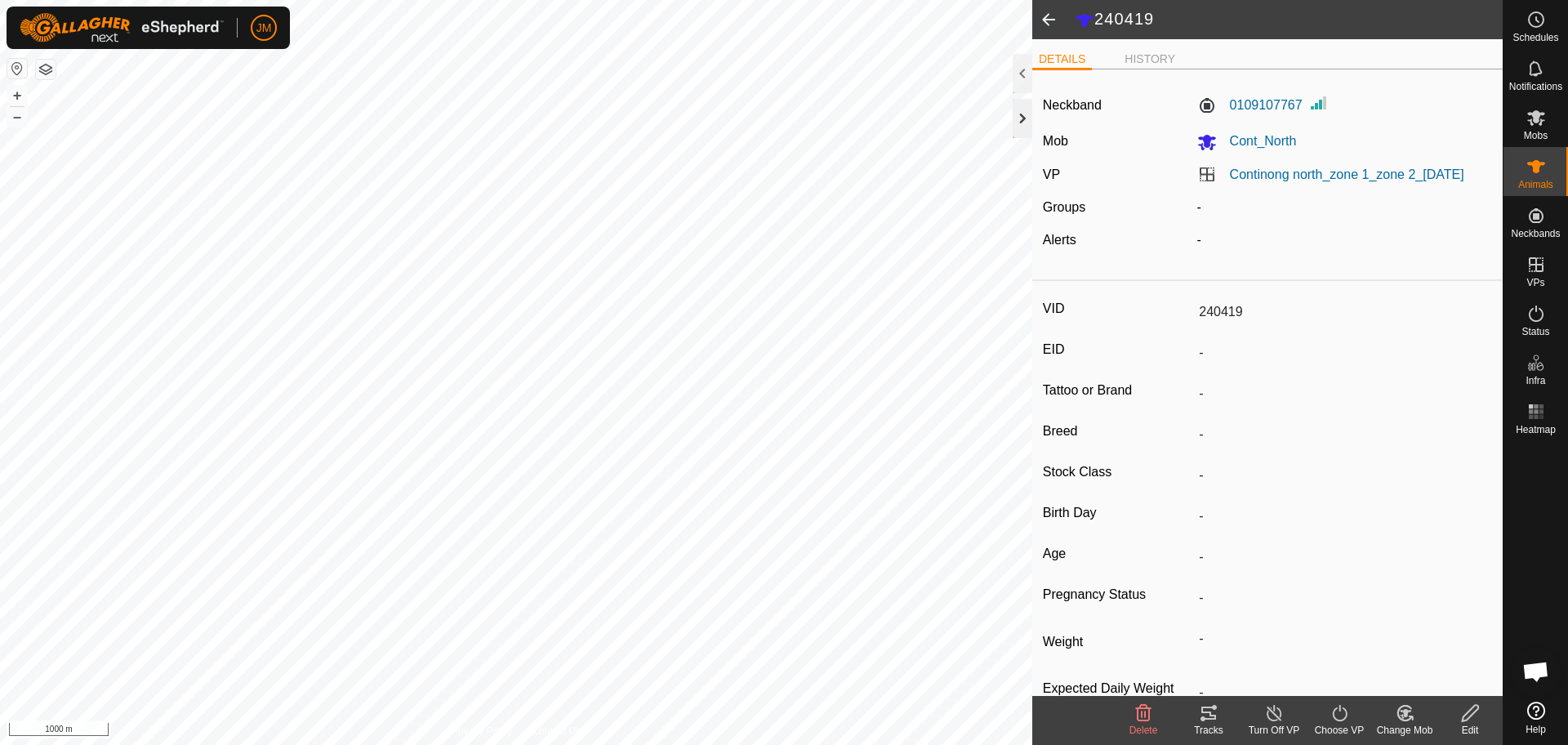
click at [1022, 124] on div at bounding box center [1022, 118] width 19 height 39
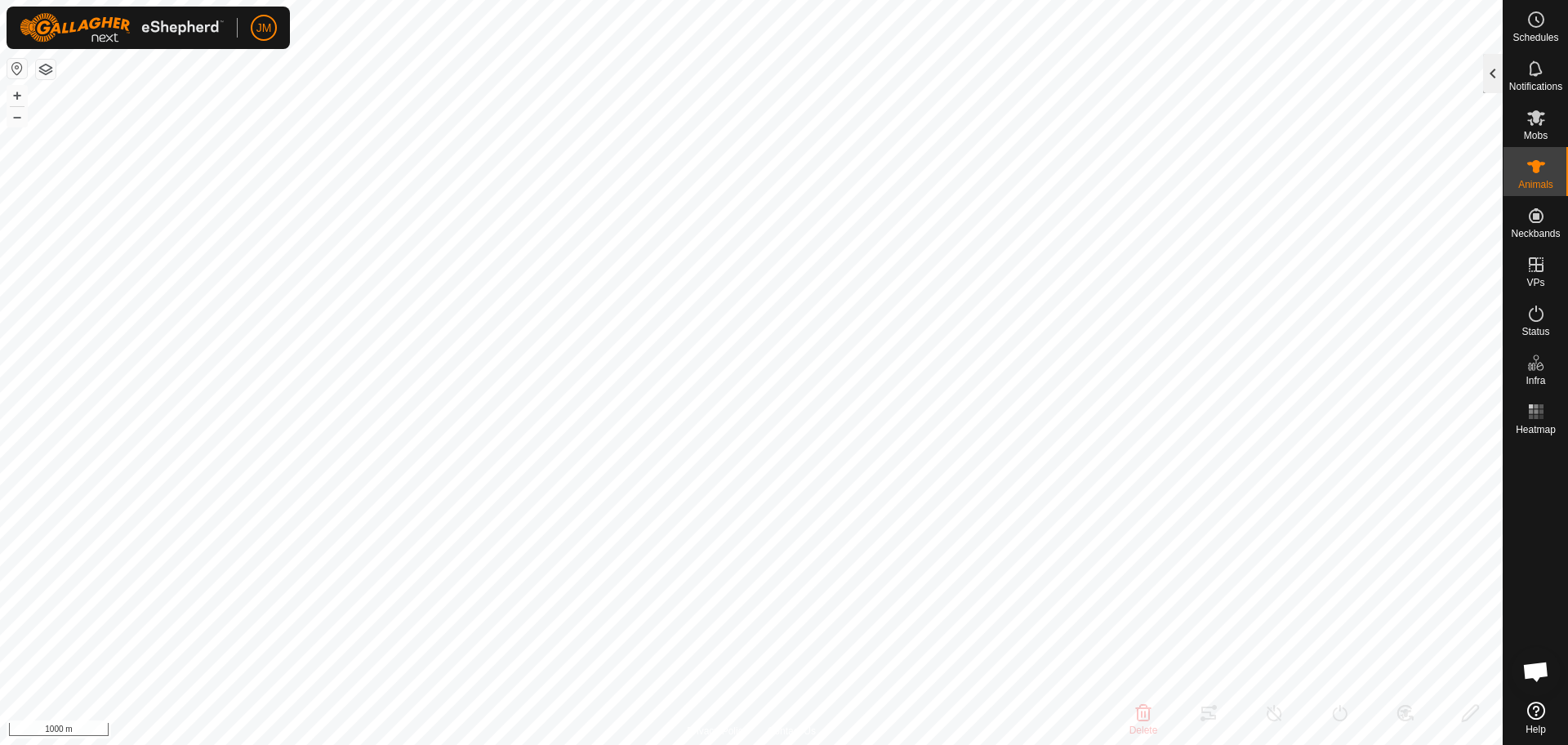
click at [1487, 75] on div at bounding box center [1492, 73] width 19 height 39
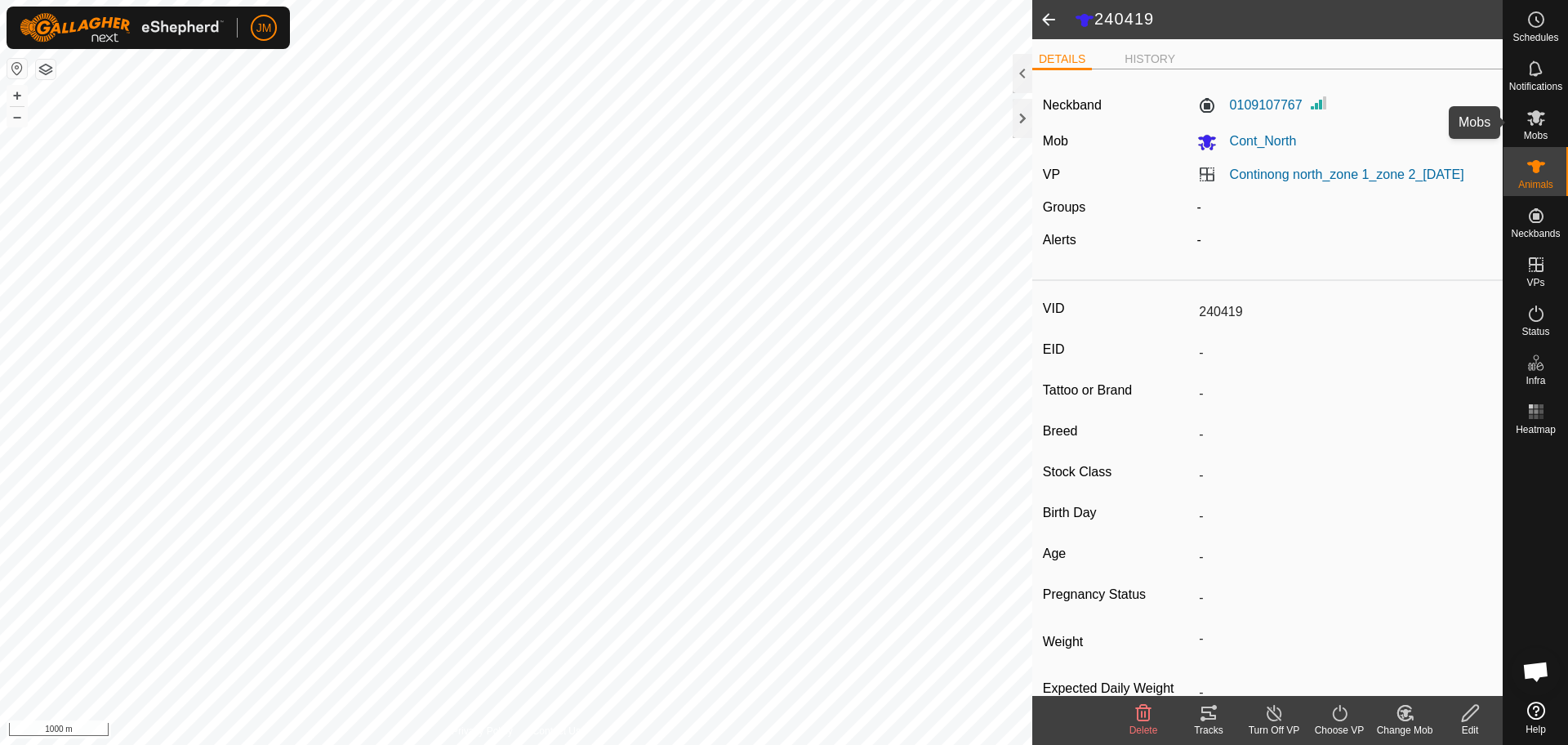
click at [1534, 135] on span "Mobs" at bounding box center [1536, 135] width 24 height 10
